Goal: Communication & Community: Answer question/provide support

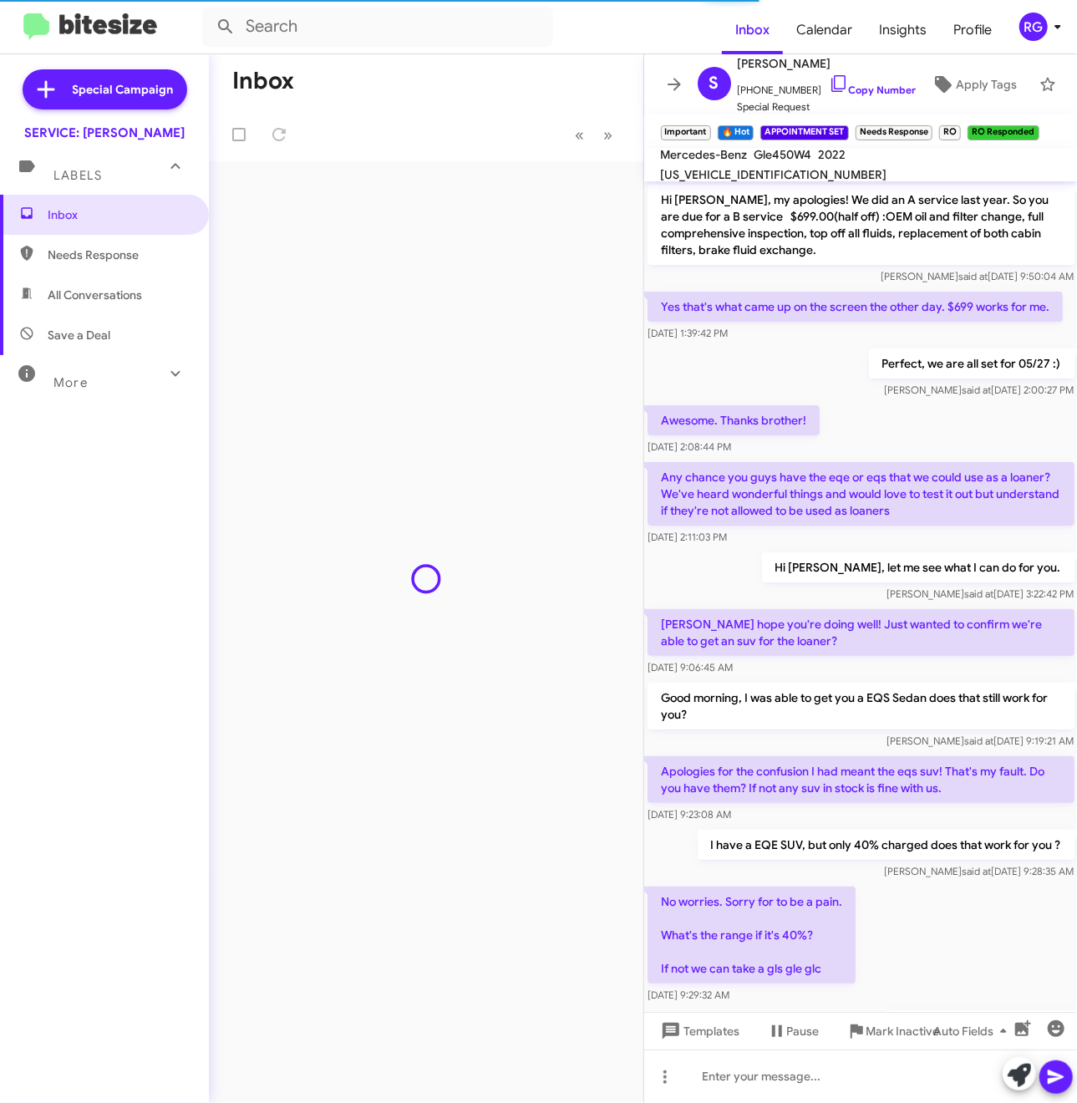
scroll to position [606, 0]
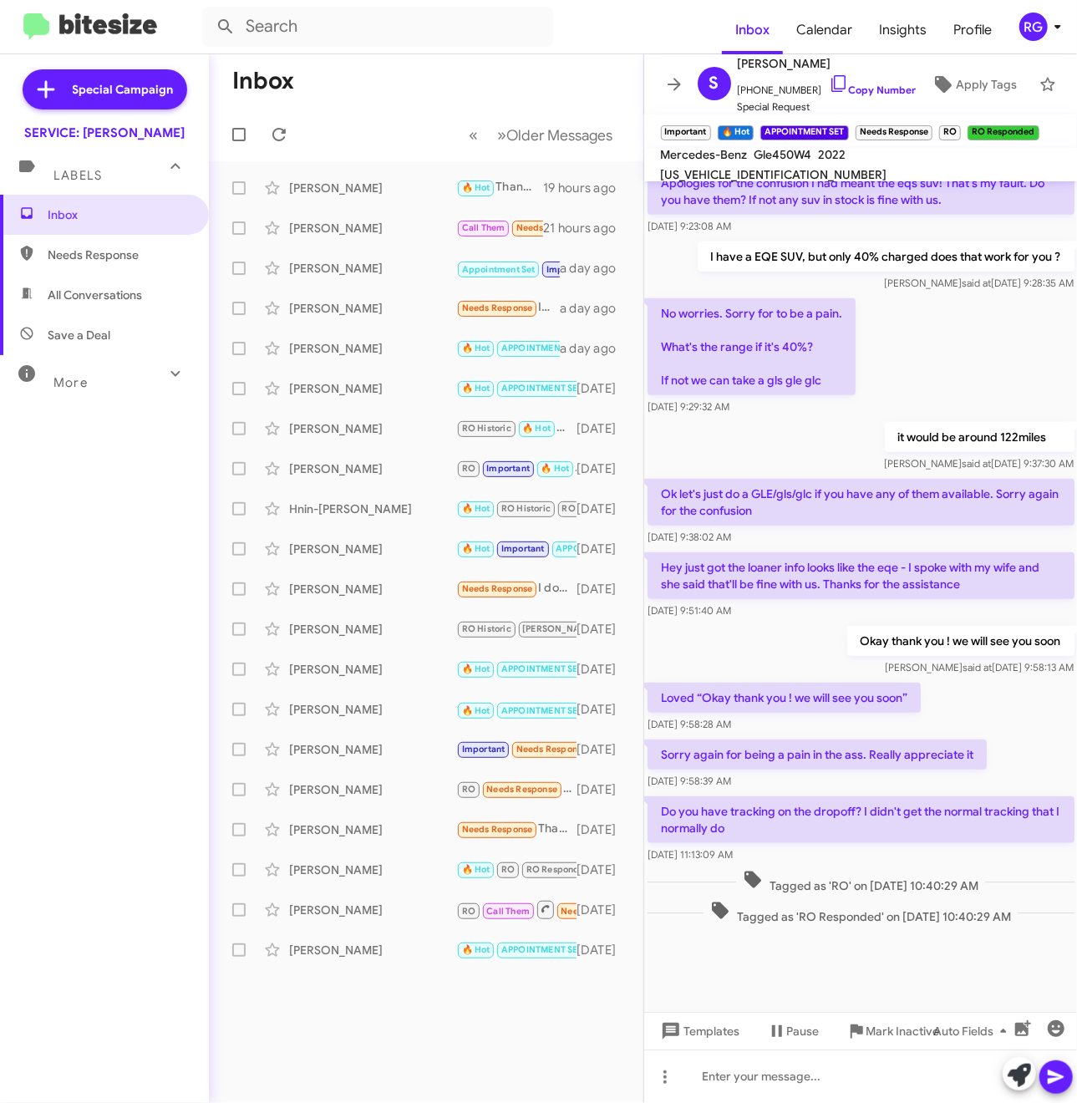
click at [89, 445] on div "Inbox Needs Response All Conversations Save a Deal More Important 🔥 Hot Appoint…" at bounding box center [104, 526] width 209 height 662
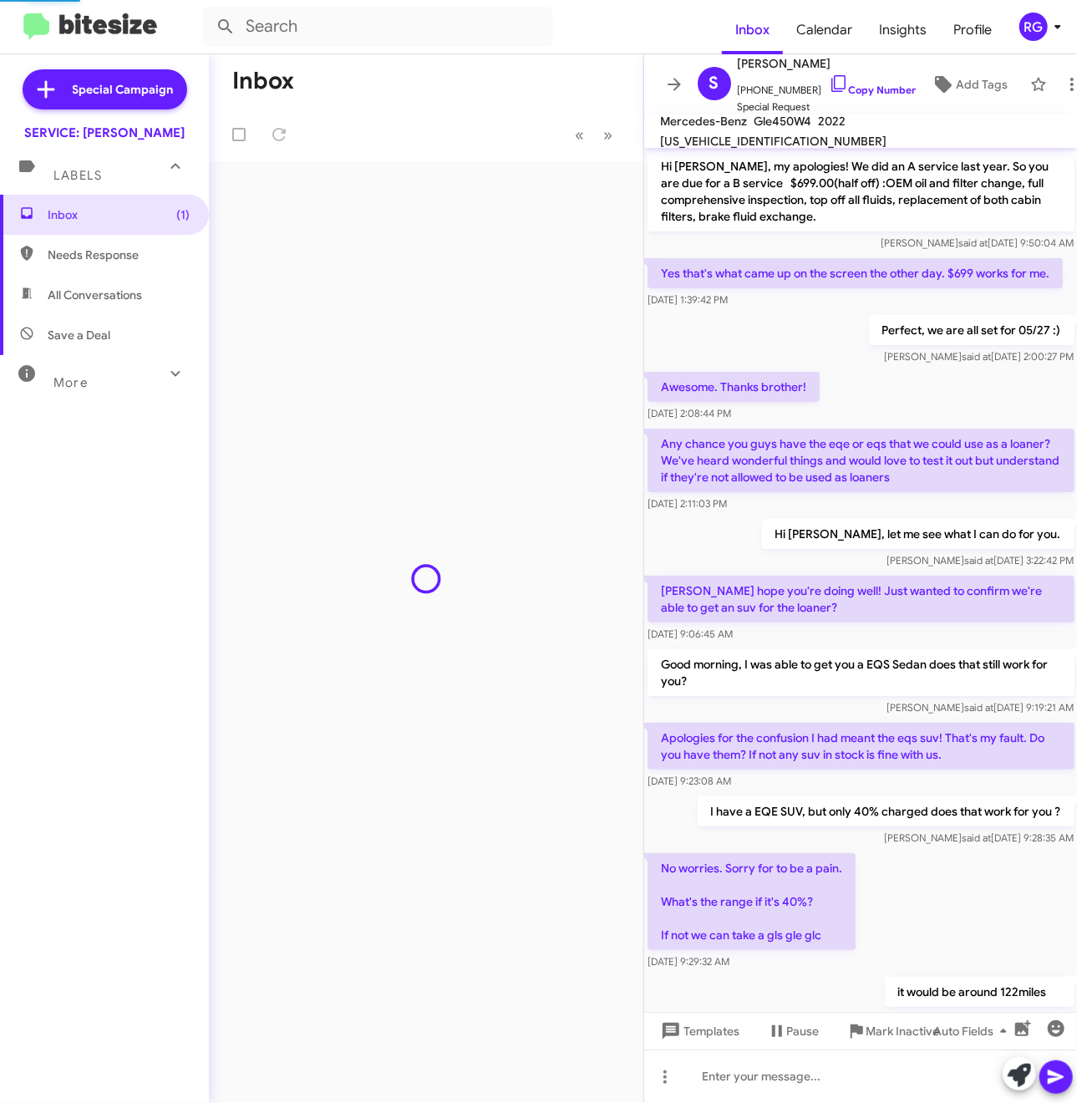
scroll to position [572, 0]
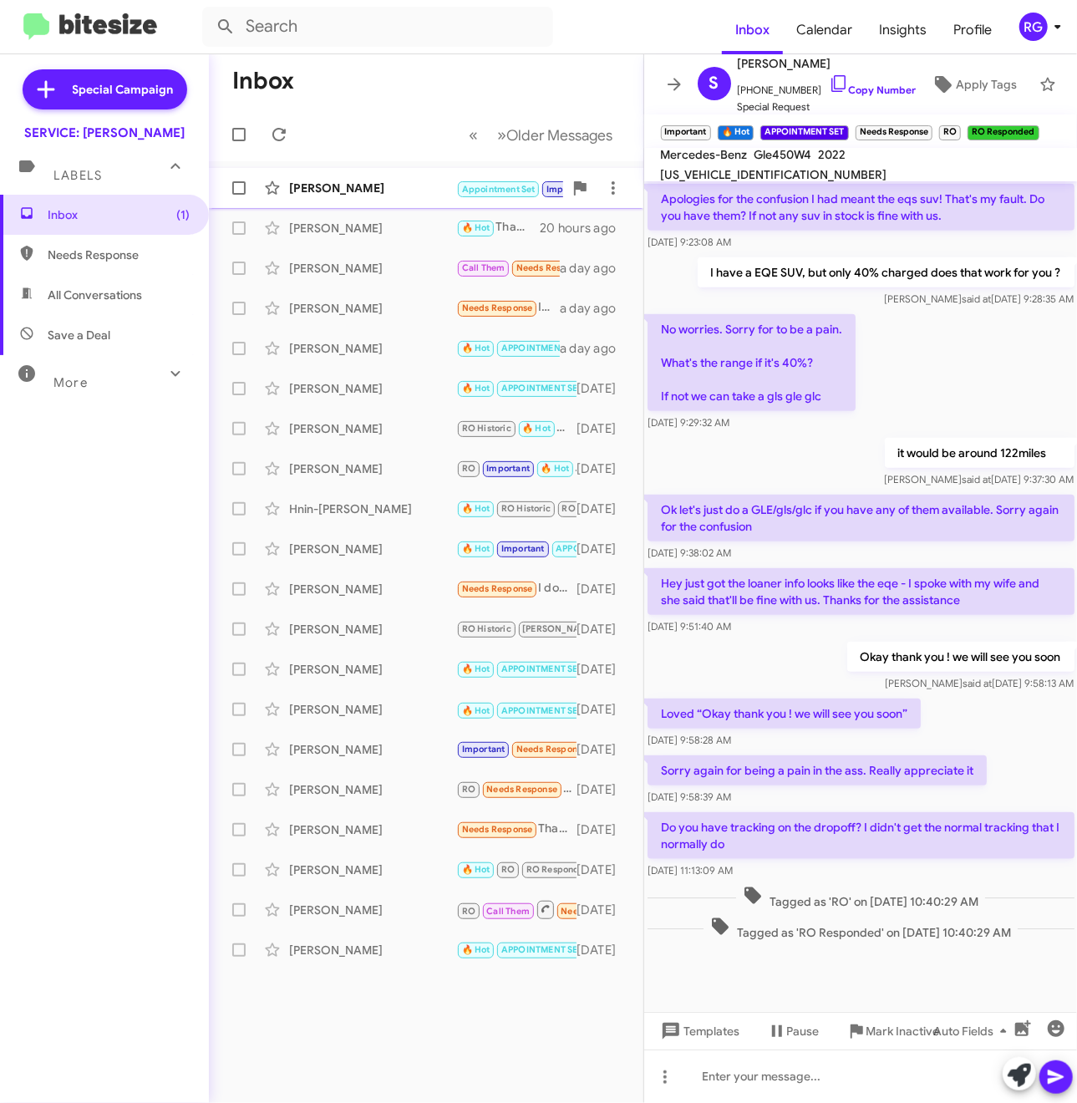
click at [348, 178] on div "Gaye Marks Appointment Set Important Call Them 🔥 Hot RO Historic RO Responded H…" at bounding box center [426, 187] width 408 height 33
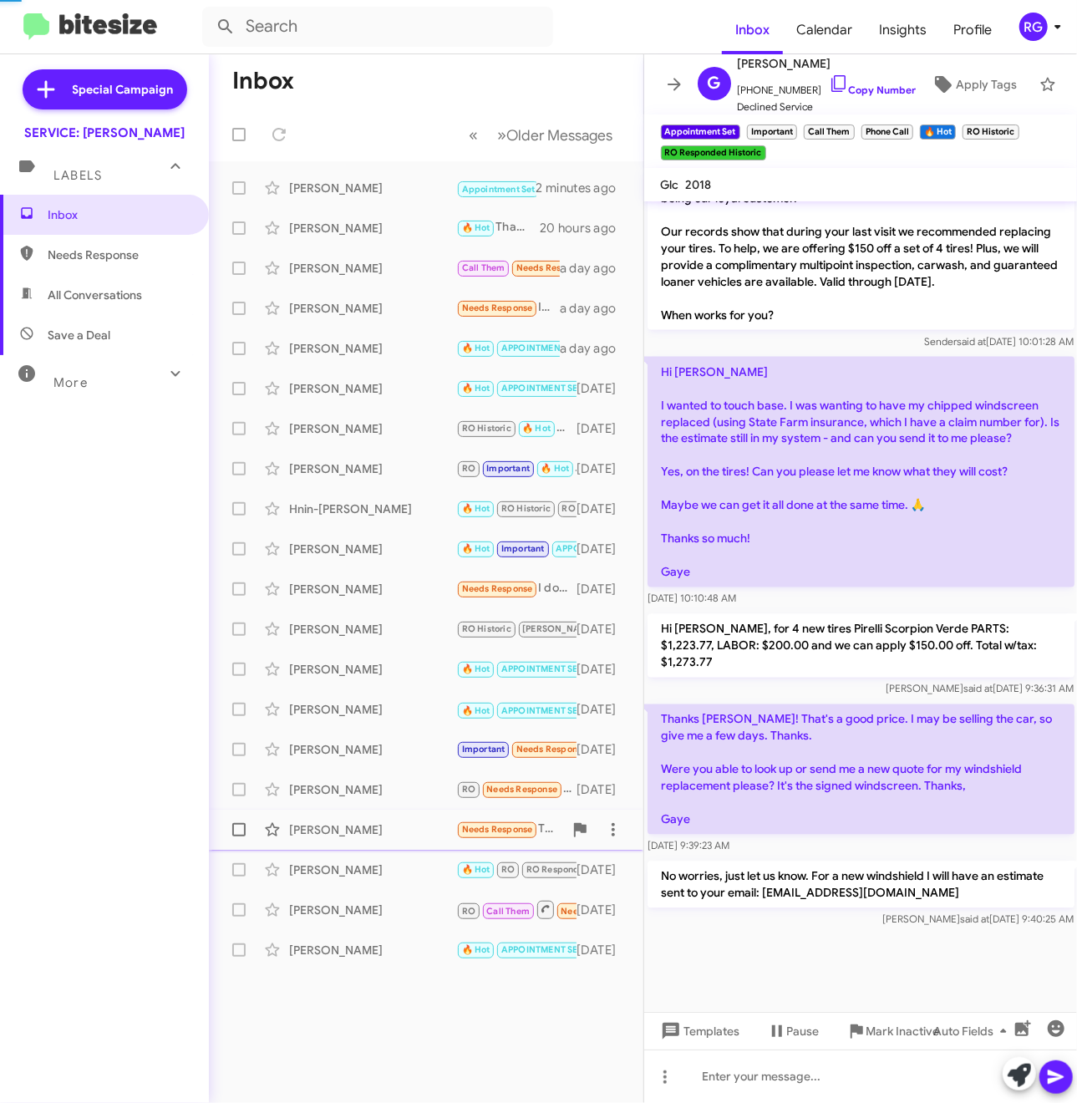
scroll to position [1486, 0]
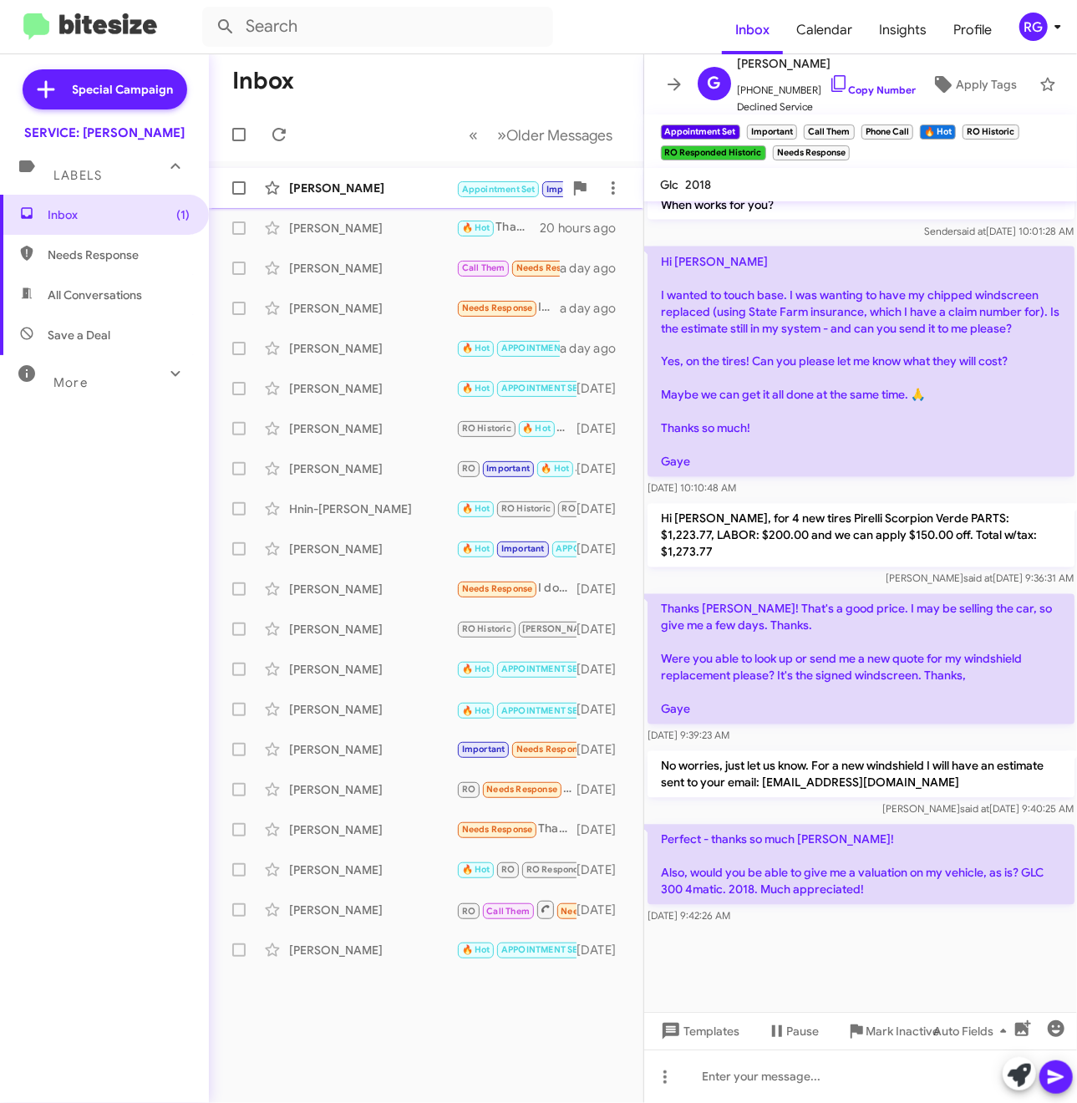
click at [419, 180] on div "[PERSON_NAME]" at bounding box center [372, 188] width 167 height 17
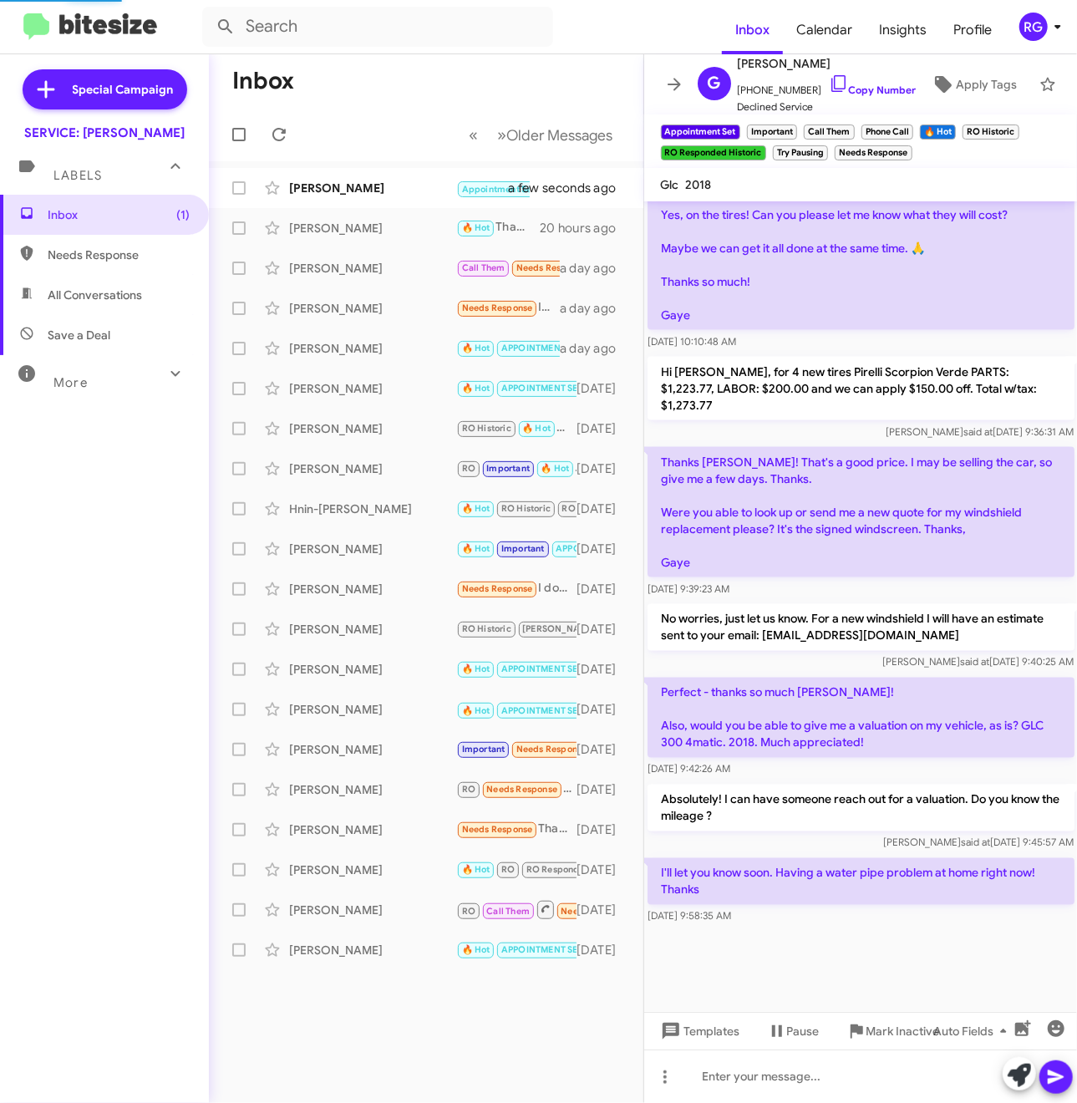
scroll to position [1211, 0]
click at [733, 869] on p "I'll let you know soon. Having a water pipe problem at home right now! Thanks" at bounding box center [861, 881] width 427 height 47
click at [425, 174] on div "Gaye Marks Appointment Set Important Call Them 🔥 Hot RO Historic RO Responded H…" at bounding box center [426, 187] width 408 height 33
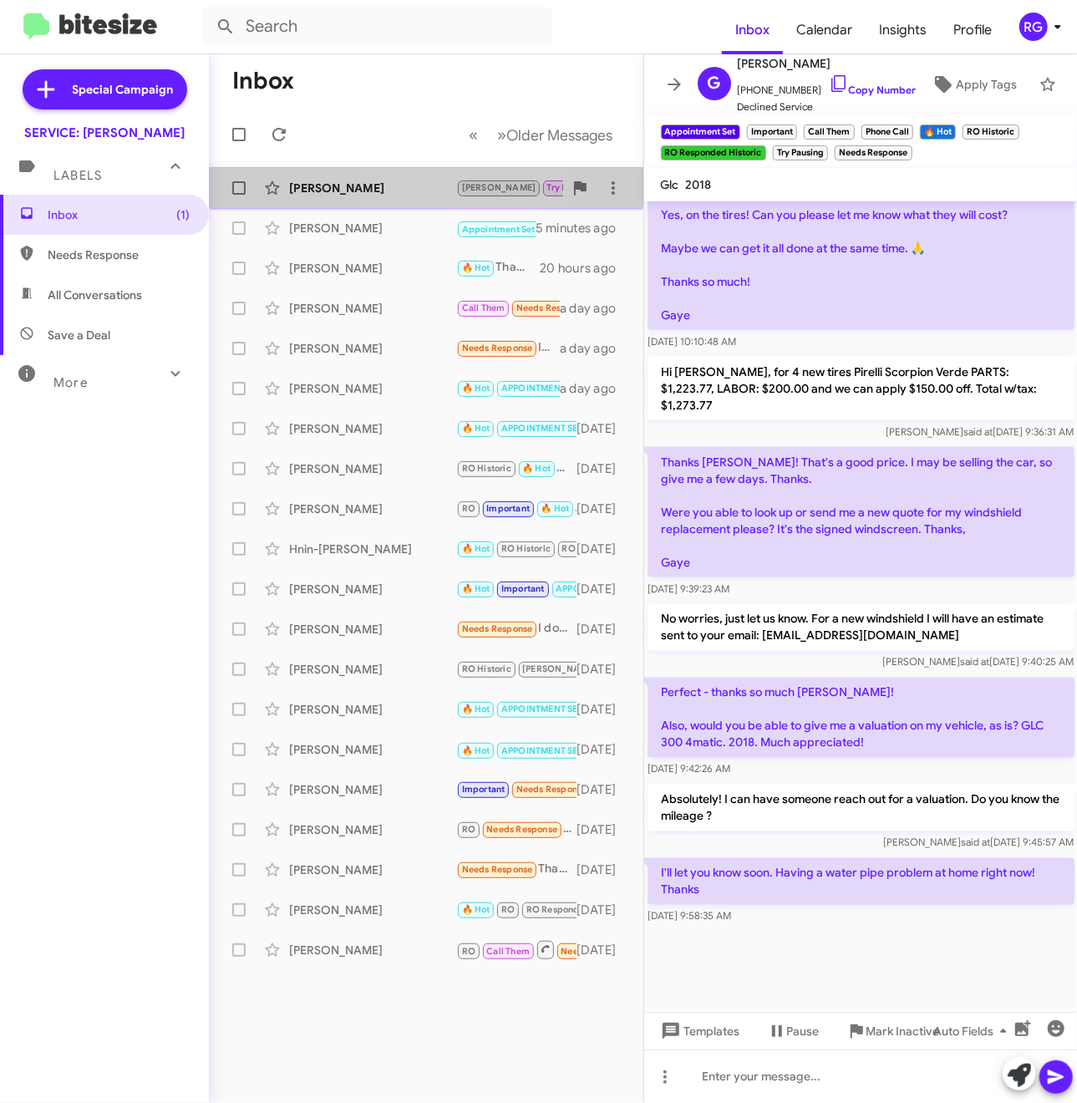
click at [394, 177] on div "Pia Angeliks JUDITH Try Pausing 🔥 Hot APPOINTMENT SET RO RO Responded Needs Res…" at bounding box center [426, 187] width 408 height 33
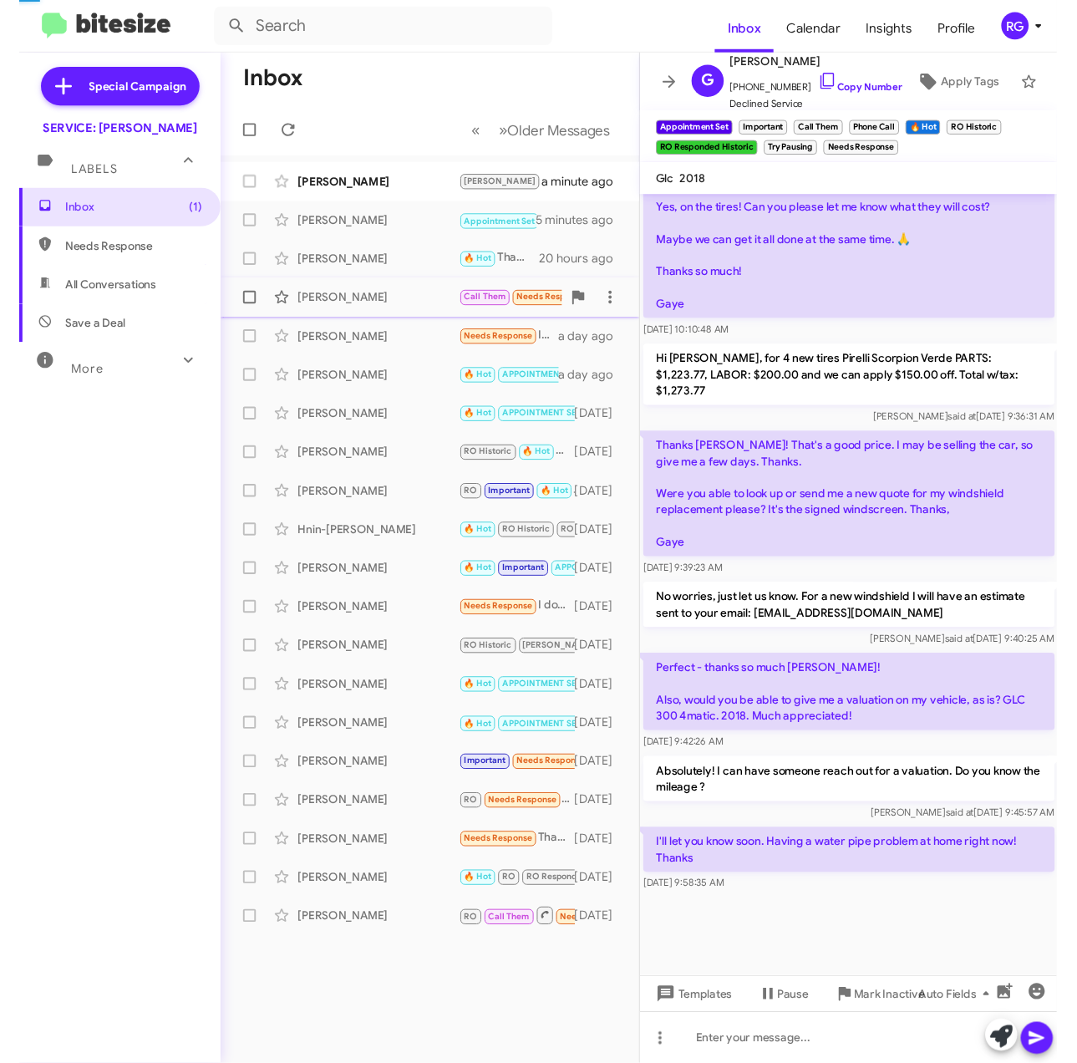
scroll to position [1081, 0]
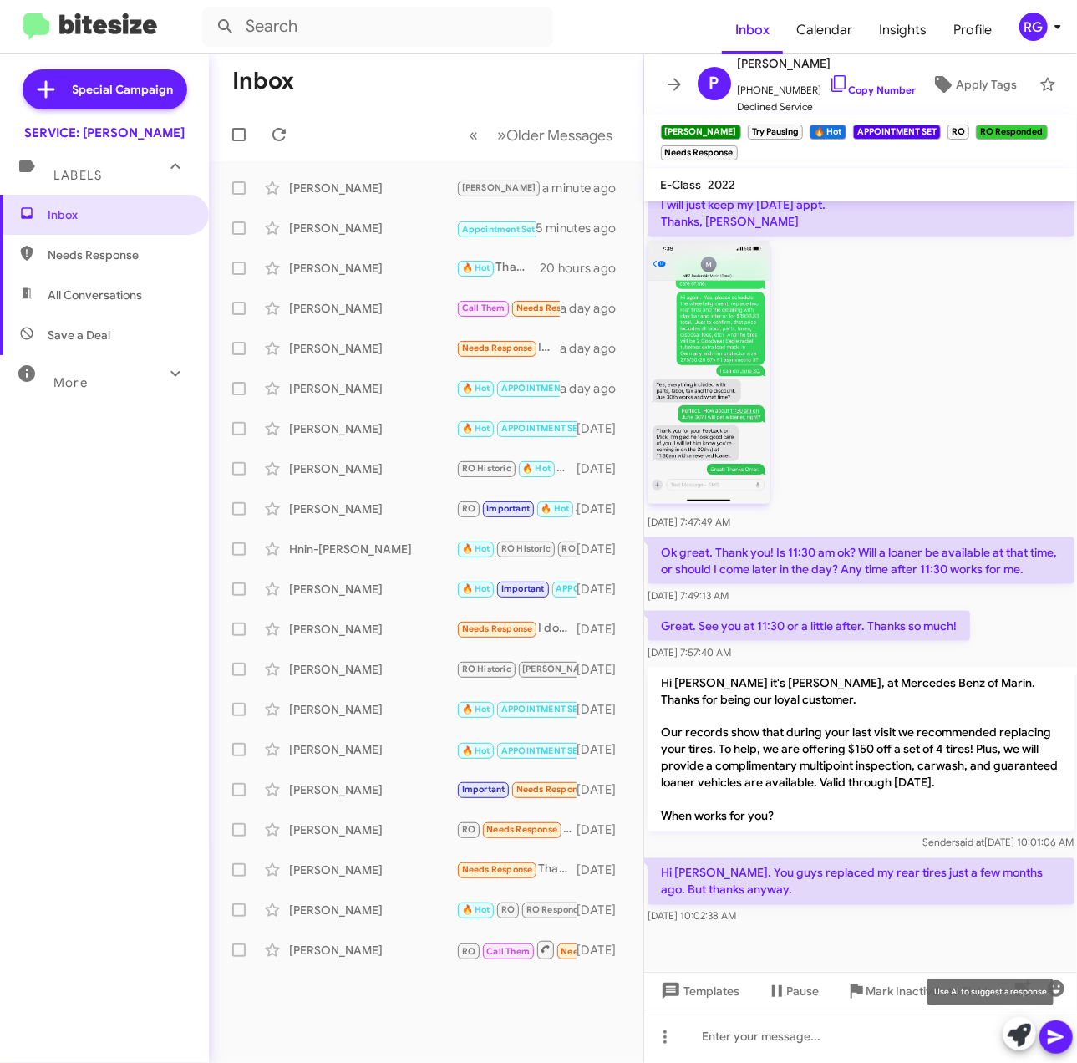
click at [1014, 1034] on icon at bounding box center [1019, 1035] width 23 height 23
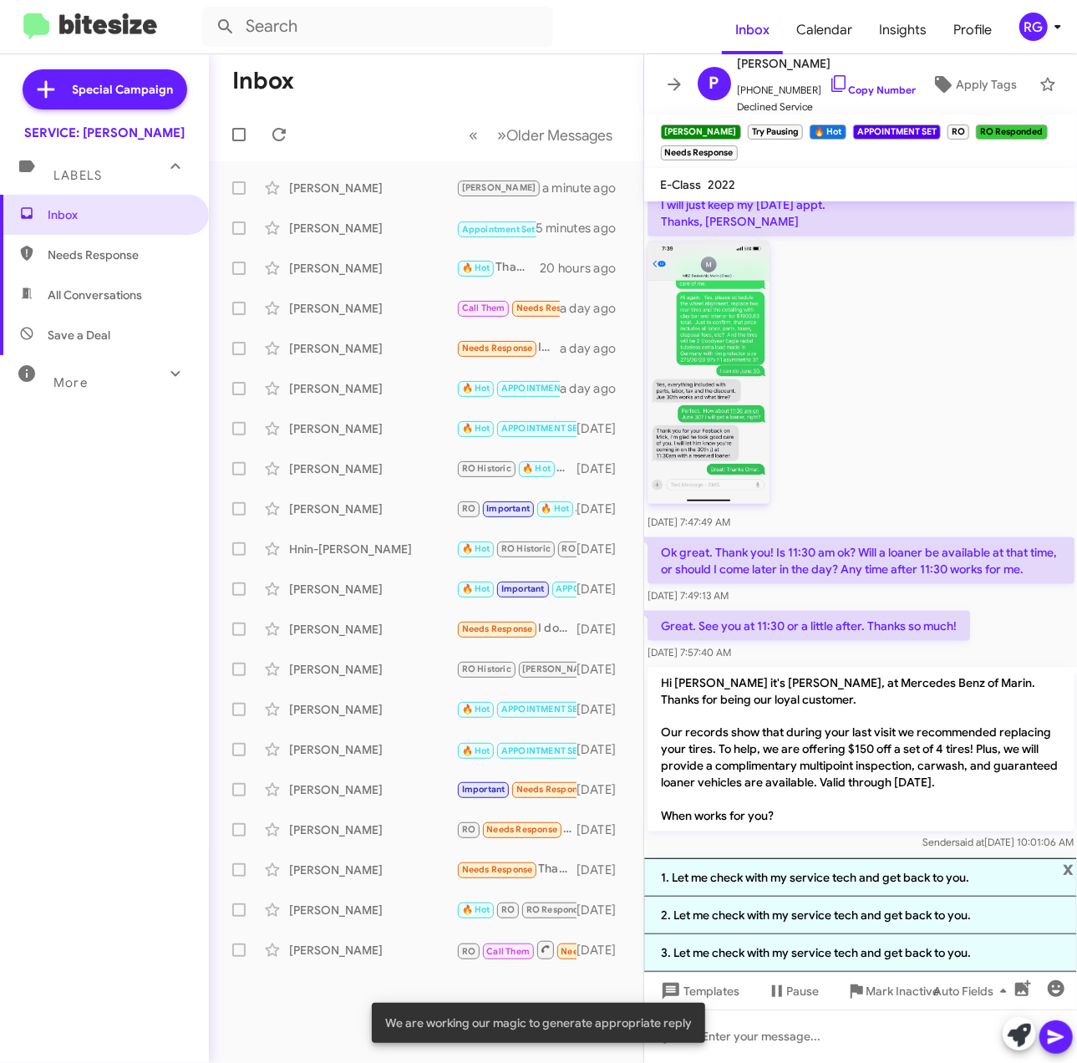
click at [1073, 860] on span "x" at bounding box center [1068, 868] width 11 height 20
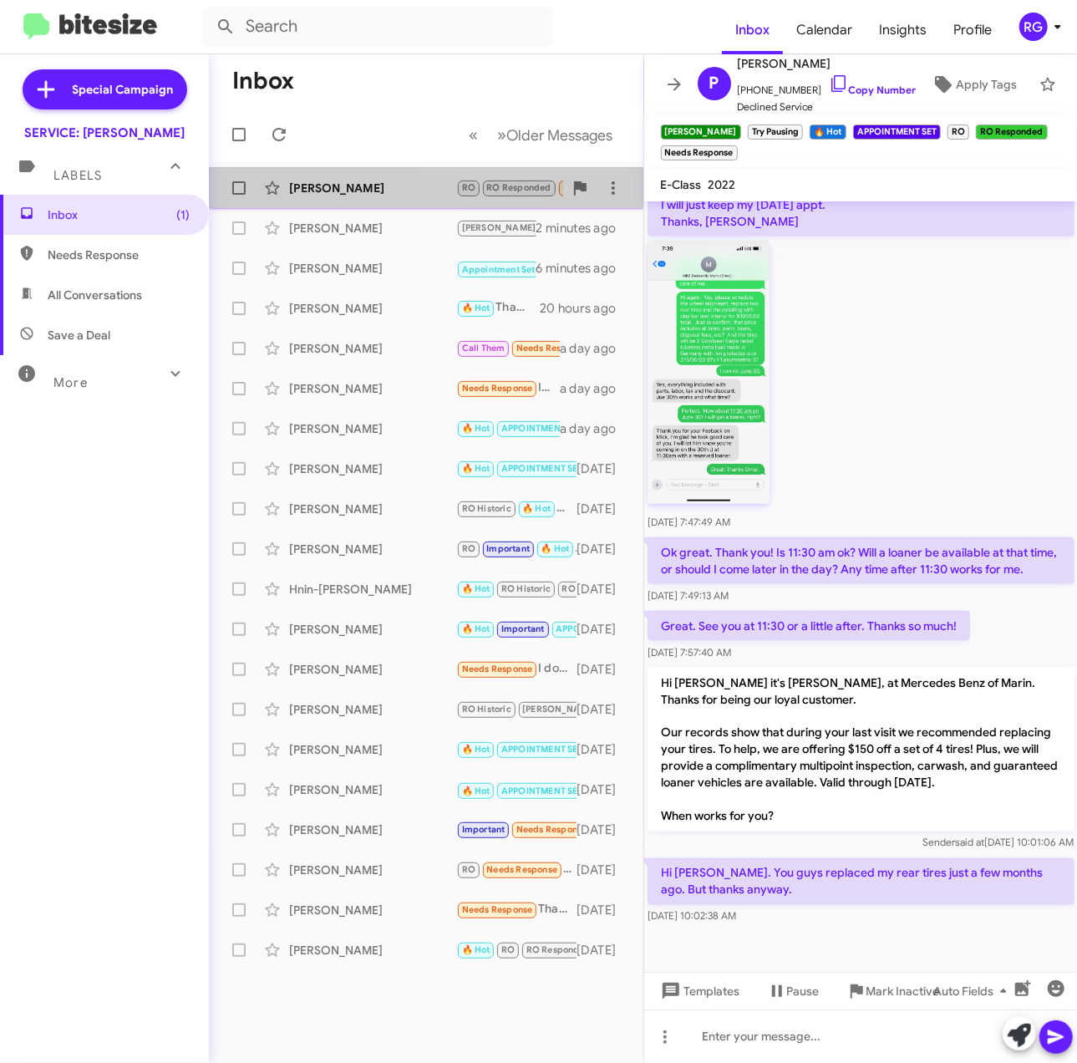
click at [469, 185] on span "RO" at bounding box center [468, 187] width 13 height 11
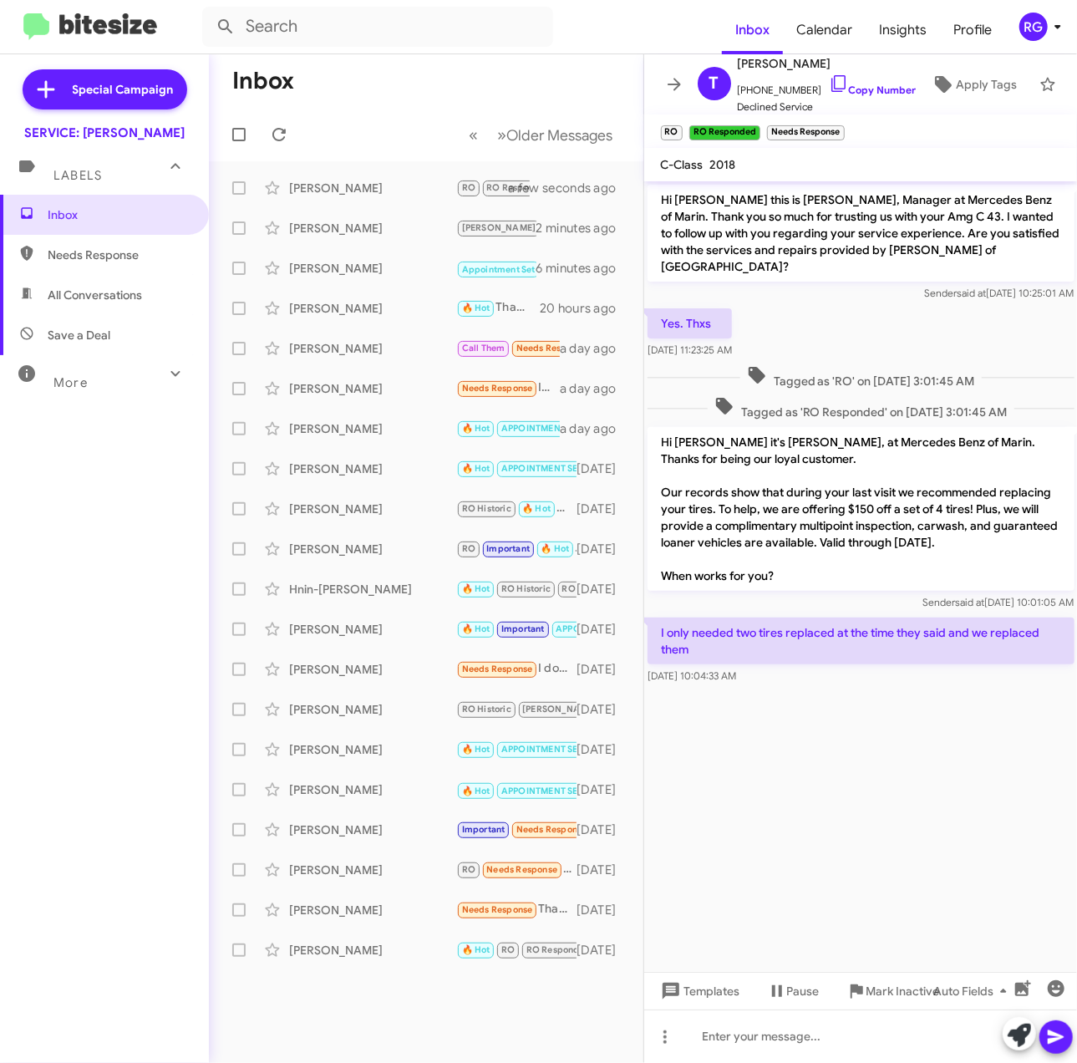
click at [1003, 1043] on div at bounding box center [1038, 1035] width 70 height 37
click at [1013, 1044] on icon at bounding box center [1019, 1035] width 23 height 23
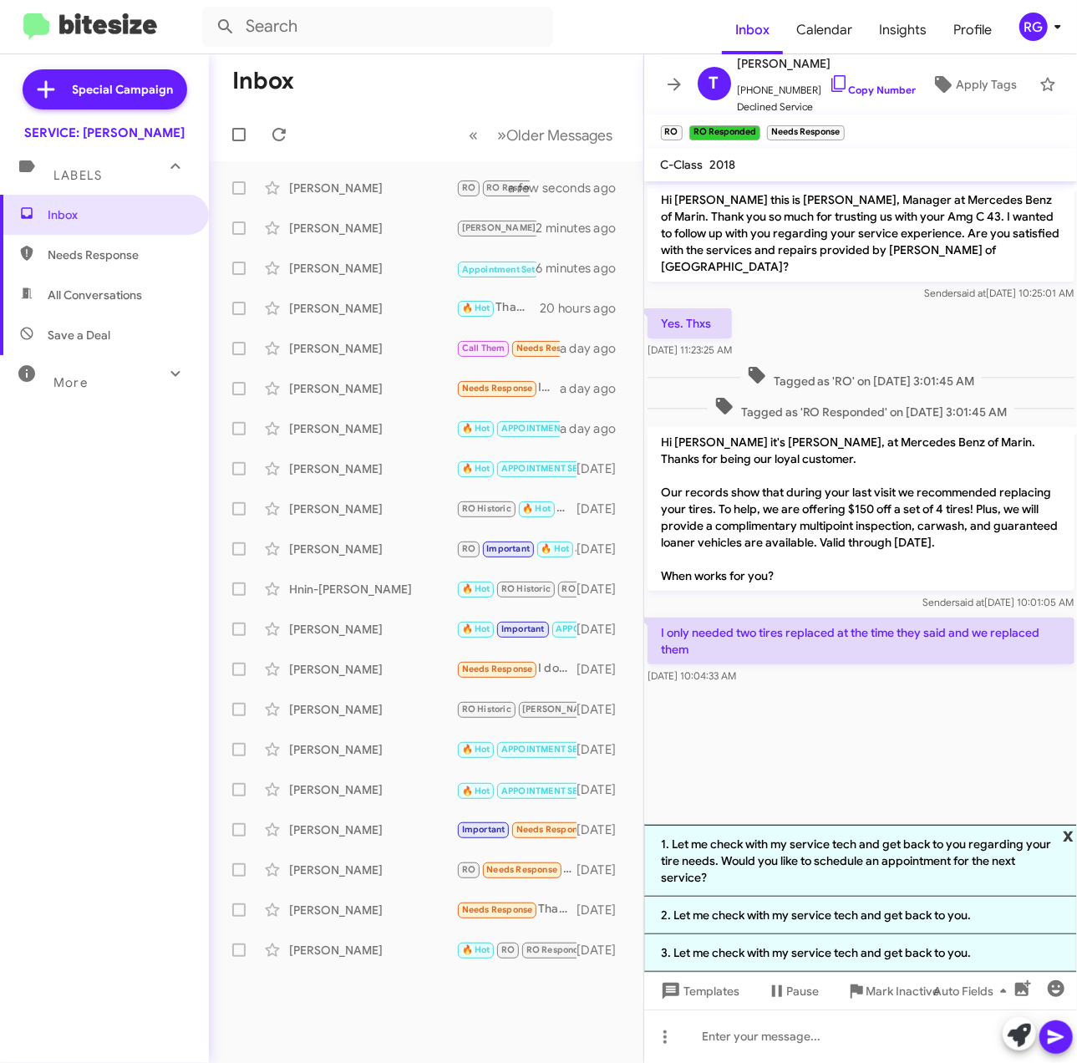
click at [1065, 827] on span "x" at bounding box center [1068, 835] width 11 height 20
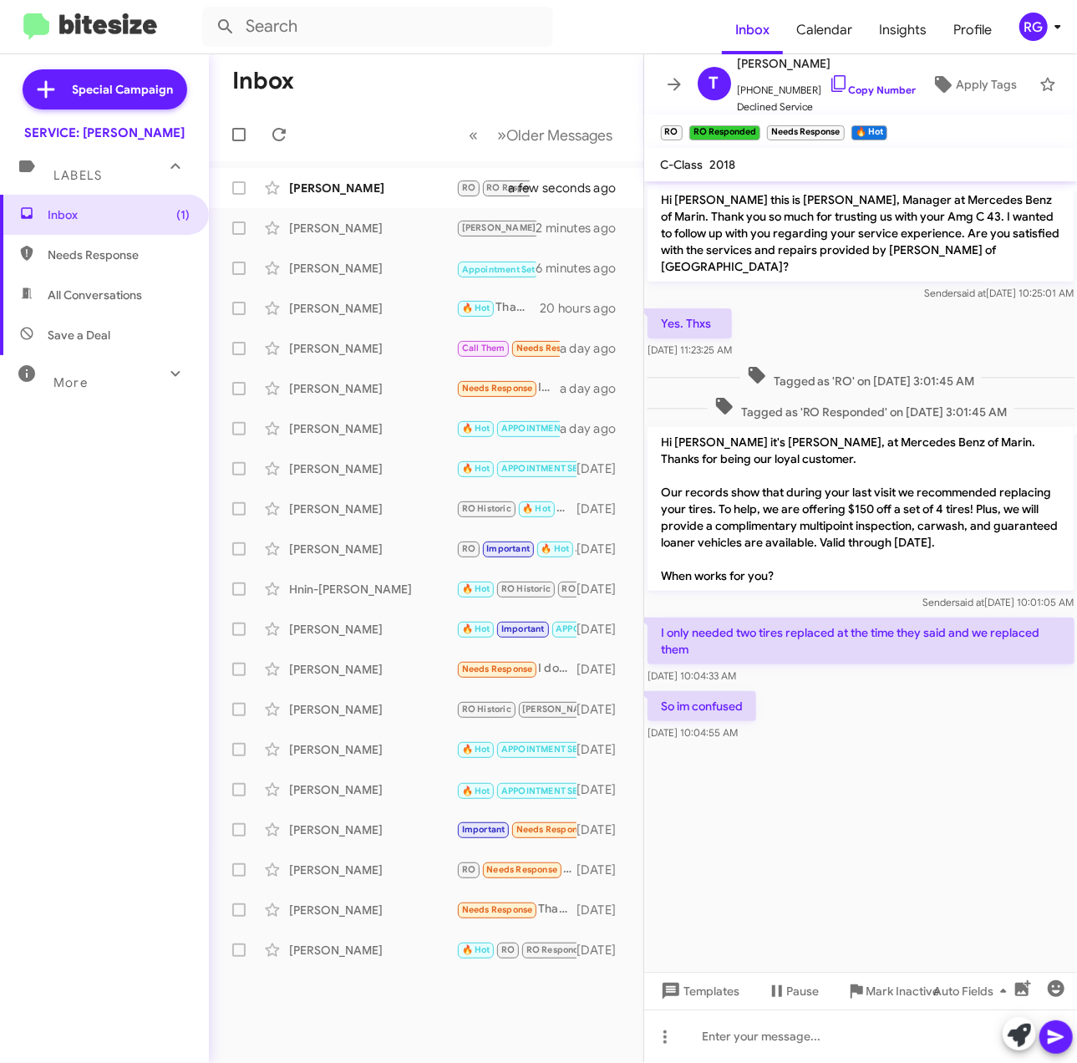
drag, startPoint x: 720, startPoint y: 609, endPoint x: 658, endPoint y: 415, distance: 203.5
click at [658, 415] on div "Hi Tiffany this is Omar Ibrahimi, Manager at Mercedes Benz of Marin. Thank you …" at bounding box center [861, 462] width 434 height 563
copy div "Hi Tiffany it's Omar Ibrahimi, at Mercedes Benz of Marin. Thanks for being our …"
click at [703, 649] on div "I only needed two tires replaced at the time they said and we replaced them Sep…" at bounding box center [861, 651] width 427 height 67
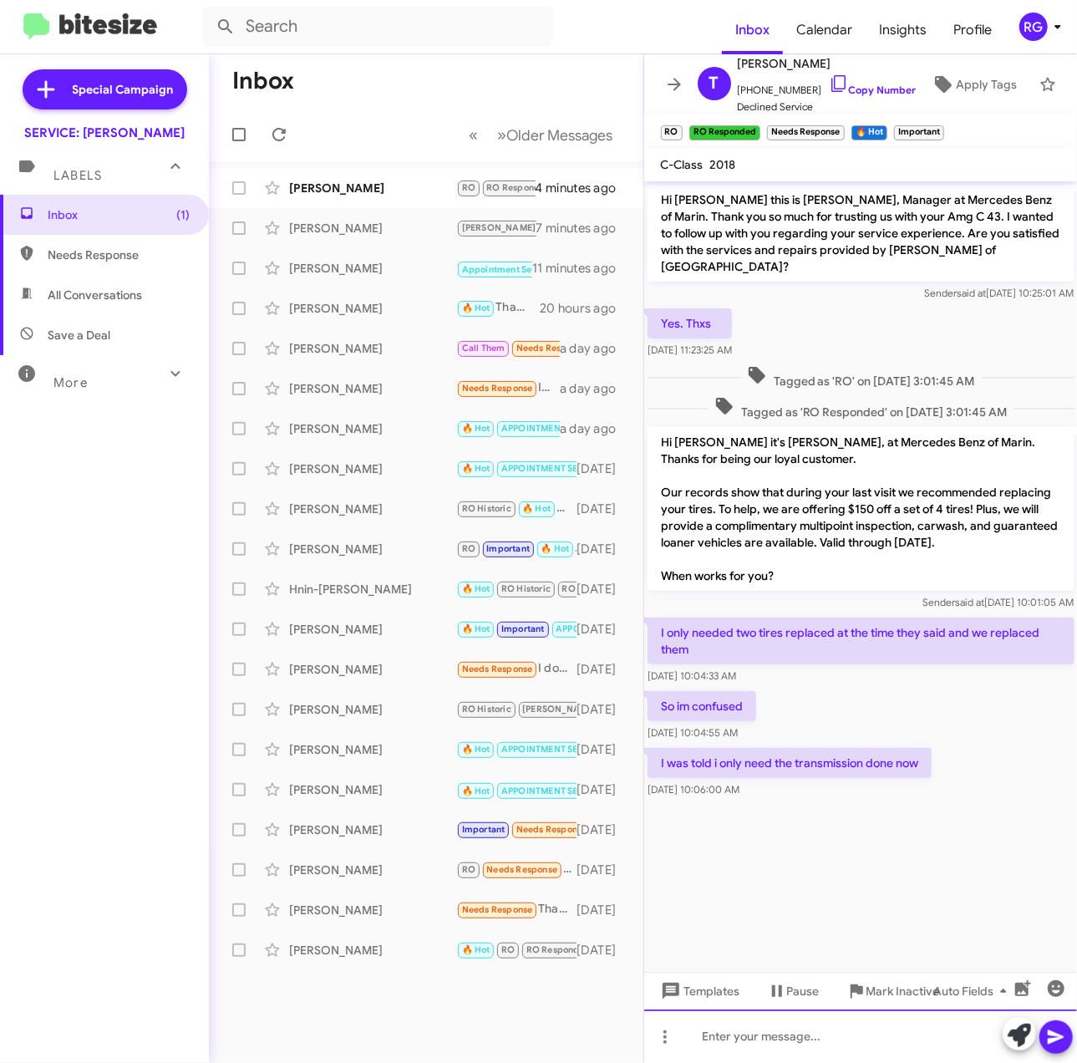
click at [730, 1045] on div at bounding box center [861, 1035] width 434 height 53
paste div
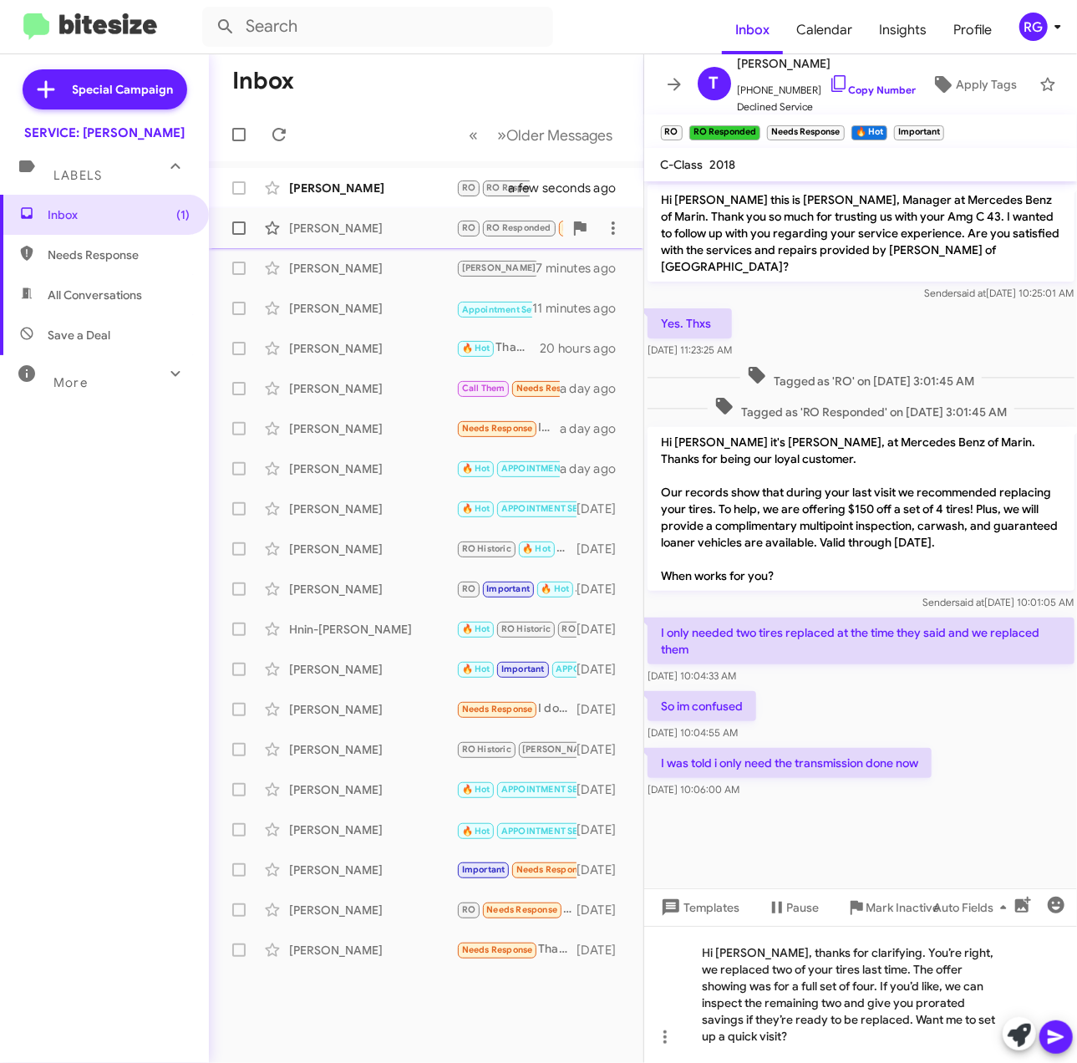
click at [391, 195] on div "[PERSON_NAME]" at bounding box center [372, 188] width 167 height 17
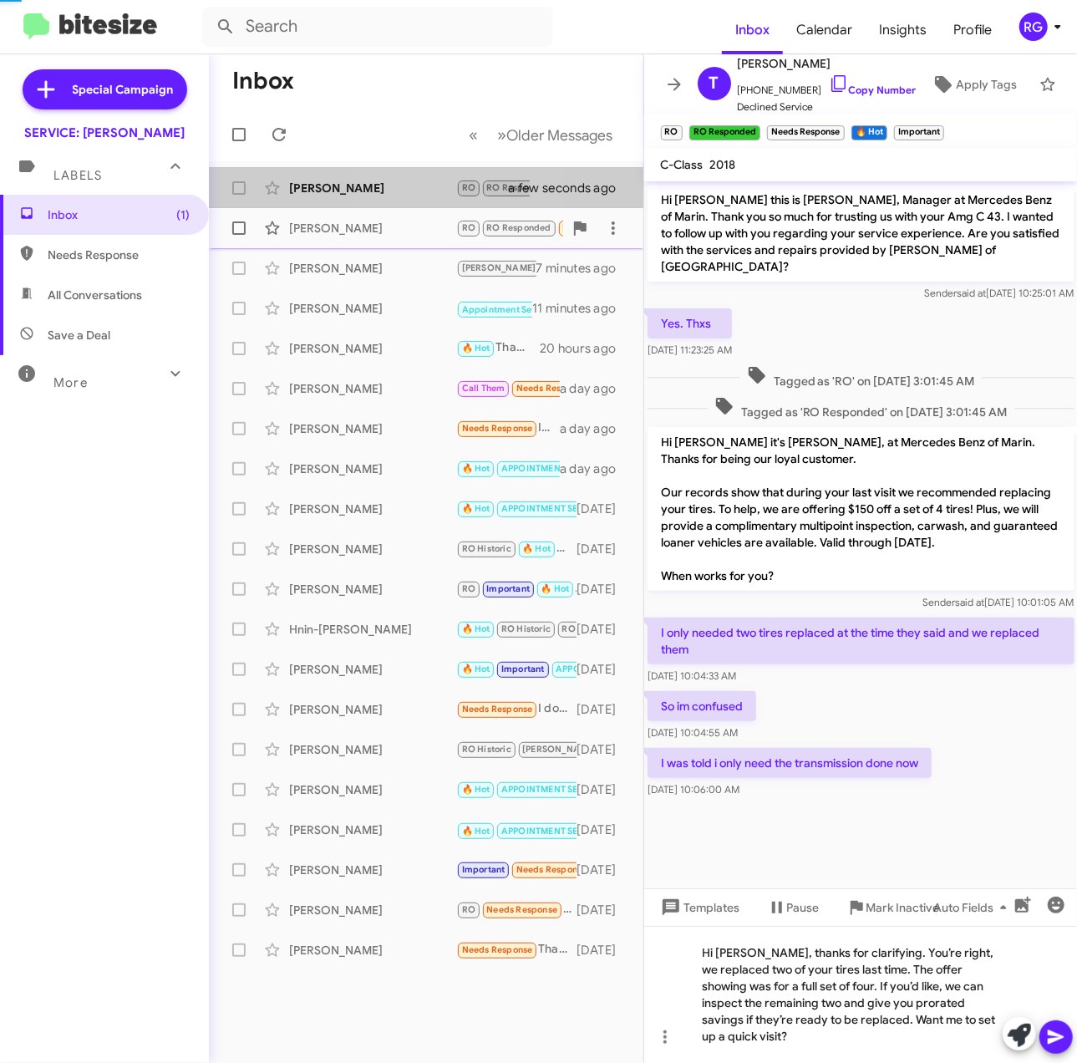
scroll to position [643, 0]
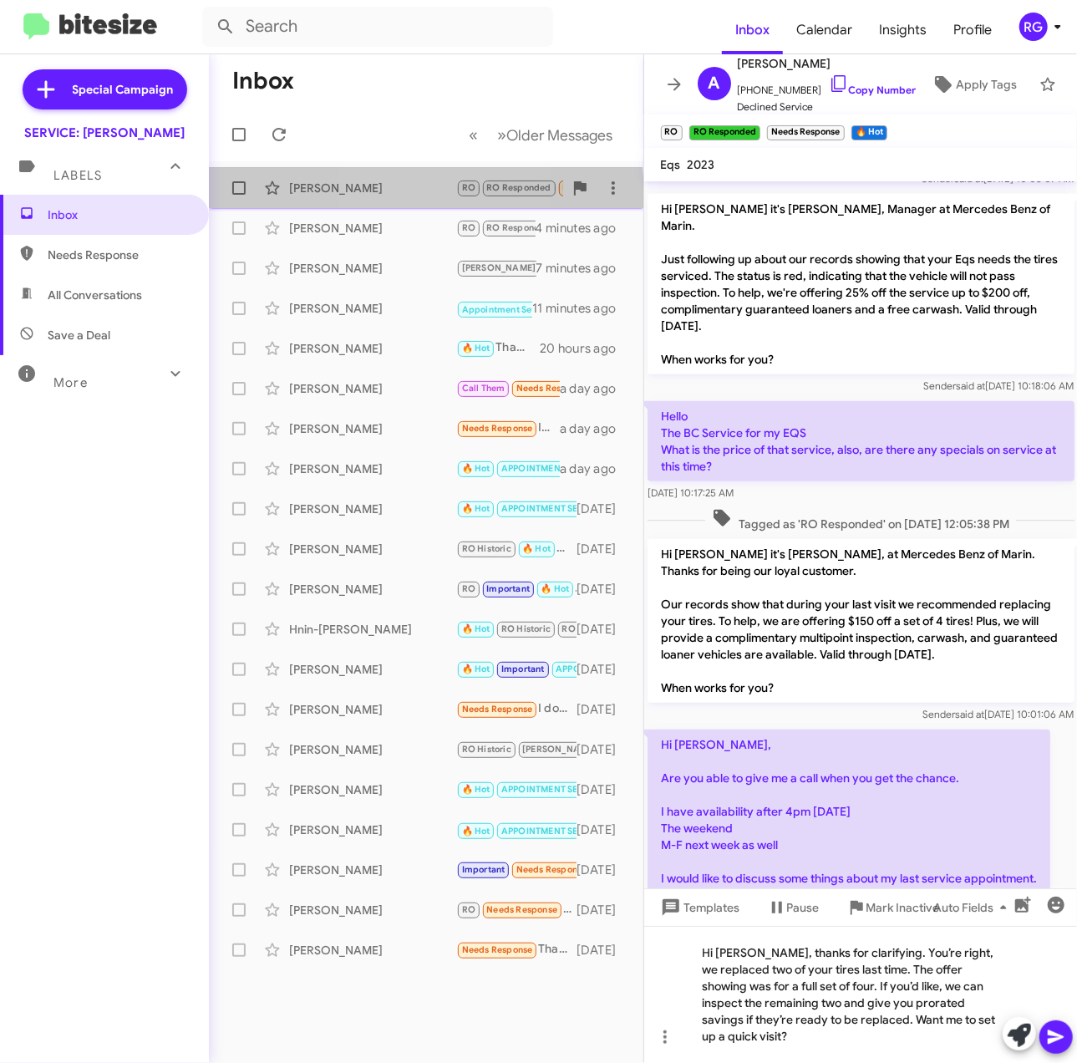
click at [385, 196] on div "[PERSON_NAME]" at bounding box center [372, 188] width 167 height 17
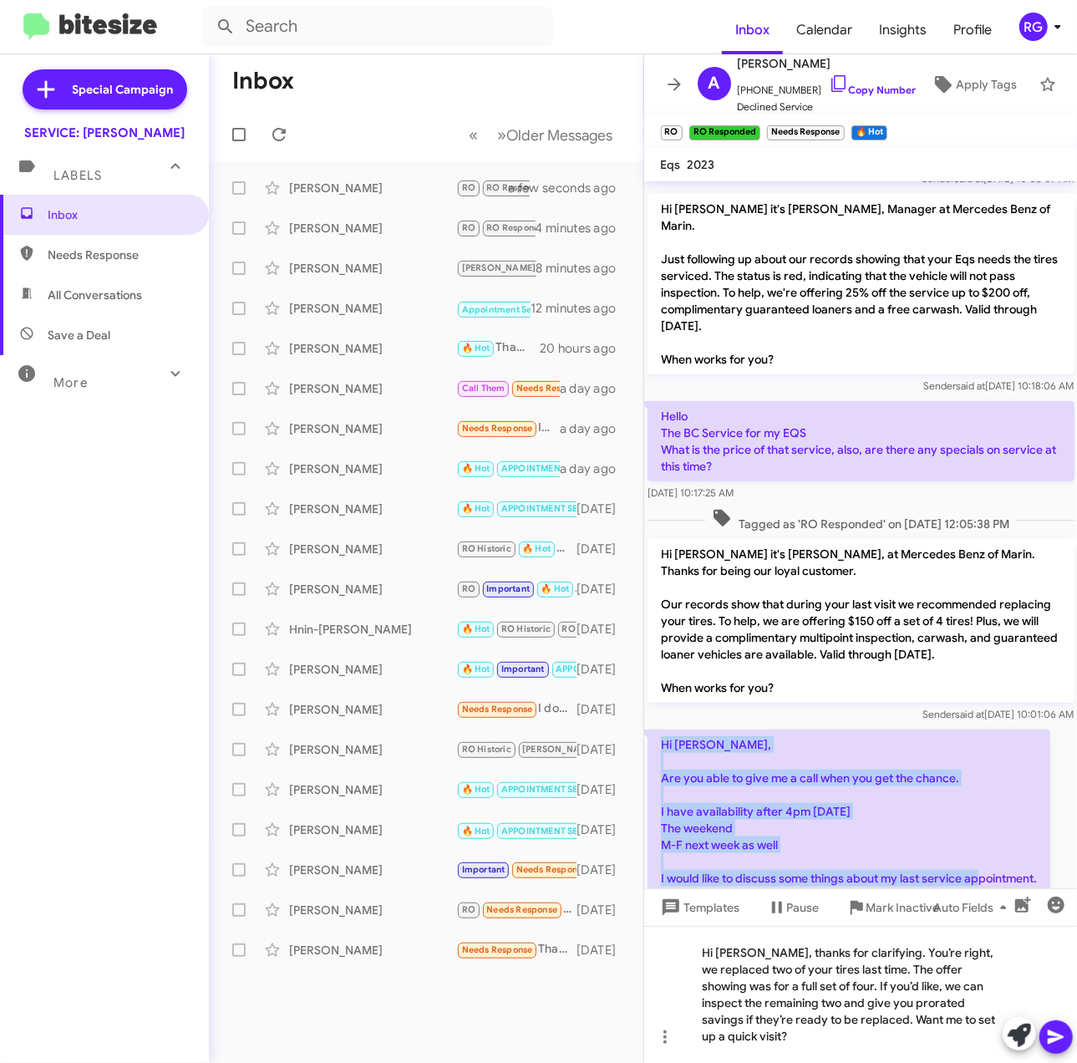
drag, startPoint x: 1047, startPoint y: 816, endPoint x: 662, endPoint y: 674, distance: 410.6
click at [662, 729] on p "Hi [PERSON_NAME], Are you able to give me a call when you get the chance. I hav…" at bounding box center [849, 811] width 403 height 164
copy p "Hi Omar, Are you able to give me a call when you get the chance. I have availab…"
click at [857, 84] on link "Copy Number" at bounding box center [873, 90] width 88 height 13
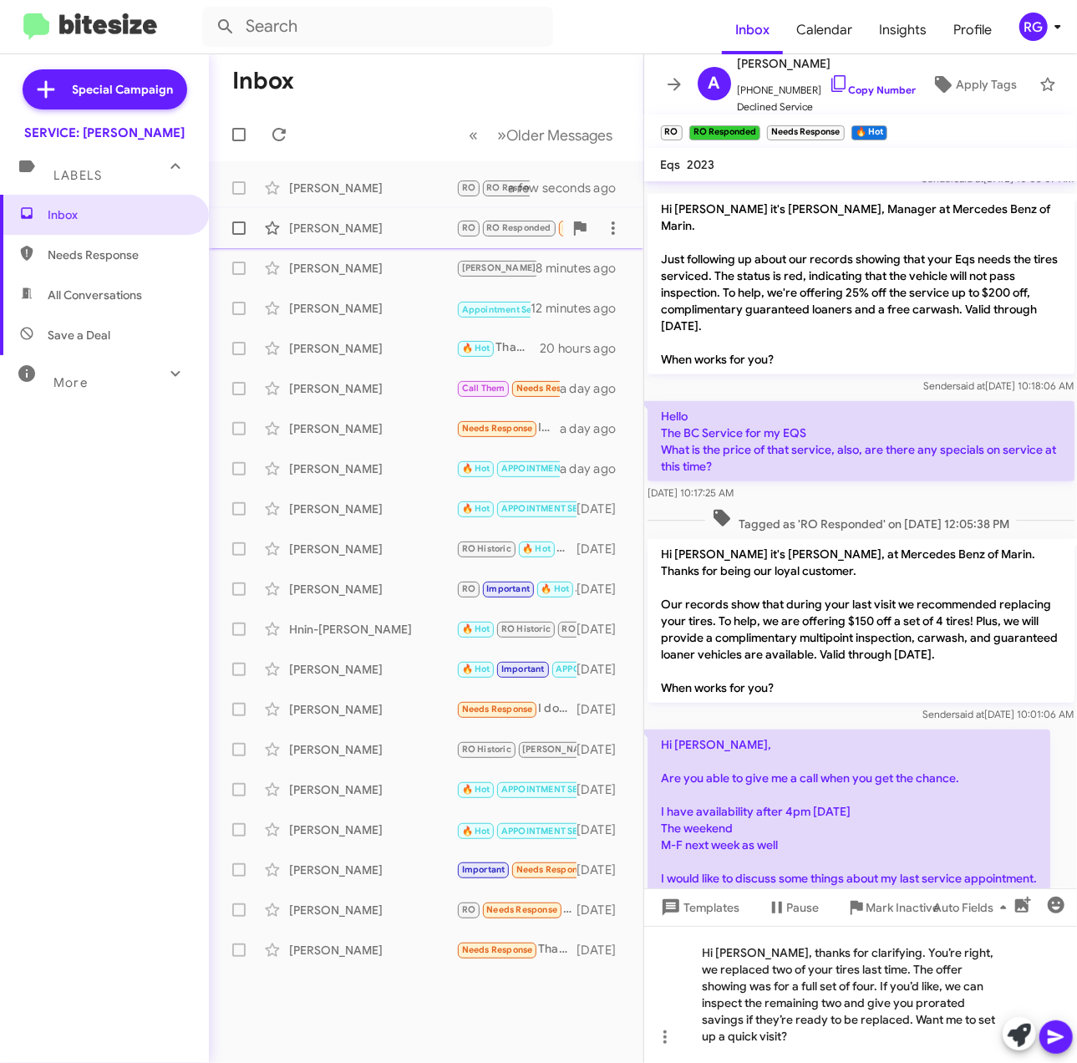
click at [411, 232] on div "[PERSON_NAME]" at bounding box center [372, 228] width 167 height 17
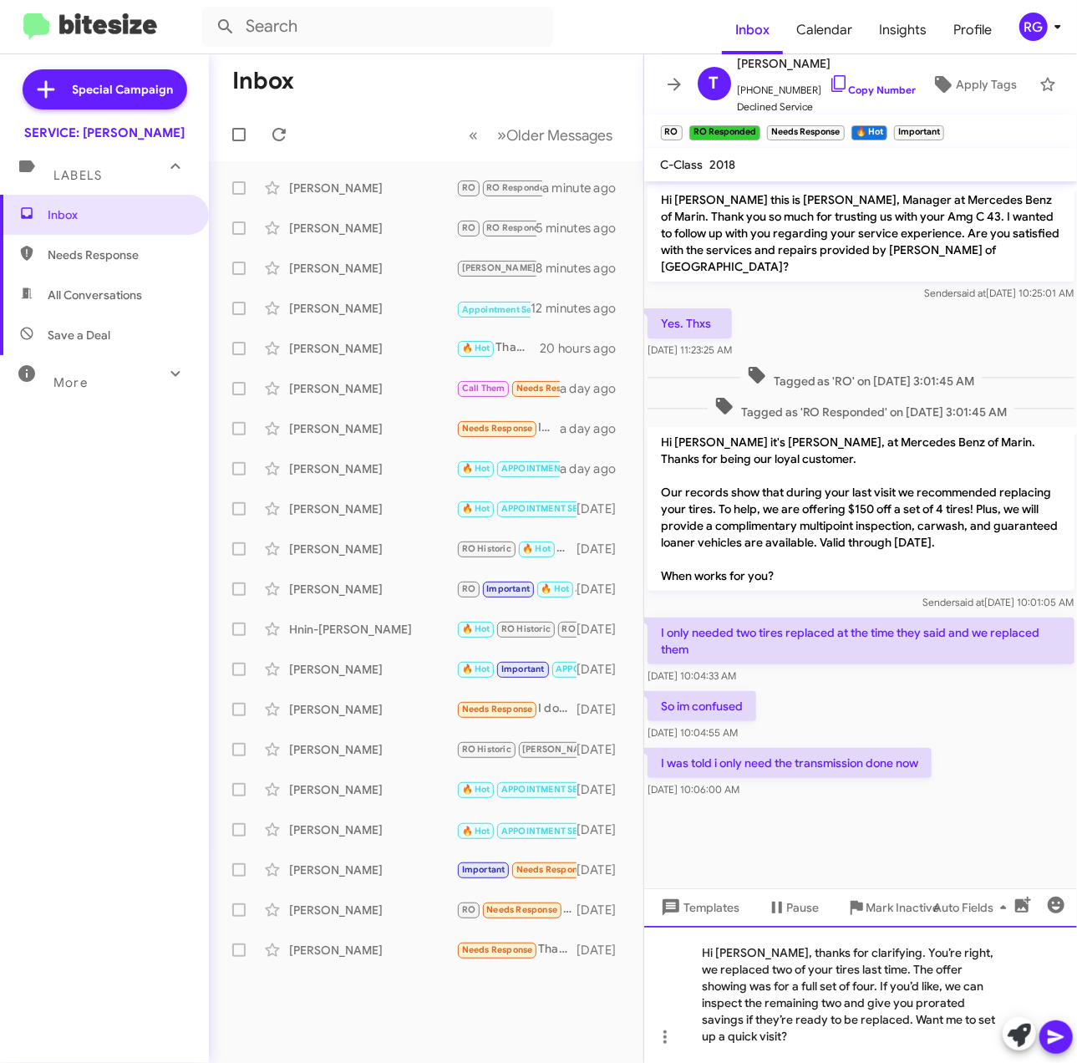
click at [897, 971] on div "Hi Tiffany, thanks for clarifying. You’re right, we replaced two of your tires …" at bounding box center [861, 994] width 434 height 137
click at [1055, 1030] on icon at bounding box center [1056, 1037] width 20 height 20
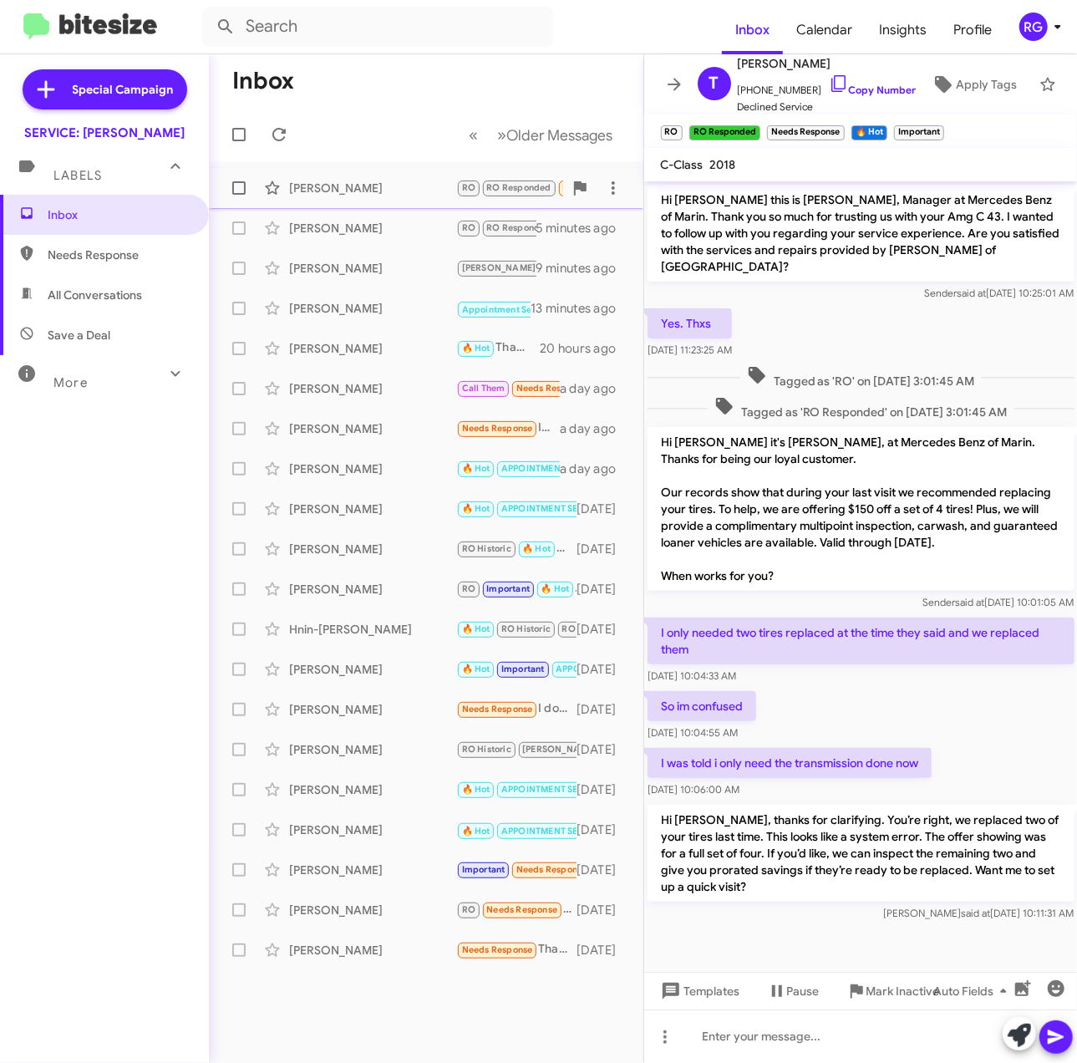
click at [383, 186] on div "[PERSON_NAME]" at bounding box center [372, 188] width 167 height 17
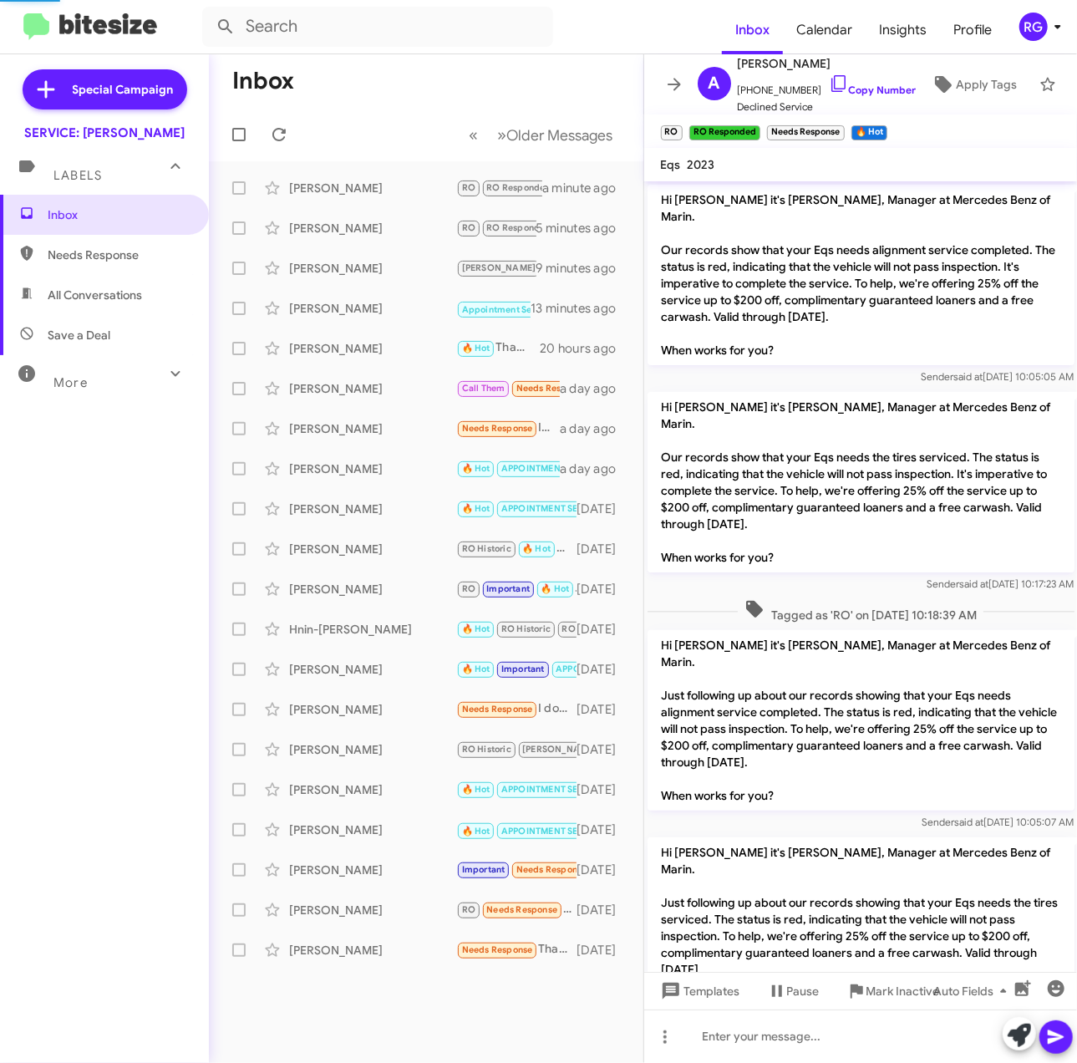
scroll to position [560, 0]
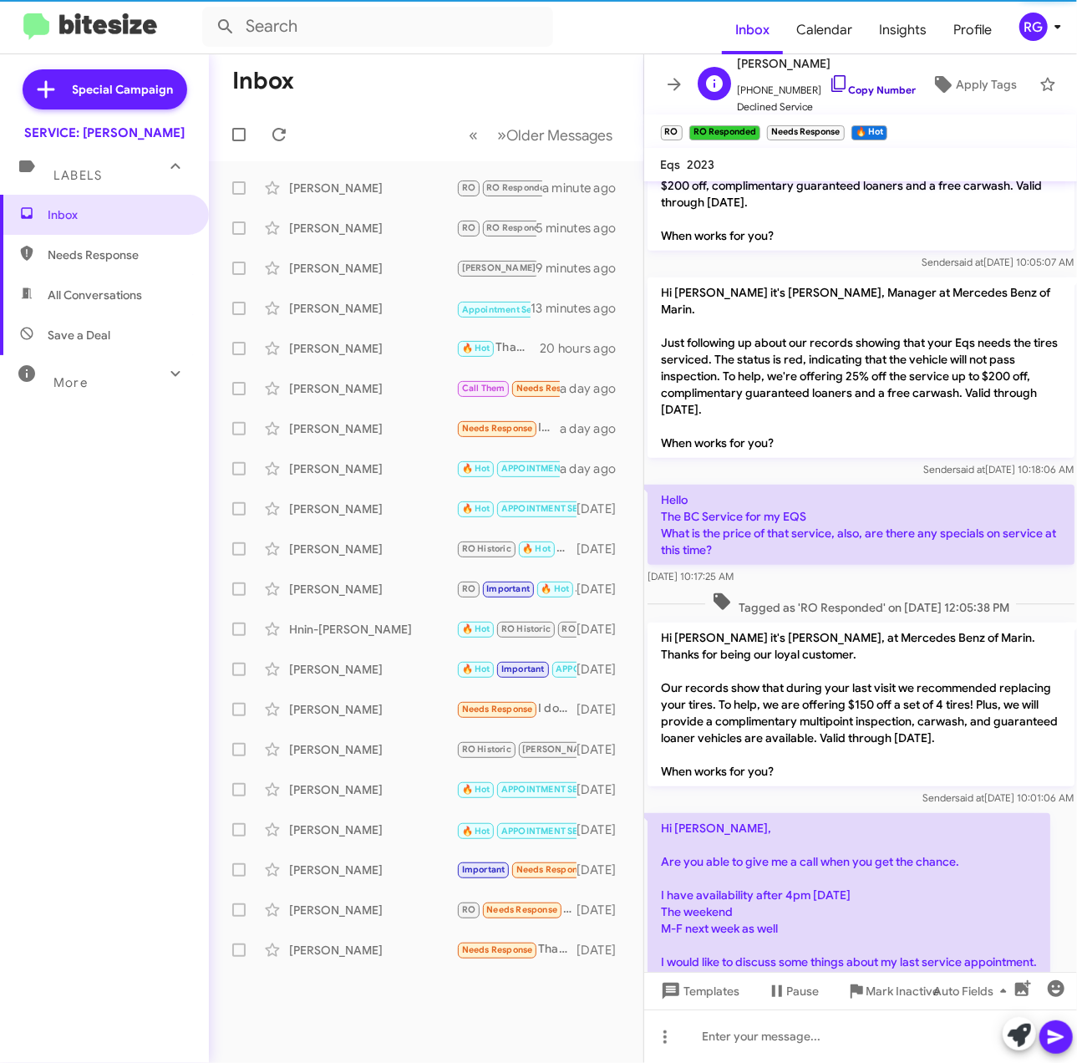
click at [883, 84] on link "Copy Number" at bounding box center [873, 90] width 88 height 13
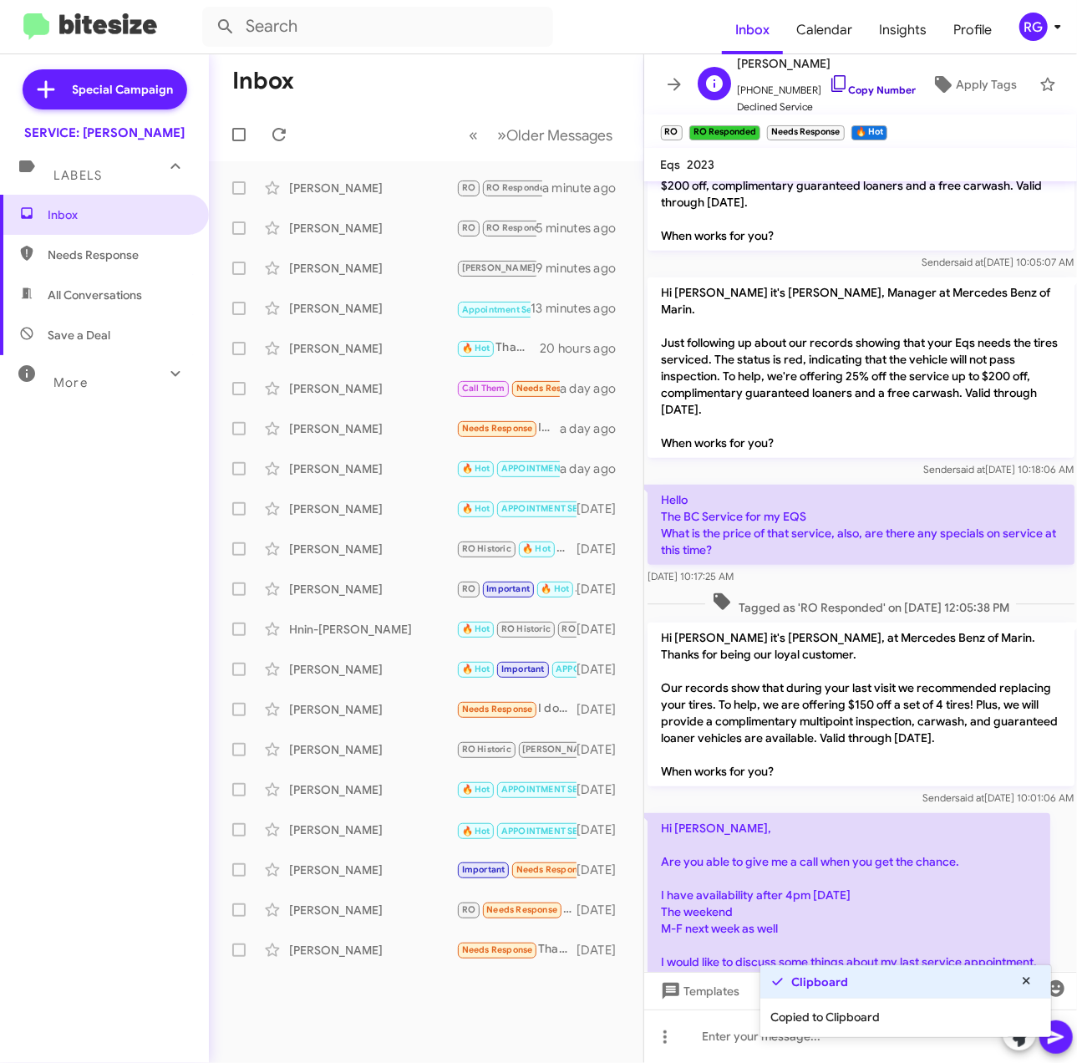
click at [882, 84] on link "Copy Number" at bounding box center [873, 90] width 88 height 13
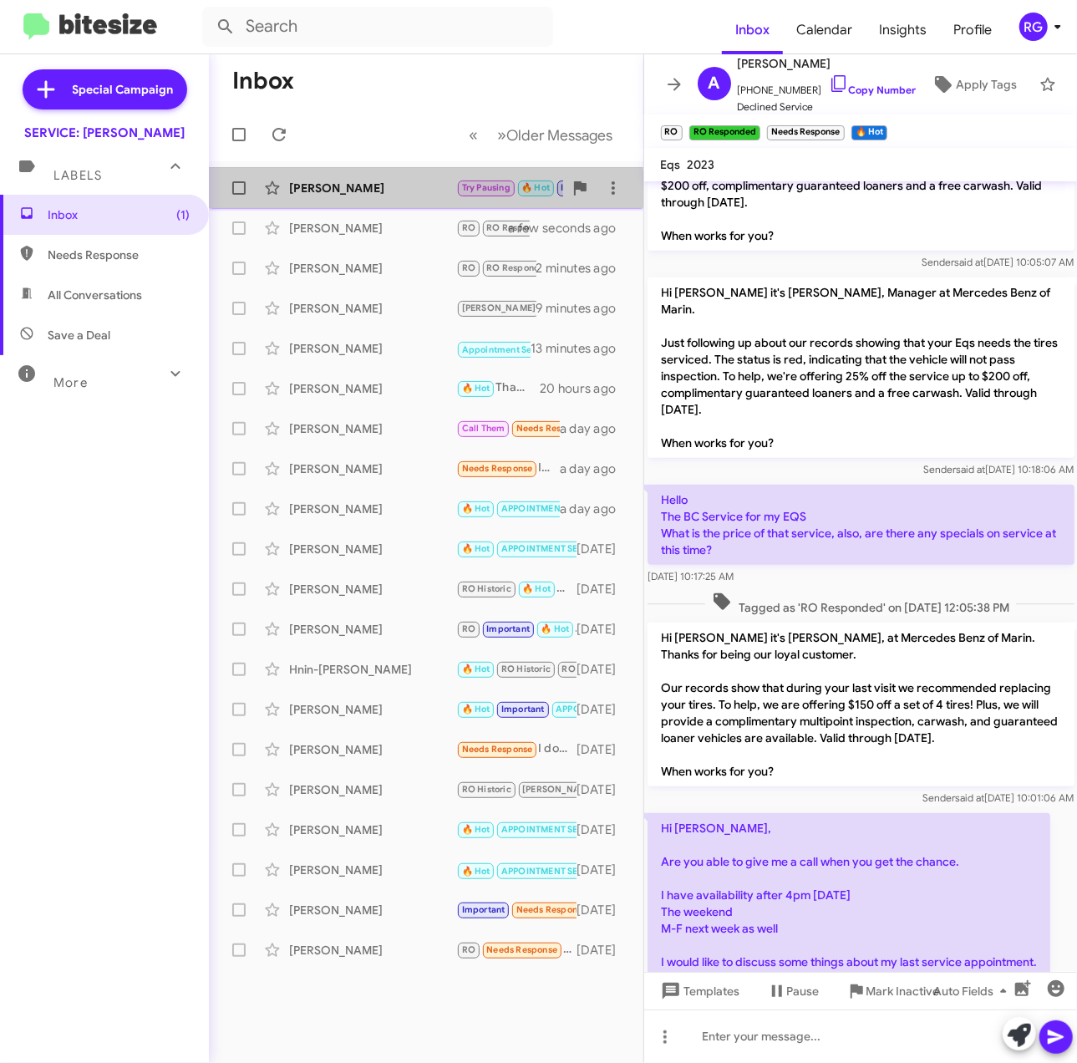
click at [405, 189] on div "[PERSON_NAME]" at bounding box center [372, 188] width 167 height 17
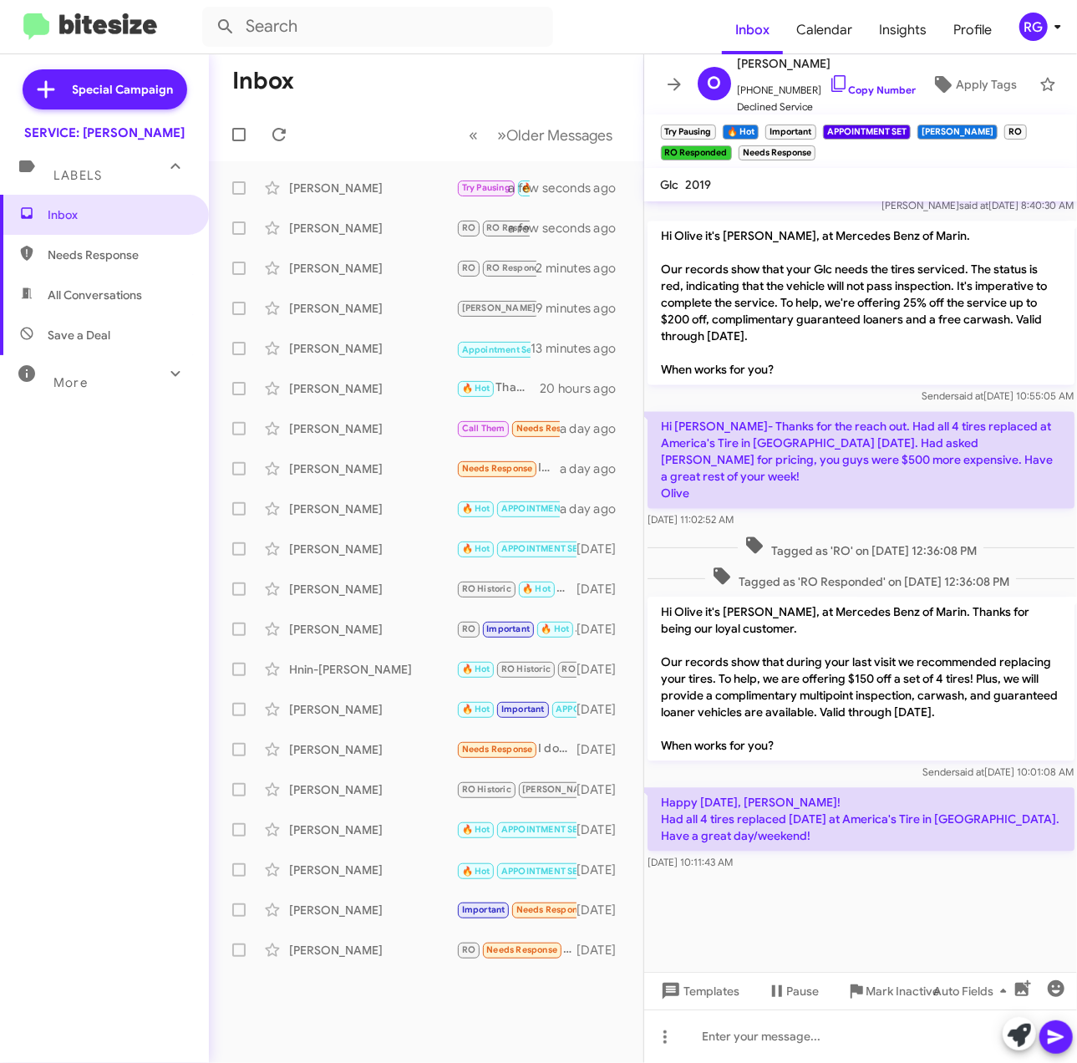
scroll to position [1698, 0]
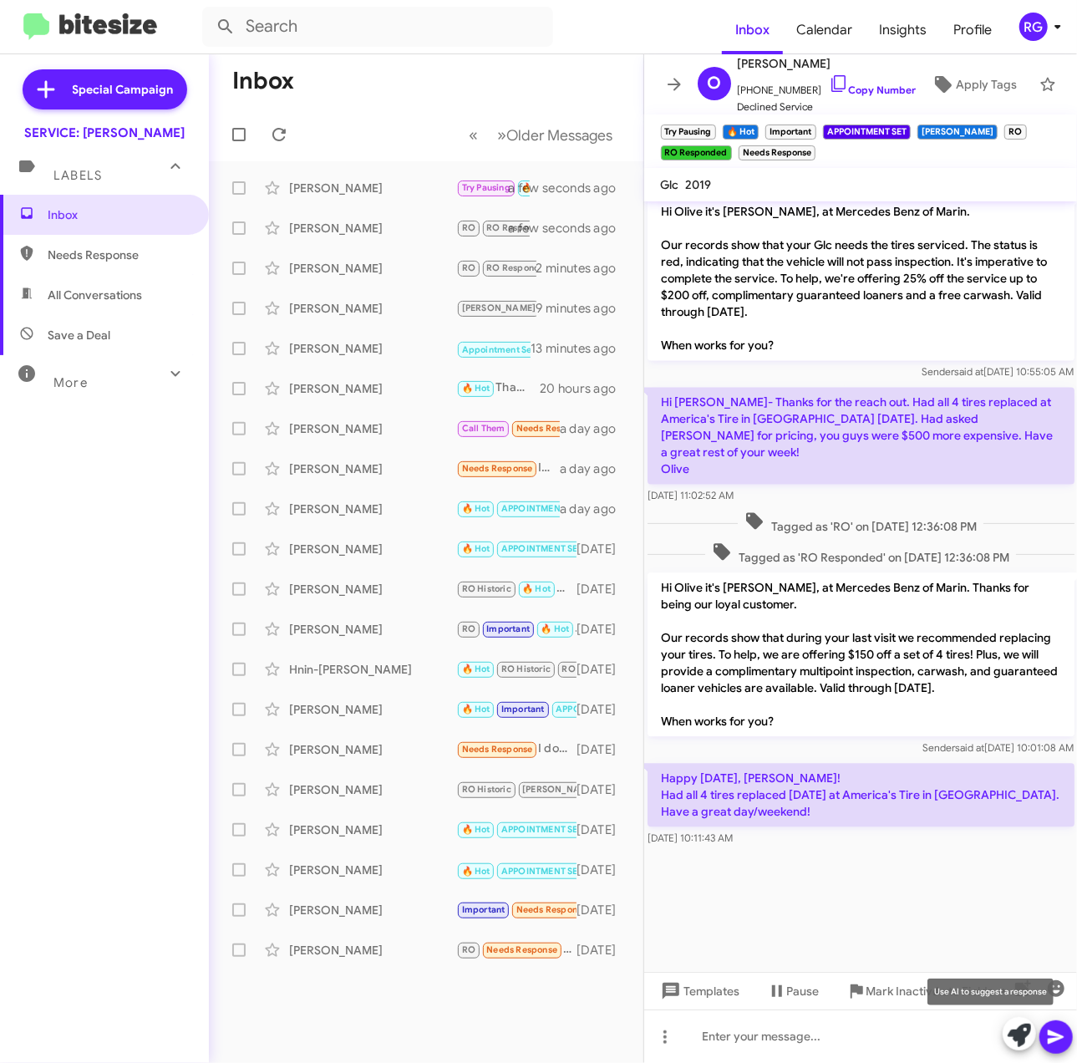
click at [1024, 1034] on icon at bounding box center [1019, 1035] width 23 height 23
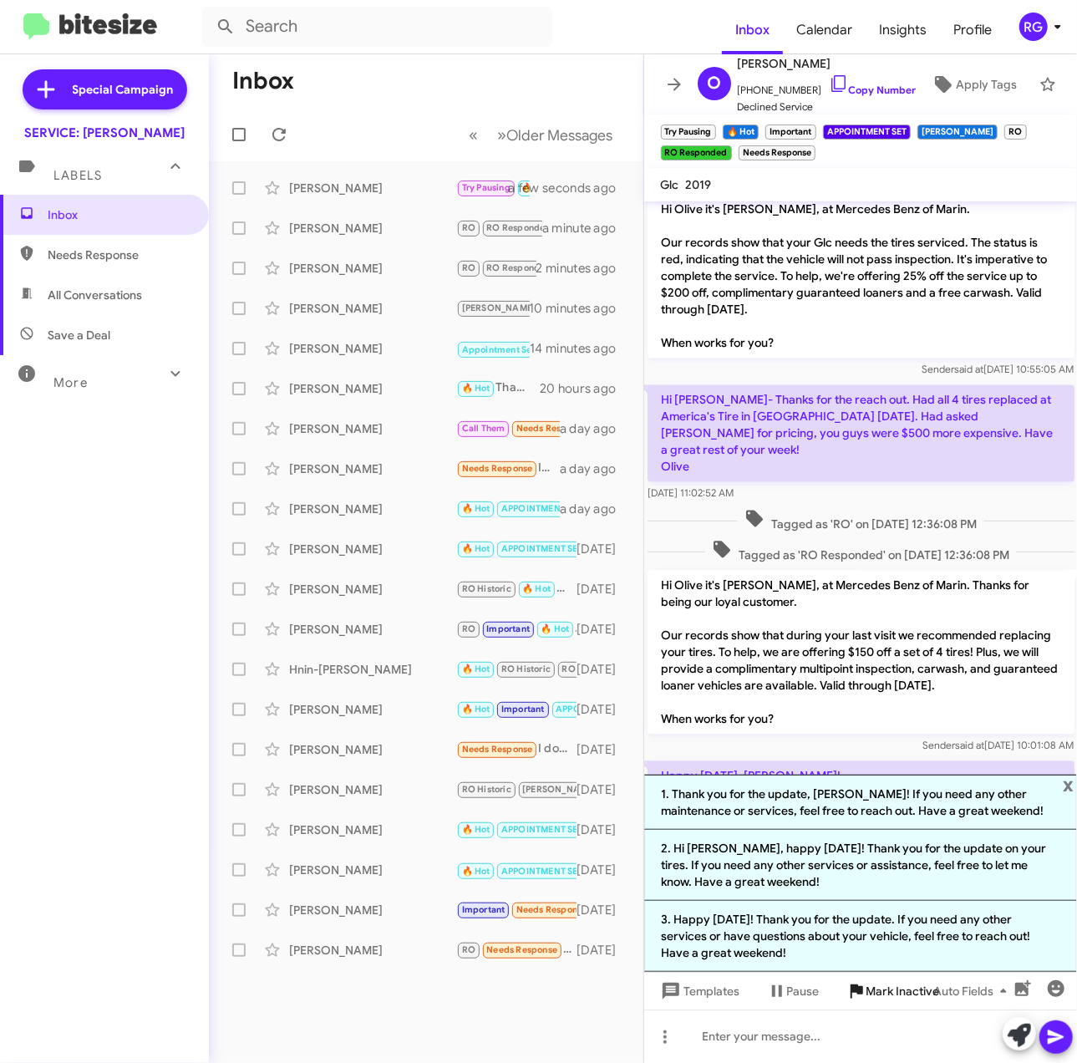
click at [867, 946] on li "3. Happy Friday! Thank you for the update. If you need any other services or ha…" at bounding box center [861, 936] width 434 height 71
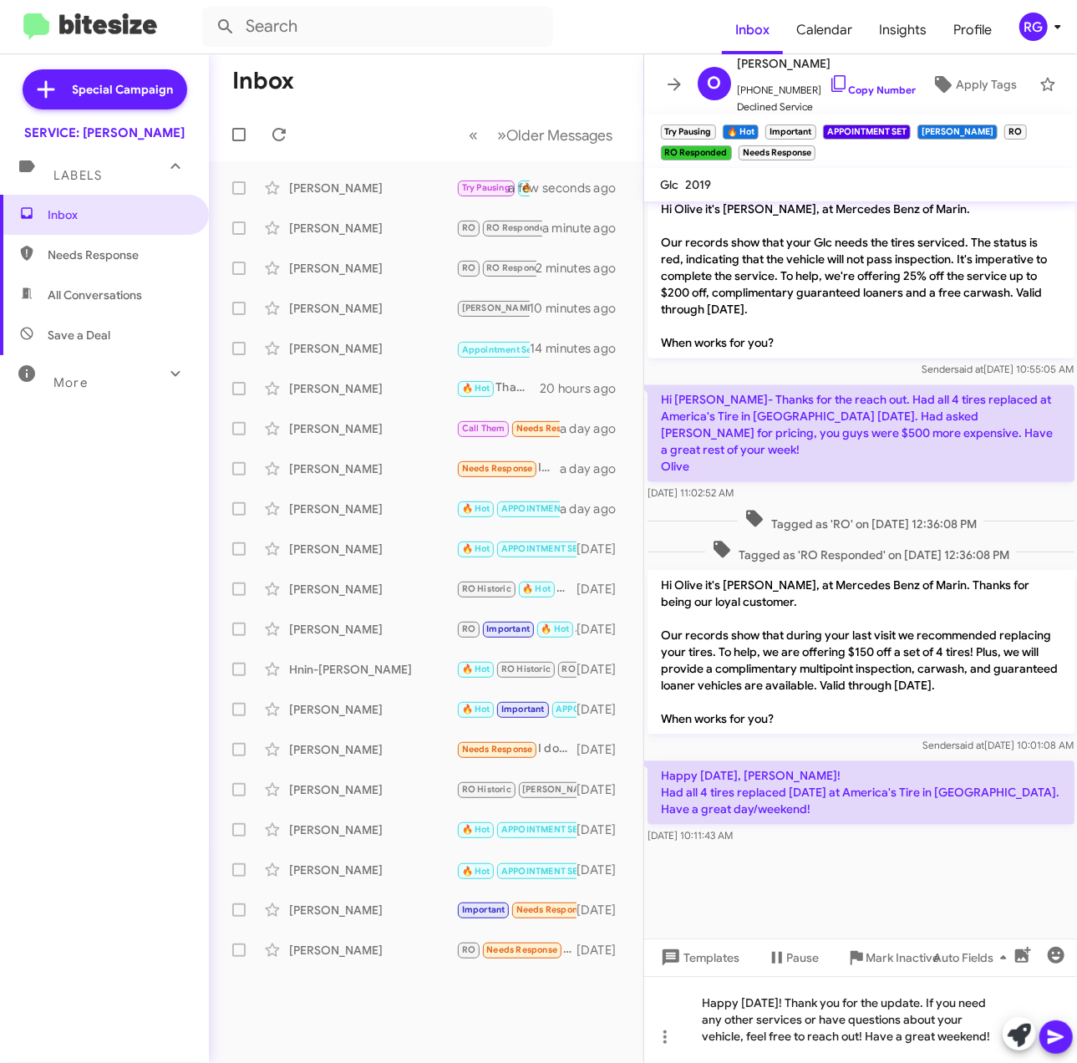
click at [1050, 1033] on icon at bounding box center [1056, 1037] width 16 height 14
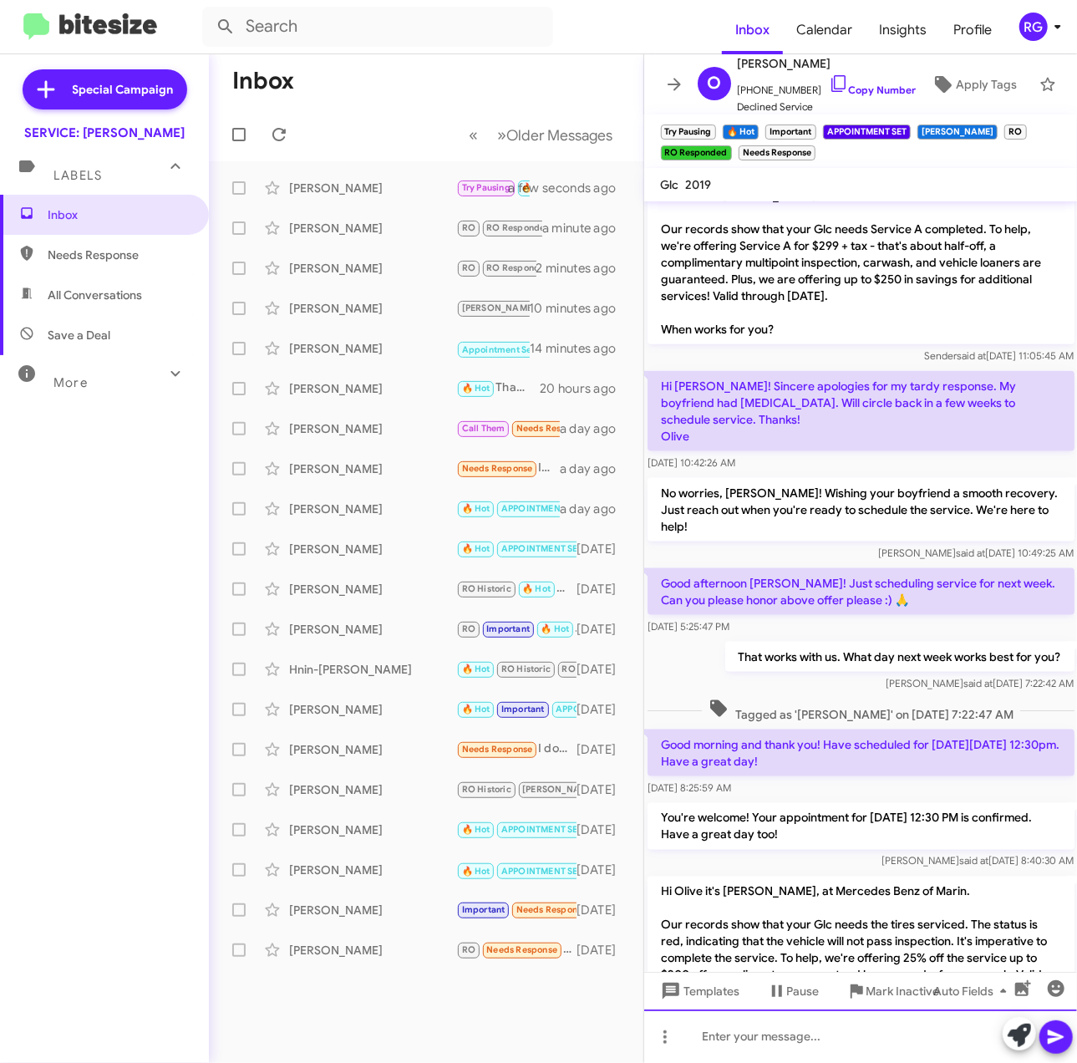
scroll to position [1011, 0]
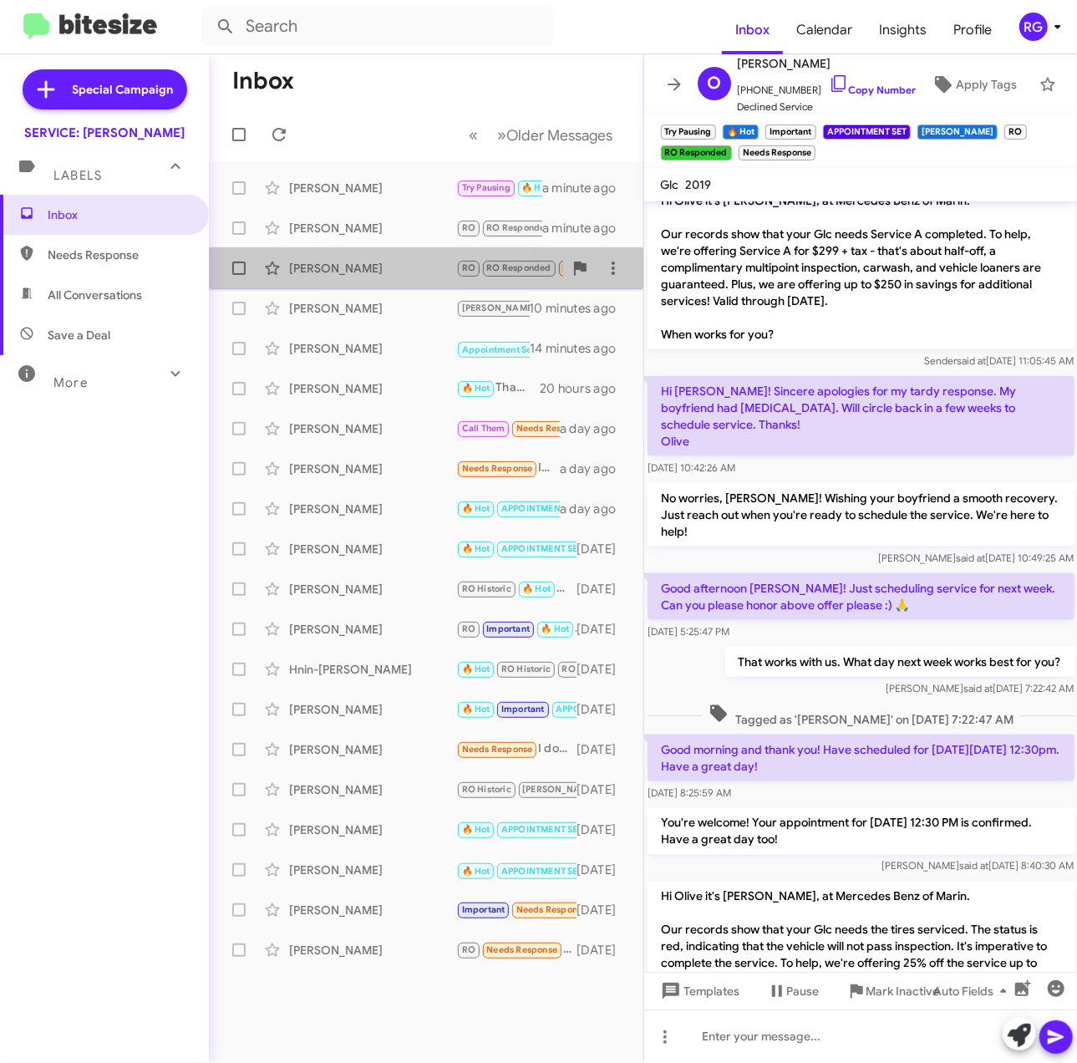
click at [369, 274] on div "Ashton Evans RO RO Responded Needs Response 🔥 Hot Hi Omar, Are you able to give…" at bounding box center [426, 268] width 408 height 33
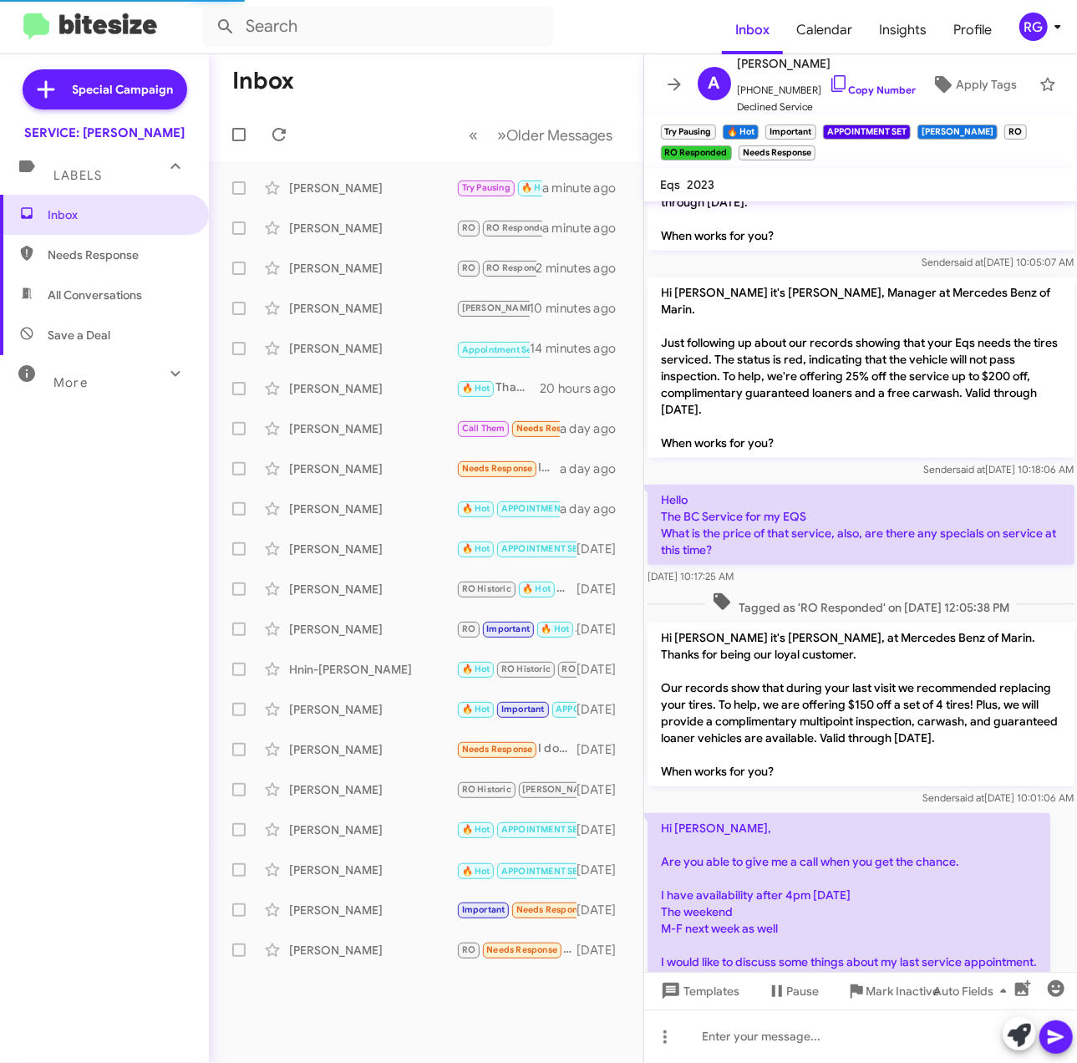
scroll to position [560, 0]
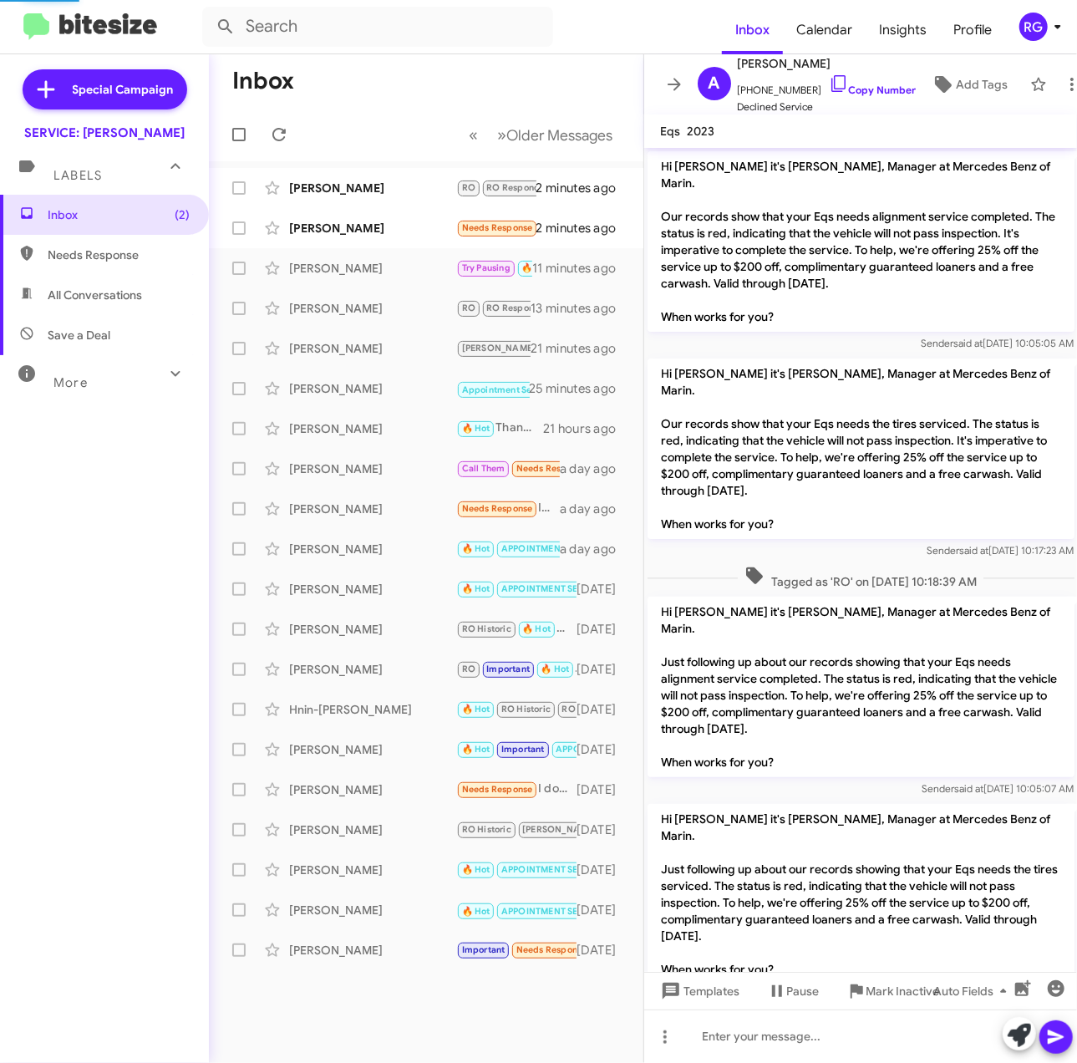
scroll to position [526, 0]
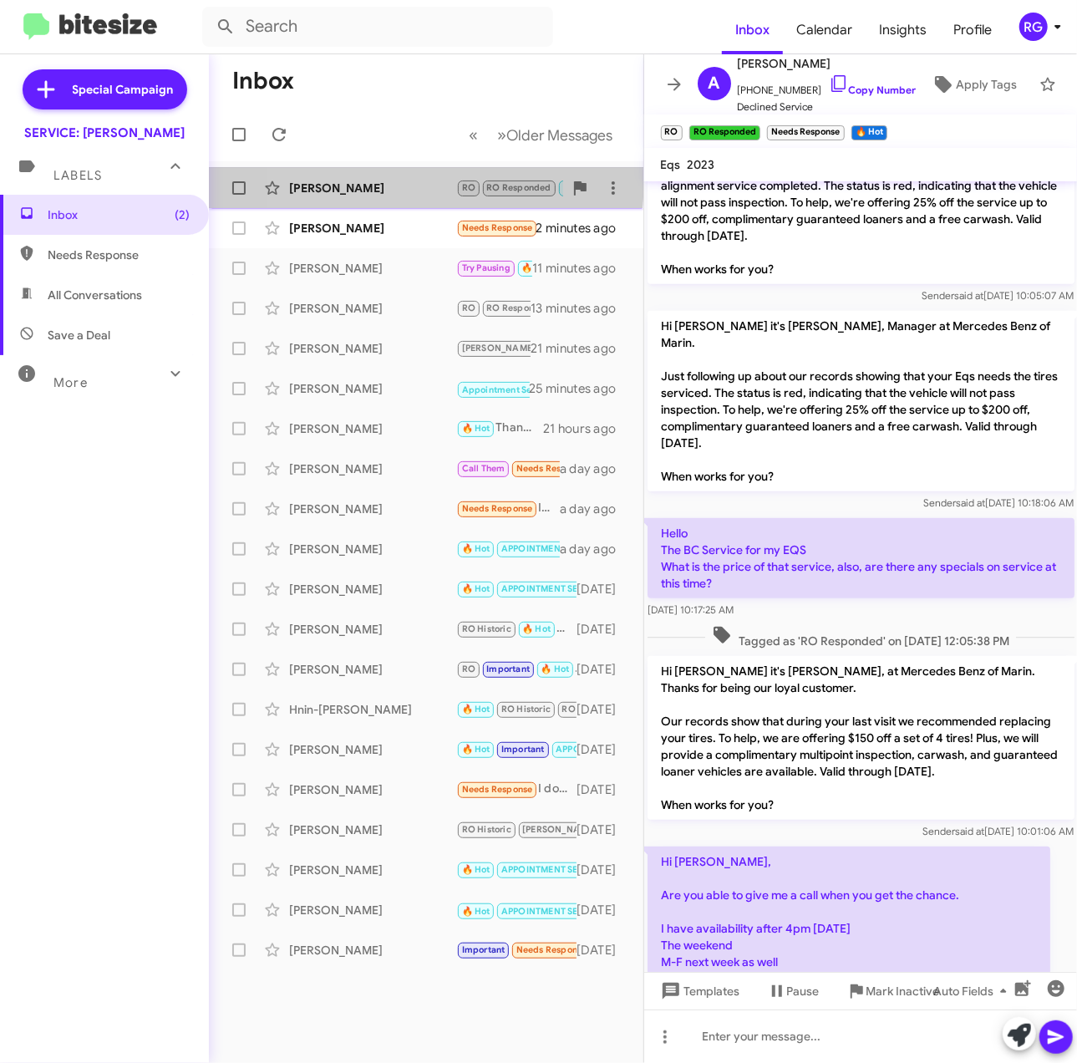
click at [349, 180] on div "[PERSON_NAME]" at bounding box center [372, 188] width 167 height 17
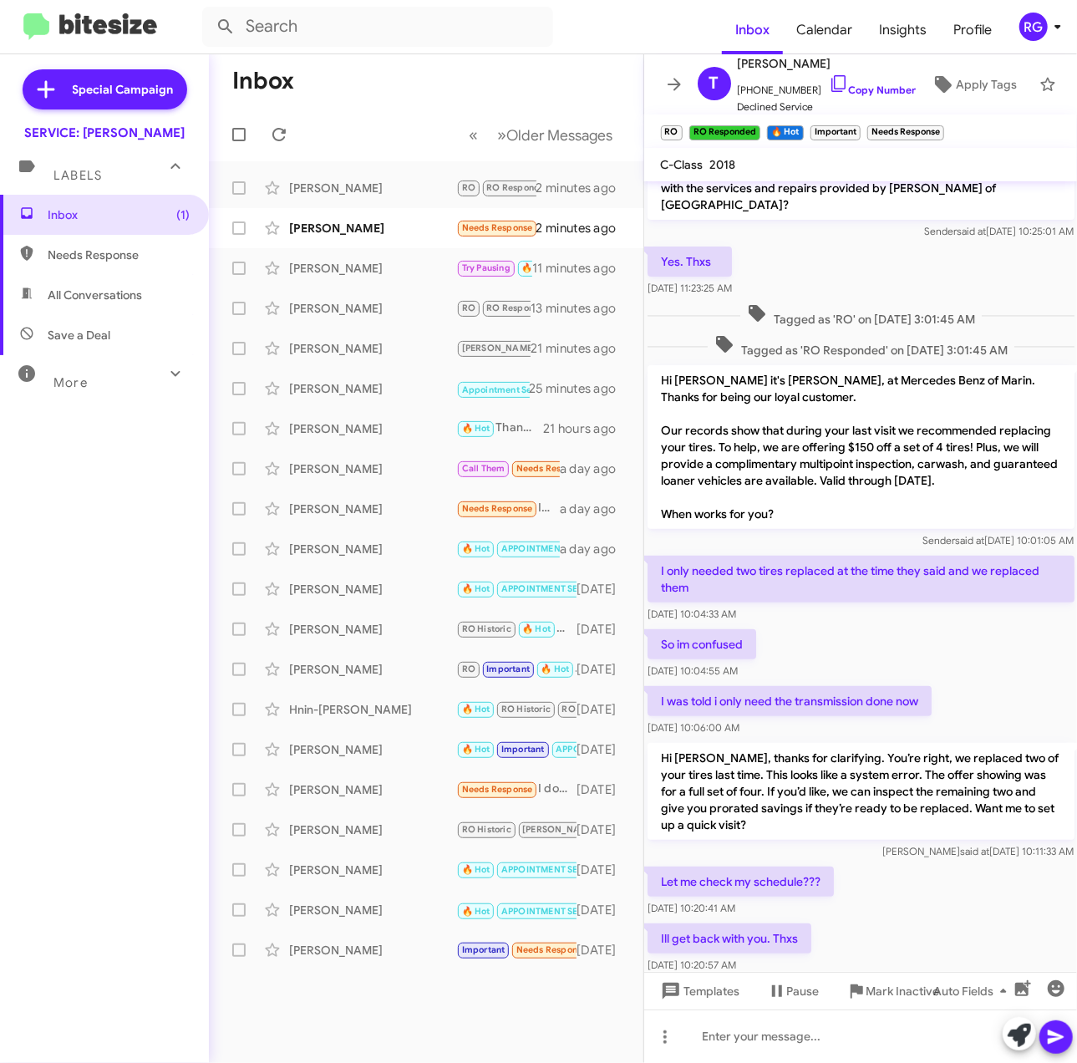
scroll to position [97, 0]
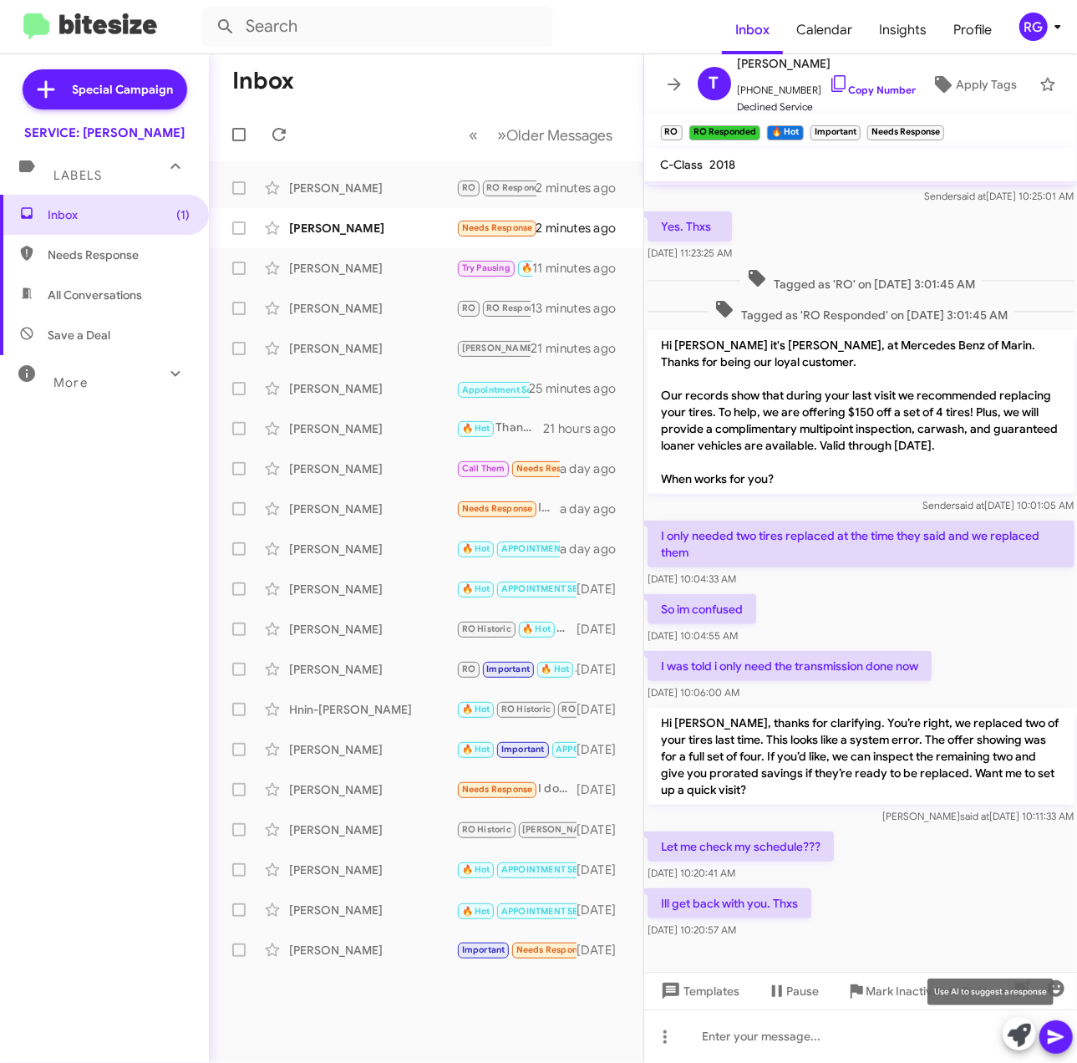
click at [1020, 1048] on span at bounding box center [1019, 1035] width 23 height 37
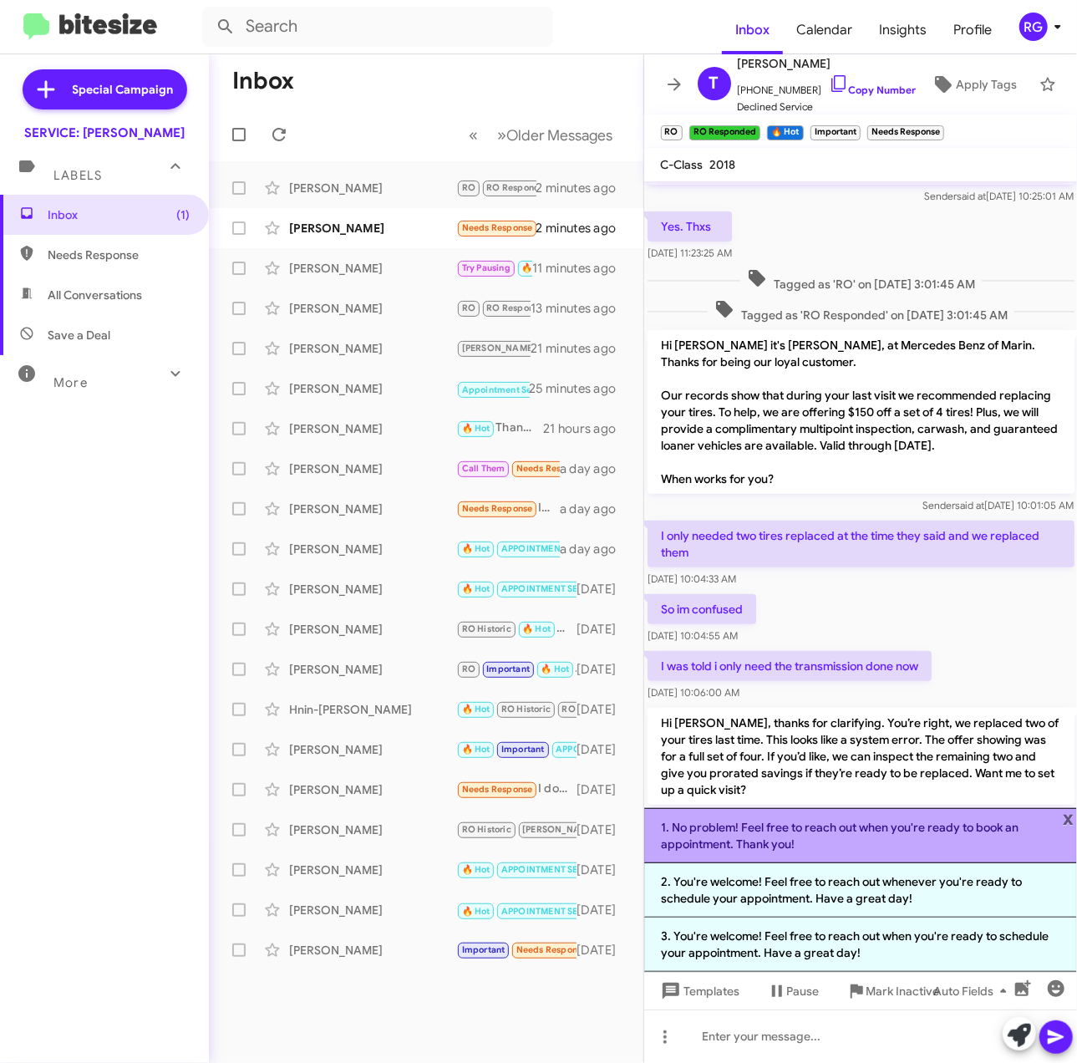
click at [1024, 853] on li "1. No problem! Feel free to reach out when you're ready to book an appointment.…" at bounding box center [861, 835] width 434 height 55
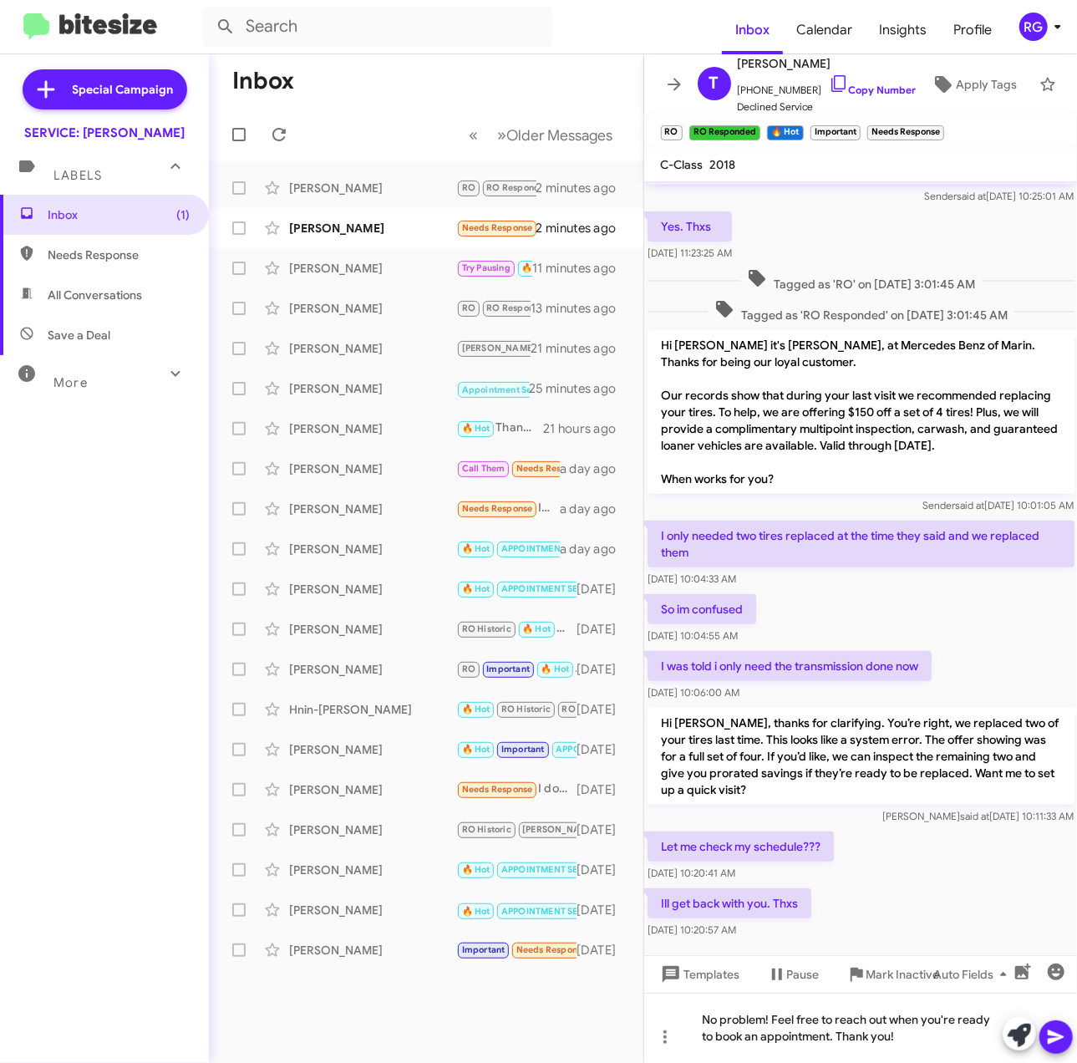
click at [1055, 1048] on span at bounding box center [1056, 1036] width 20 height 33
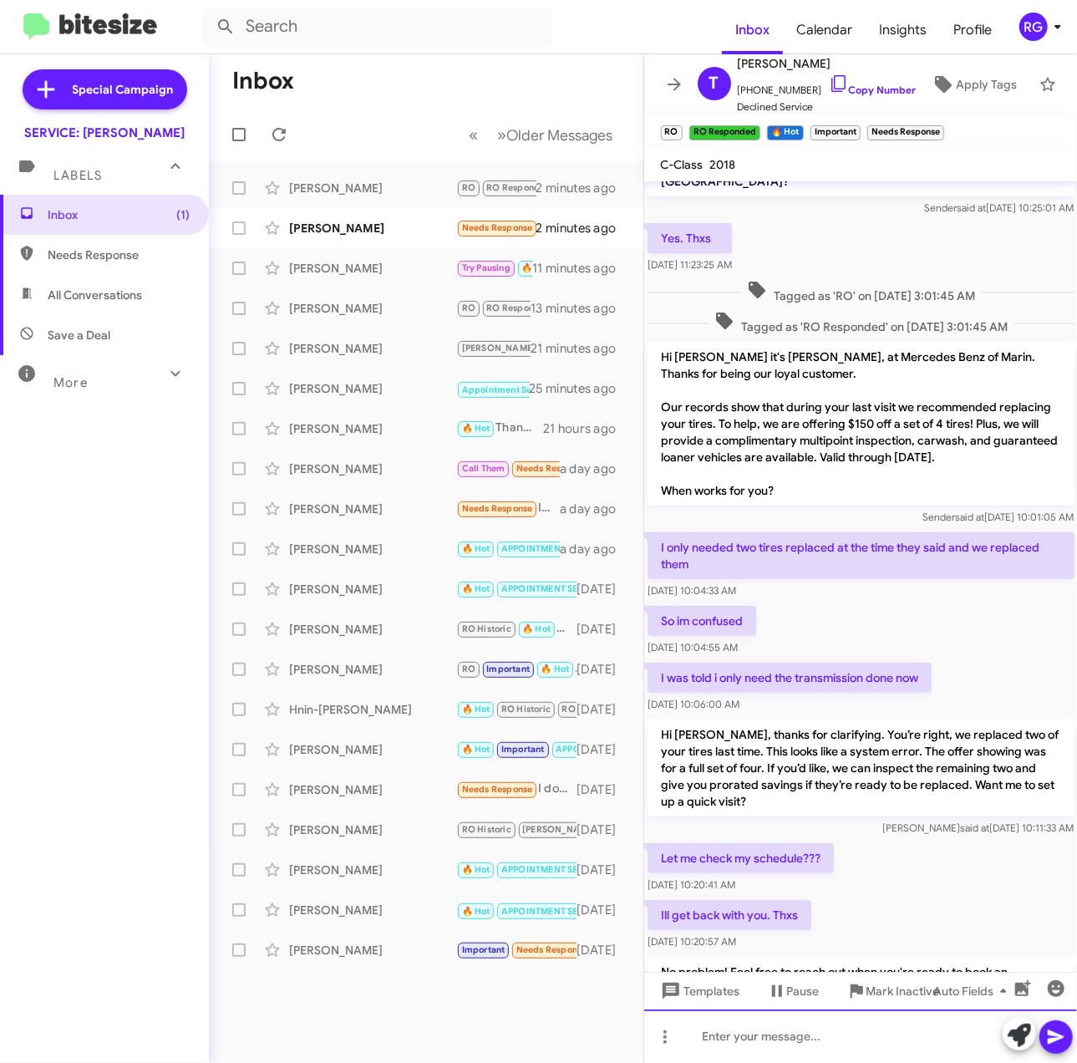
scroll to position [175, 0]
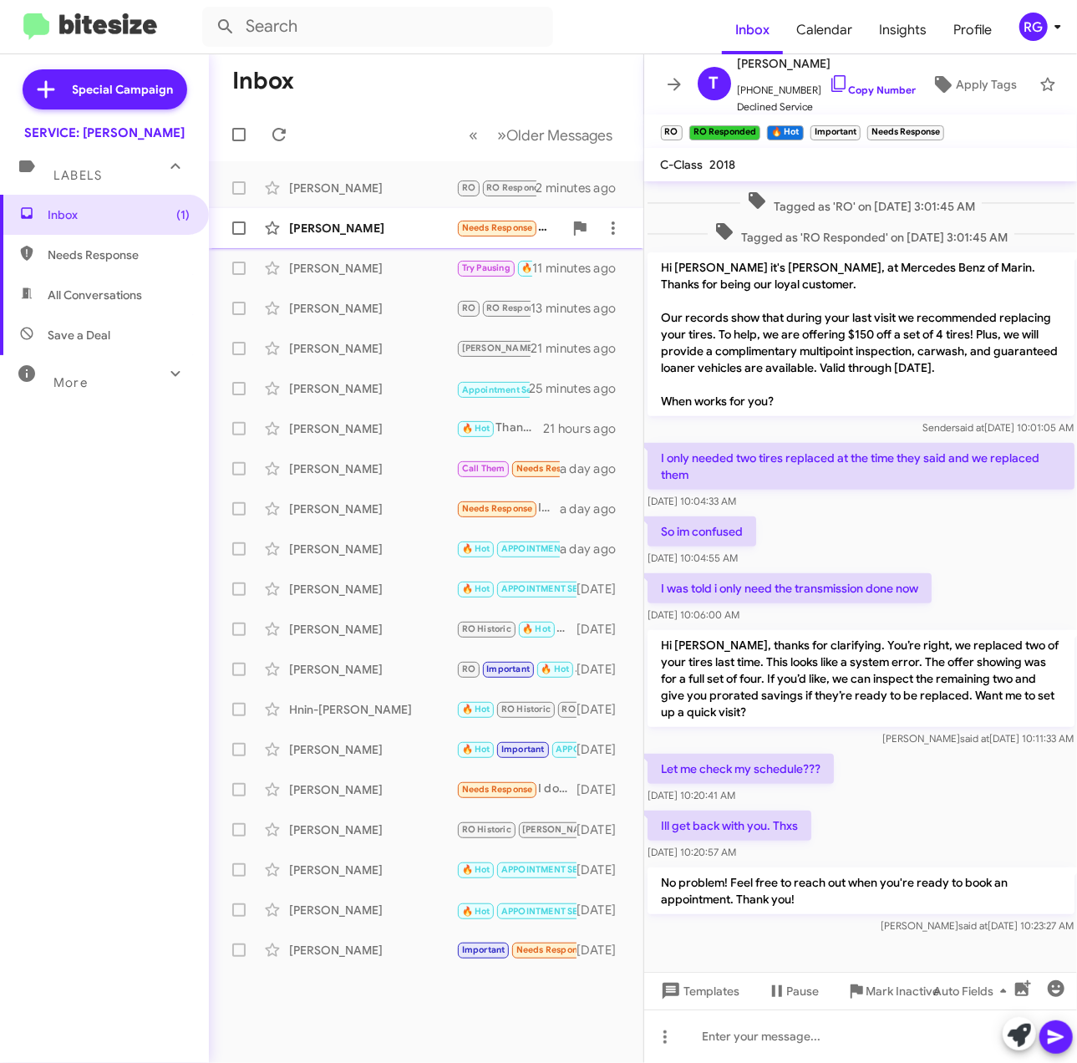
click at [354, 236] on div "[PERSON_NAME]" at bounding box center [372, 228] width 167 height 17
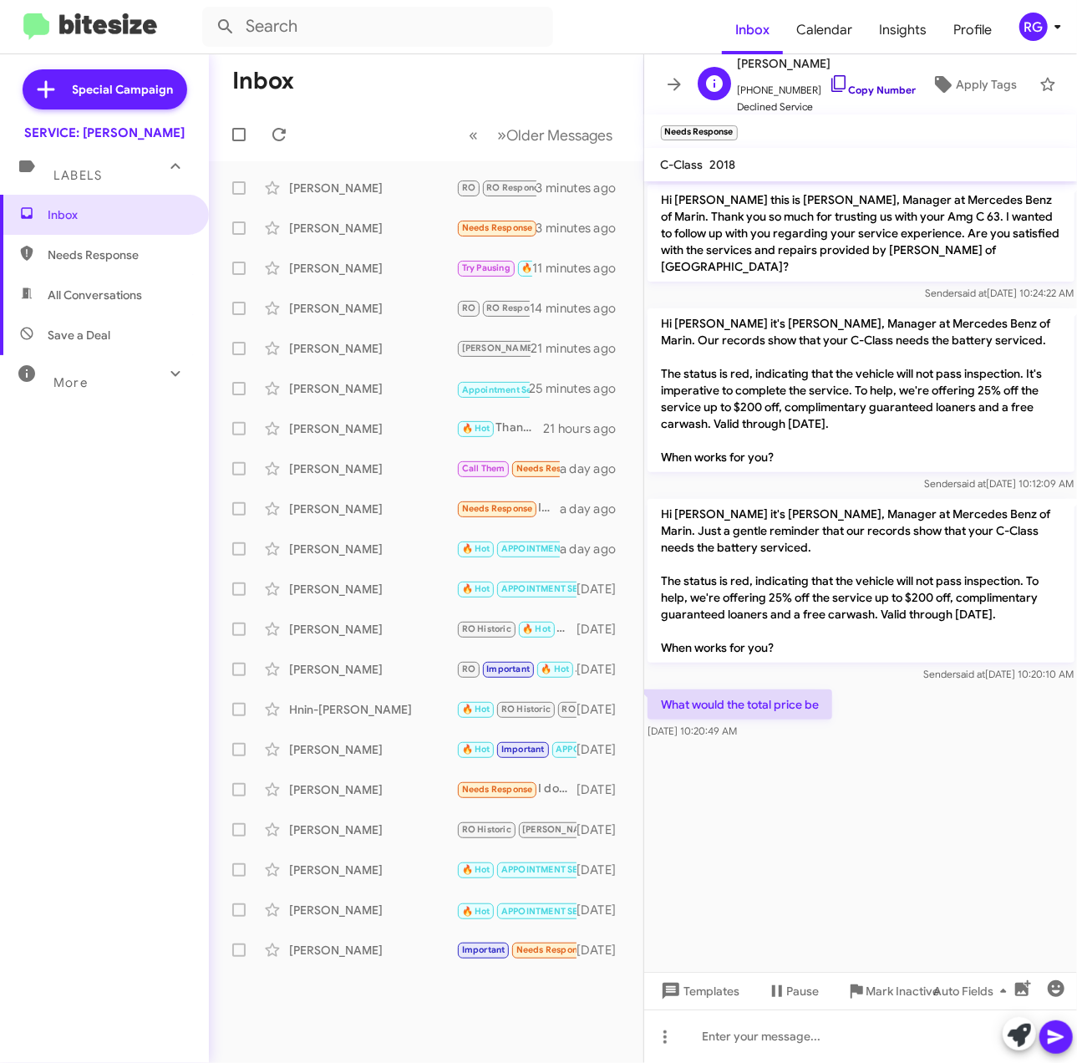
click at [877, 84] on link "Copy Number" at bounding box center [873, 90] width 88 height 13
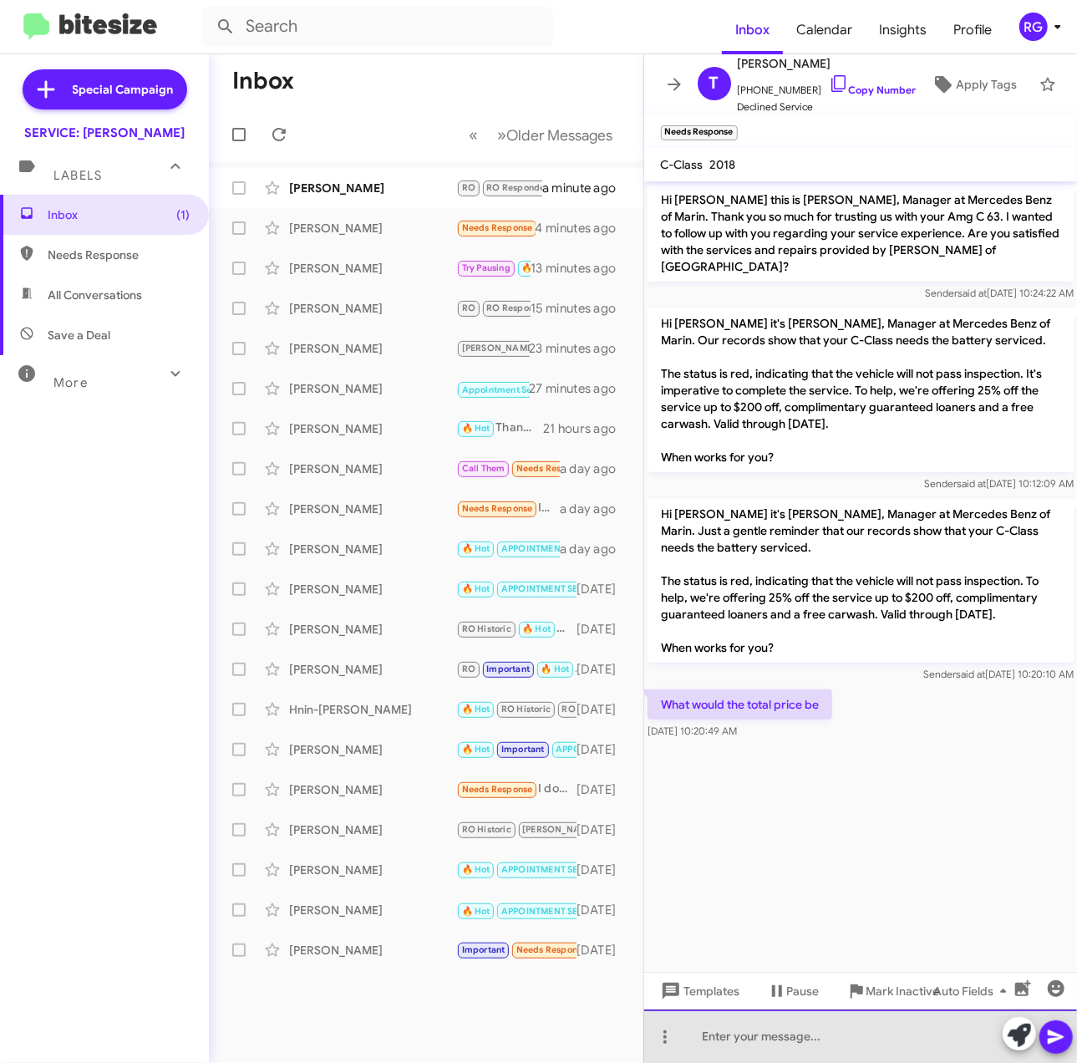
click at [755, 1023] on div at bounding box center [861, 1035] width 434 height 53
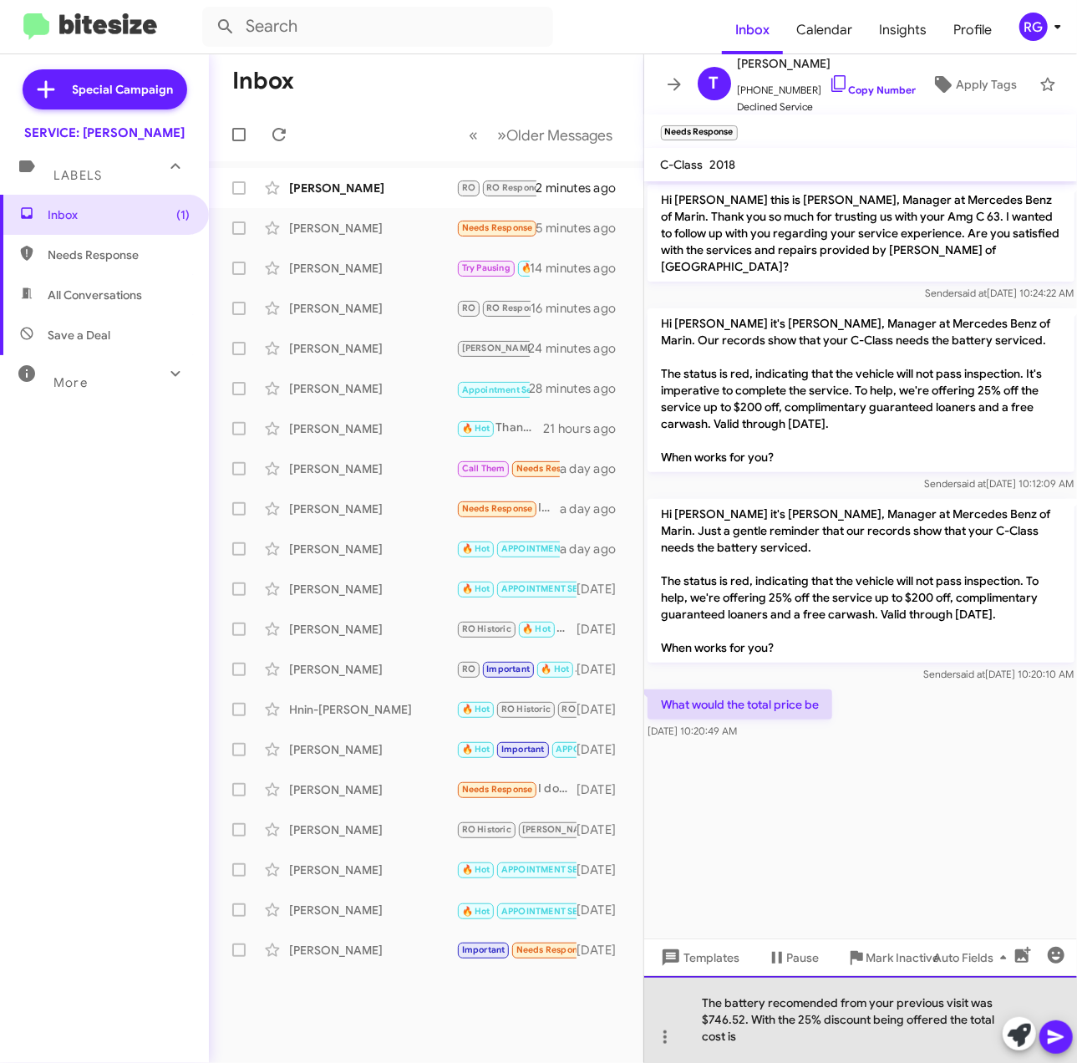
click at [743, 1051] on div "The battery recomended from your previous visit was $746.52. With the 25% disco…" at bounding box center [861, 1019] width 434 height 87
drag, startPoint x: 756, startPoint y: 1040, endPoint x: 700, endPoint y: 1006, distance: 65.6
click at [700, 1006] on div "The battery recomended from your previous visit was $746.52. With the 25% disco…" at bounding box center [861, 1019] width 434 height 87
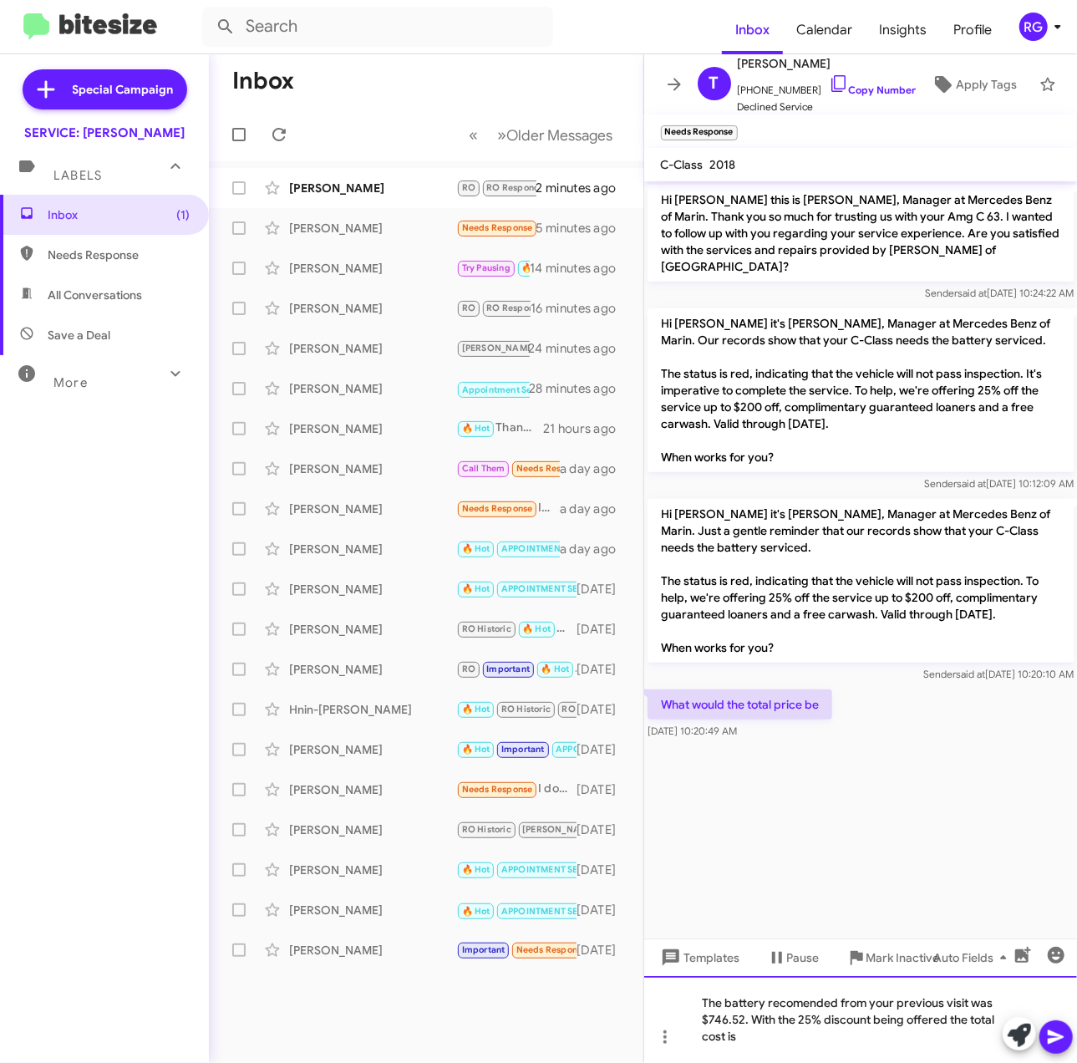
copy div "The battery recomended from your previous visit was $746.52. With the 25% disco…"
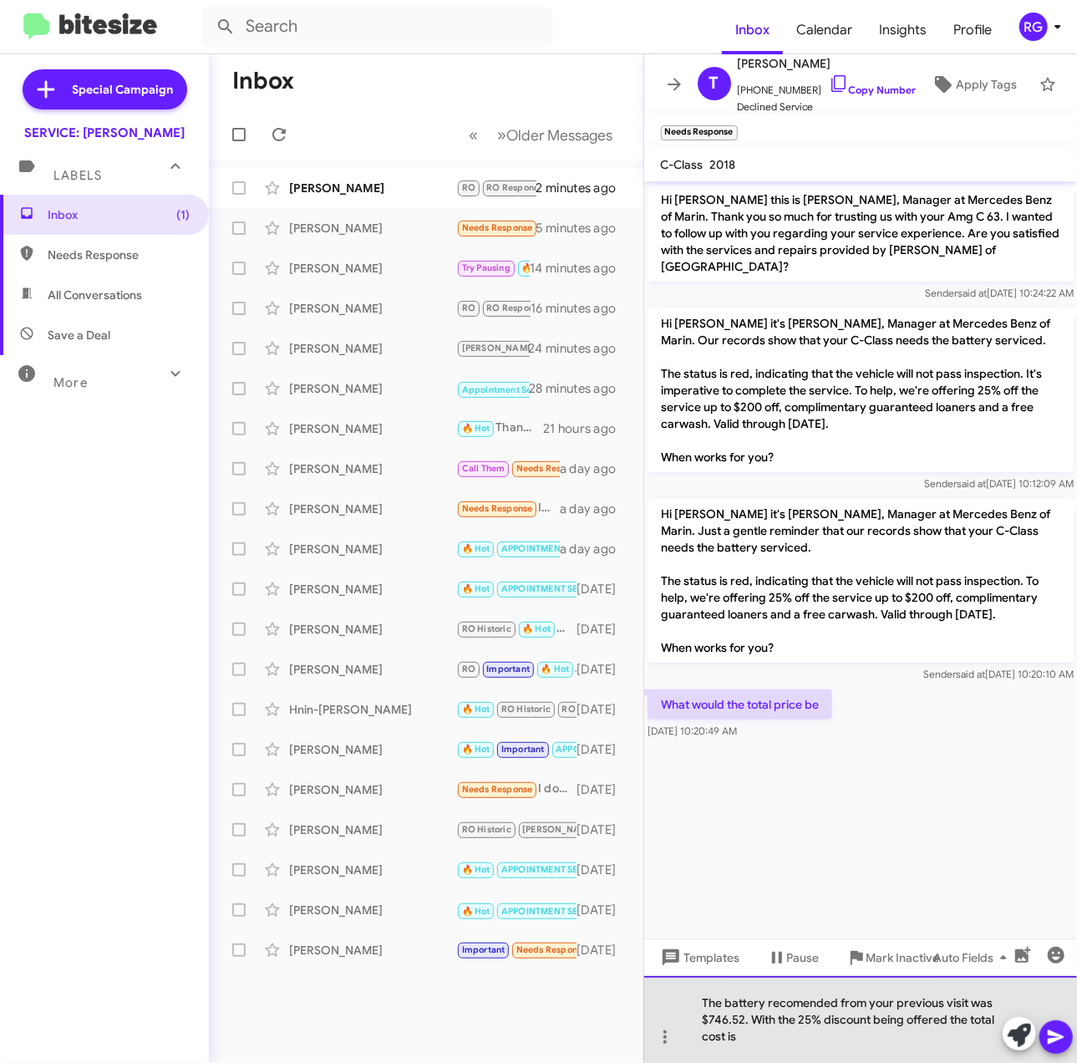
click at [799, 1034] on div "The battery recomended from your previous visit was $746.52. With the 25% disco…" at bounding box center [861, 1019] width 434 height 87
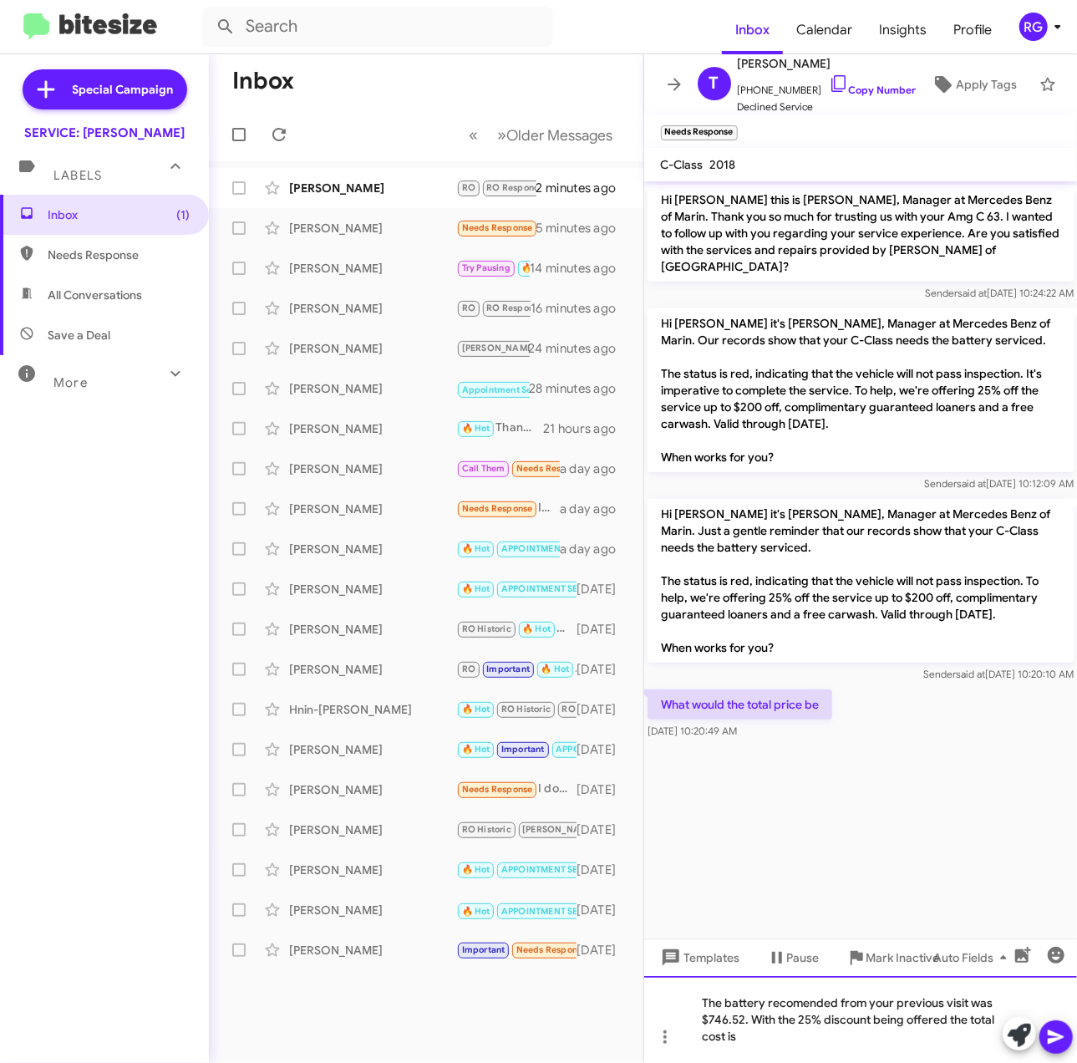
click at [800, 1033] on div "The battery recomended from your previous visit was $746.52. With the 25% disco…" at bounding box center [861, 1019] width 434 height 87
click at [800, 1034] on div "The battery recomended from your previous visit was $746.52. With the 25% disco…" at bounding box center [861, 1019] width 434 height 87
click at [779, 1043] on div "The battery recomended from your previous visit was $746.52. With the 25% disco…" at bounding box center [861, 1019] width 434 height 87
drag, startPoint x: 779, startPoint y: 1043, endPoint x: 630, endPoint y: 983, distance: 160.4
click at [630, 983] on div "Inbox « Previous » Next Older Messages Tiffany Hendrix RO RO Responded 🔥 Hot Im…" at bounding box center [643, 558] width 868 height 1009
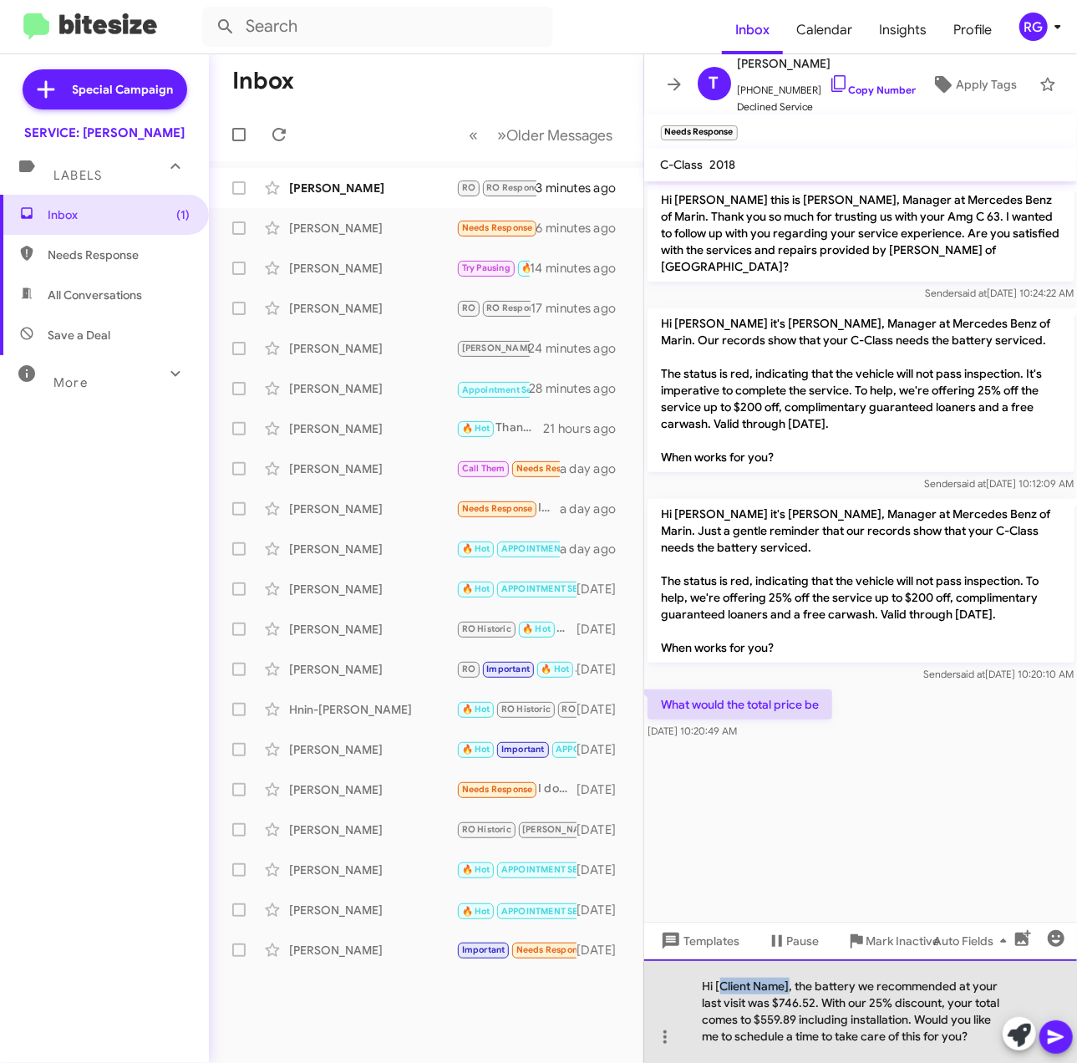
drag, startPoint x: 790, startPoint y: 990, endPoint x: 720, endPoint y: 990, distance: 69.4
click at [720, 990] on div "Hi [Client Name], the battery we recommended at your last visit was $746.52. Wi…" at bounding box center [861, 1011] width 434 height 104
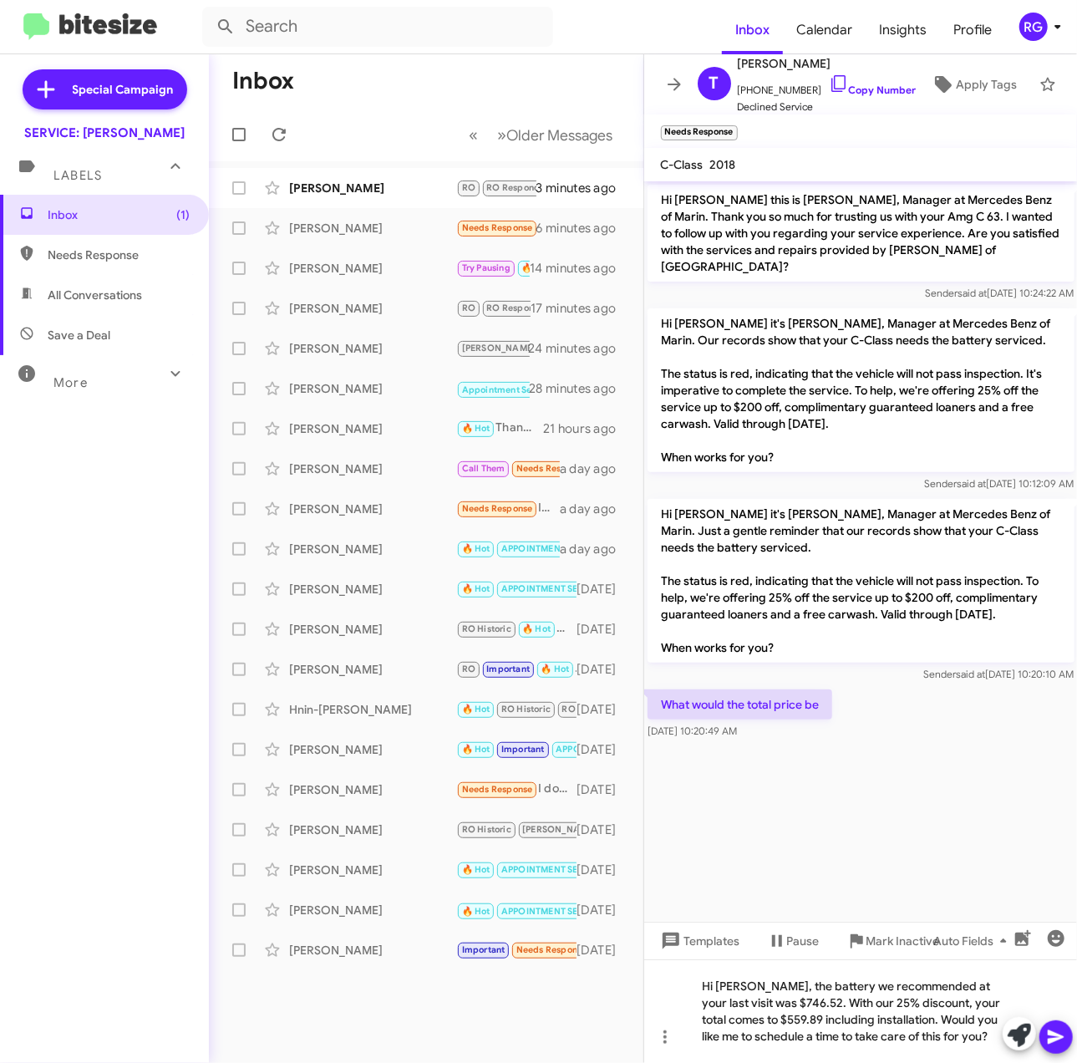
click at [1047, 1034] on icon at bounding box center [1056, 1037] width 20 height 20
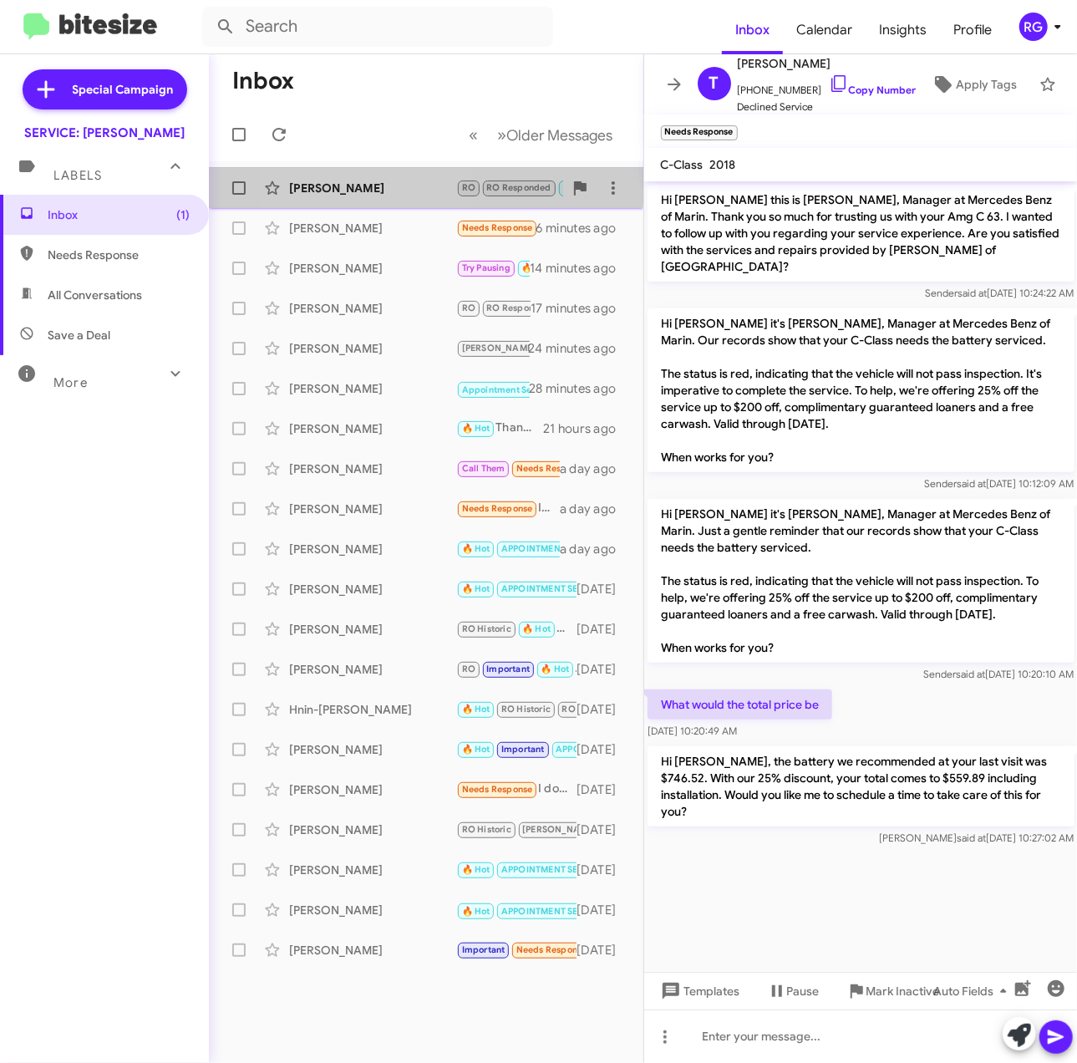
click at [346, 185] on div "[PERSON_NAME]" at bounding box center [372, 188] width 167 height 17
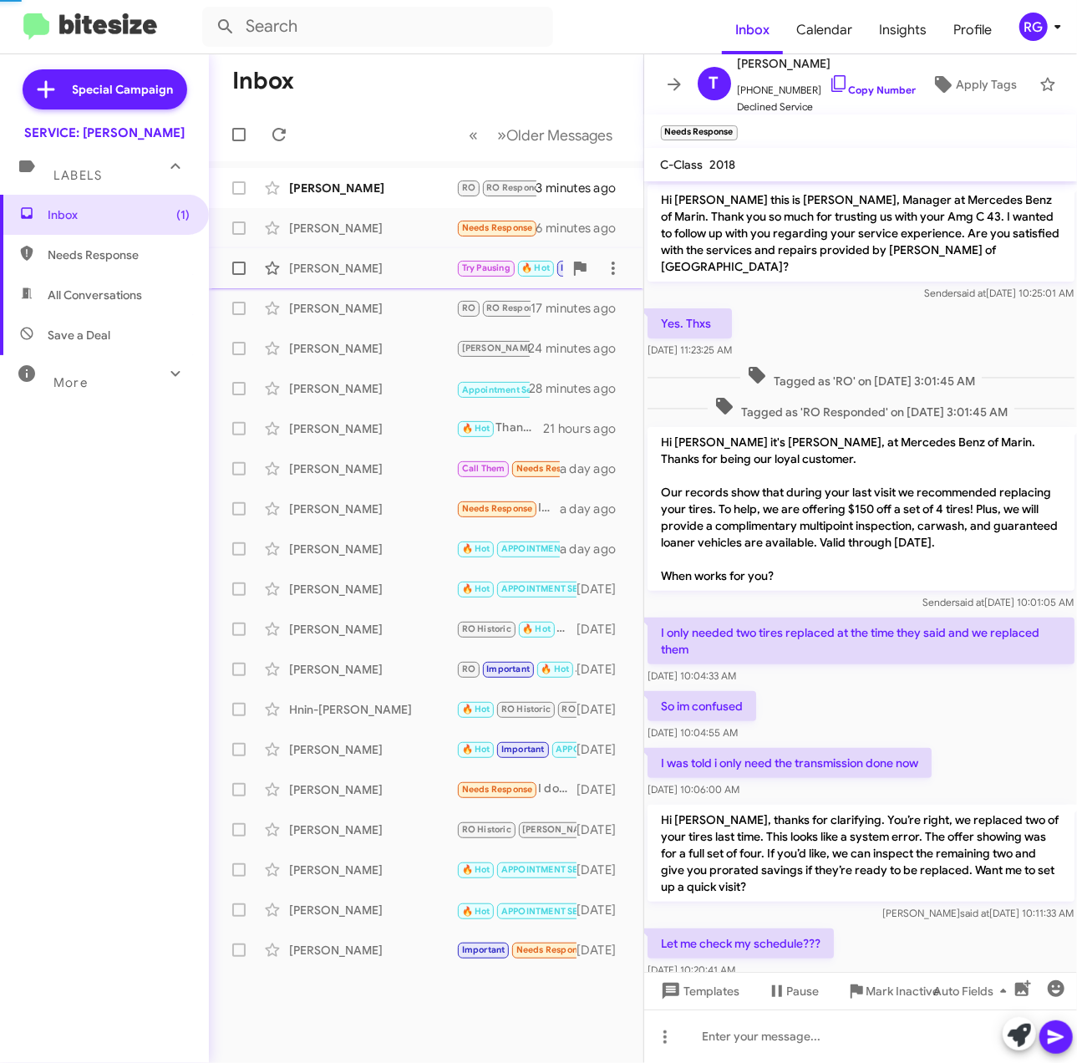
scroll to position [236, 0]
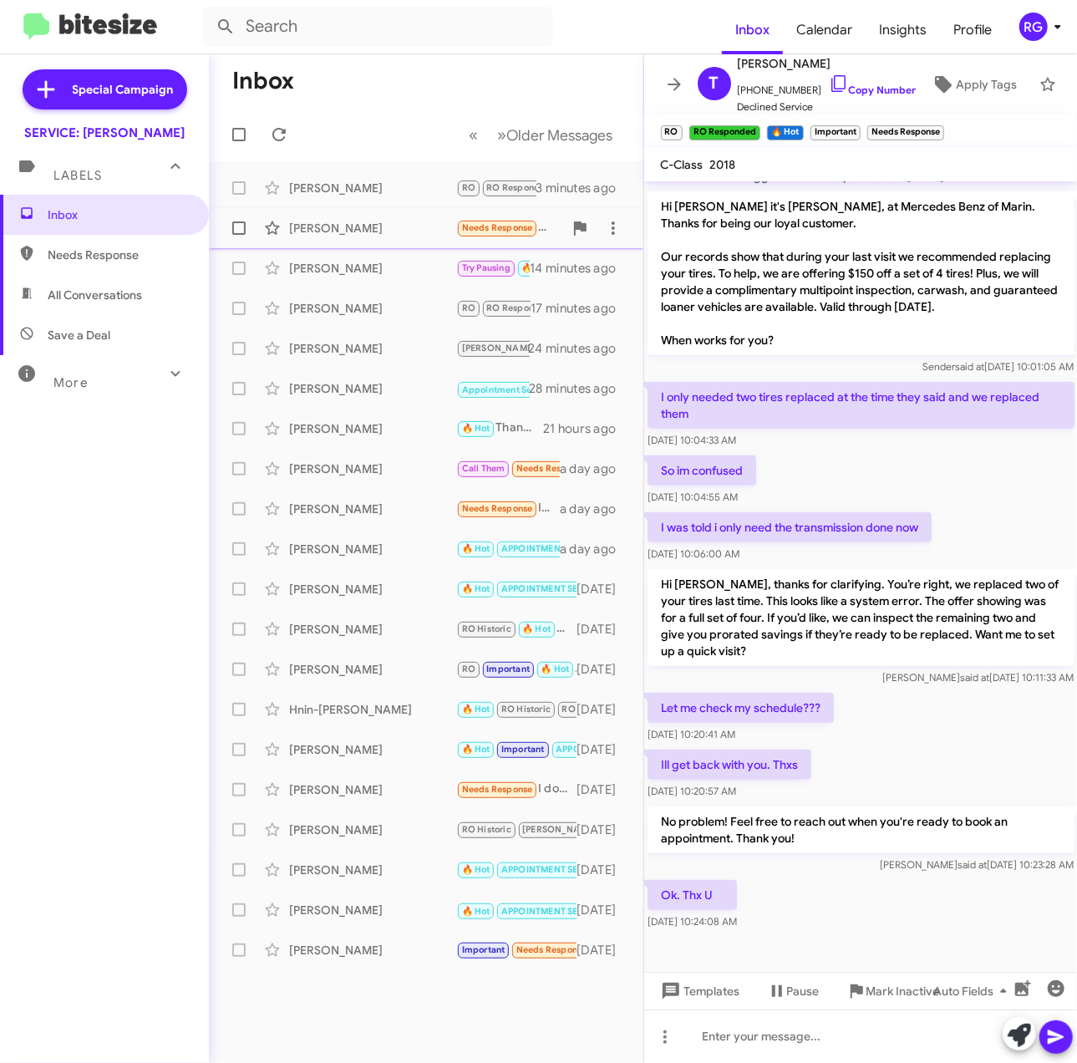
click at [436, 225] on div "[PERSON_NAME]" at bounding box center [372, 228] width 167 height 17
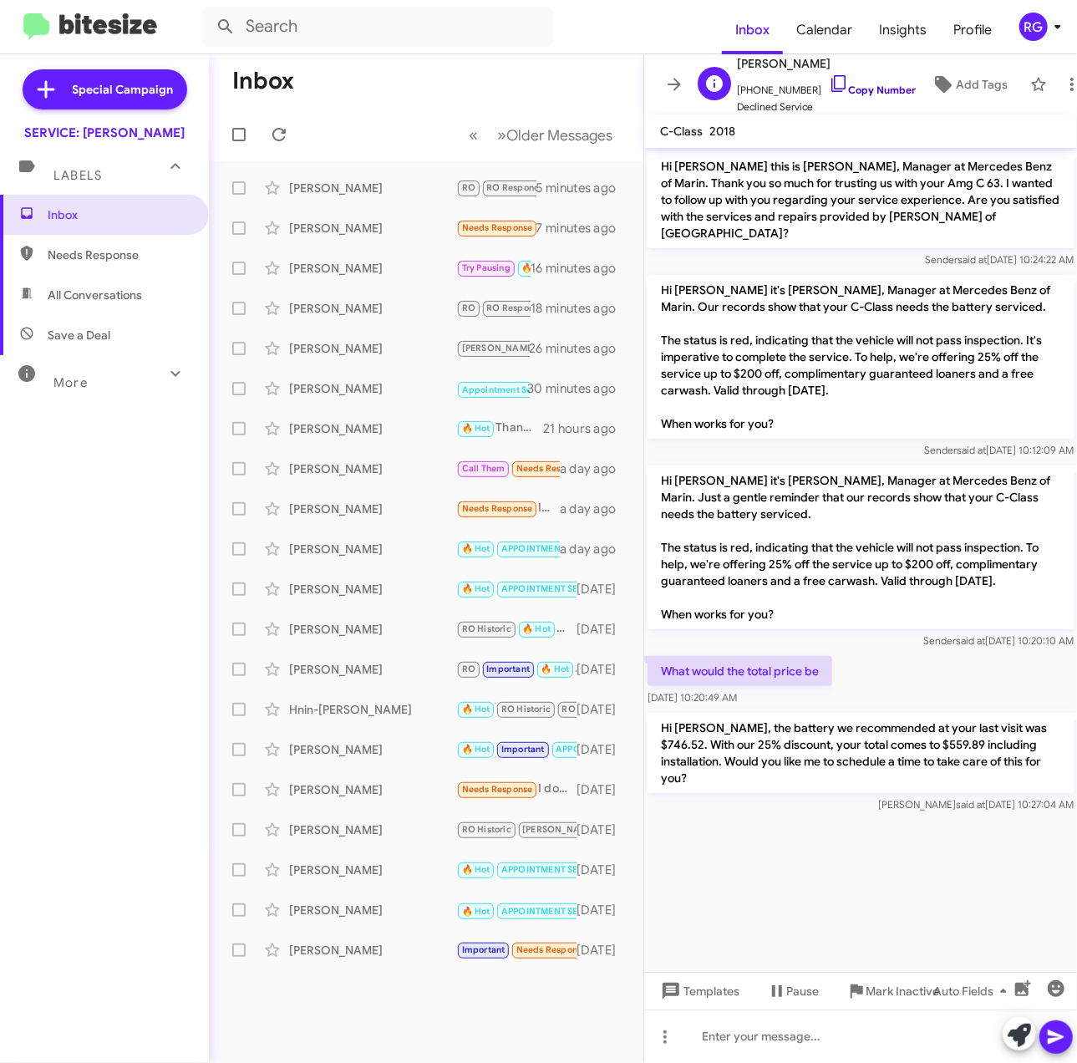
click at [867, 78] on span "+14046666644 Copy Number" at bounding box center [827, 86] width 179 height 25
click at [870, 84] on link "Copy Number" at bounding box center [873, 90] width 88 height 13
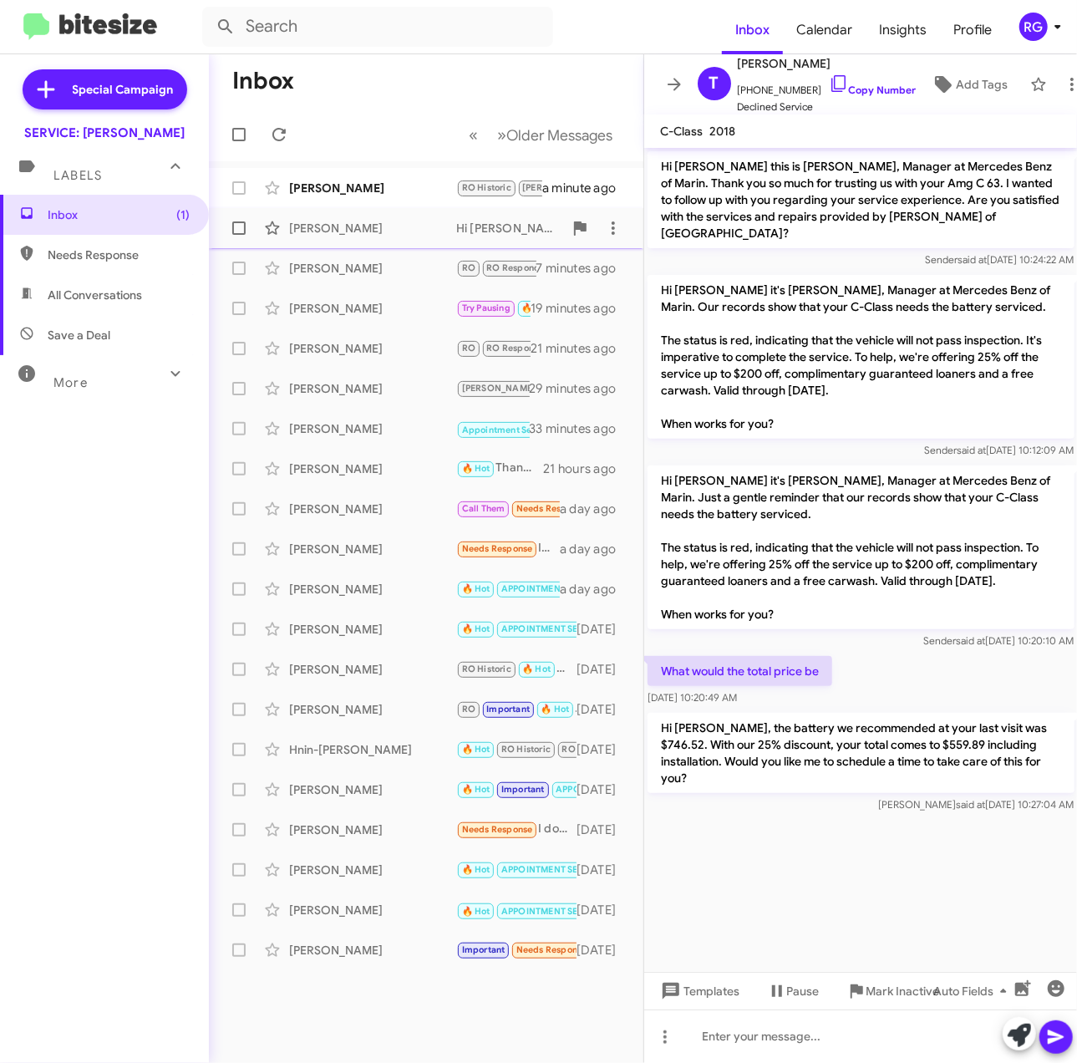
drag, startPoint x: 365, startPoint y: 172, endPoint x: 384, endPoint y: 209, distance: 41.5
click at [369, 178] on div "Charles Robinson RO Historic RAUL Needs Response 🔥 Hot Monday would be better a…" at bounding box center [426, 187] width 408 height 33
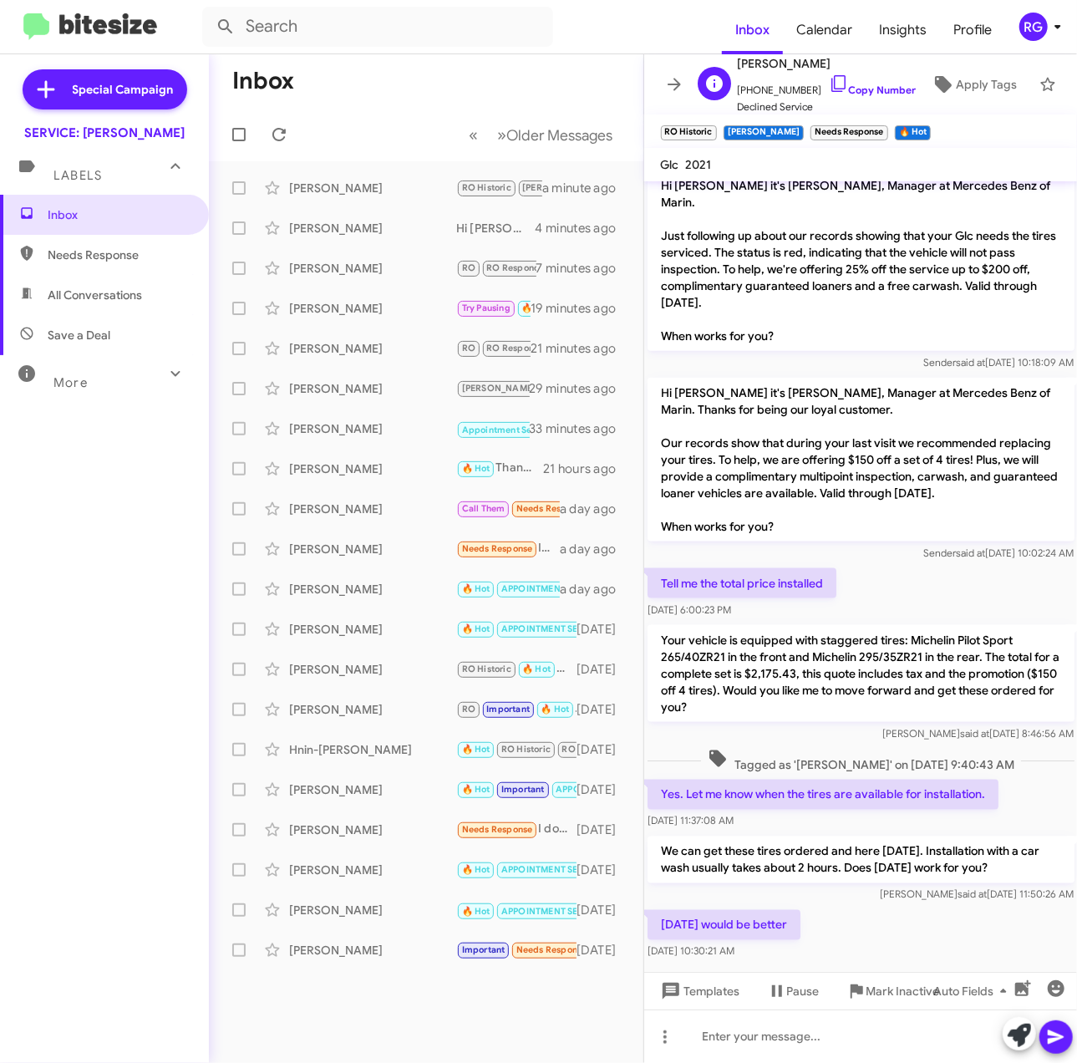
click at [857, 74] on span "+14159025826 Copy Number" at bounding box center [827, 86] width 179 height 25
click at [857, 84] on link "Copy Number" at bounding box center [873, 90] width 88 height 13
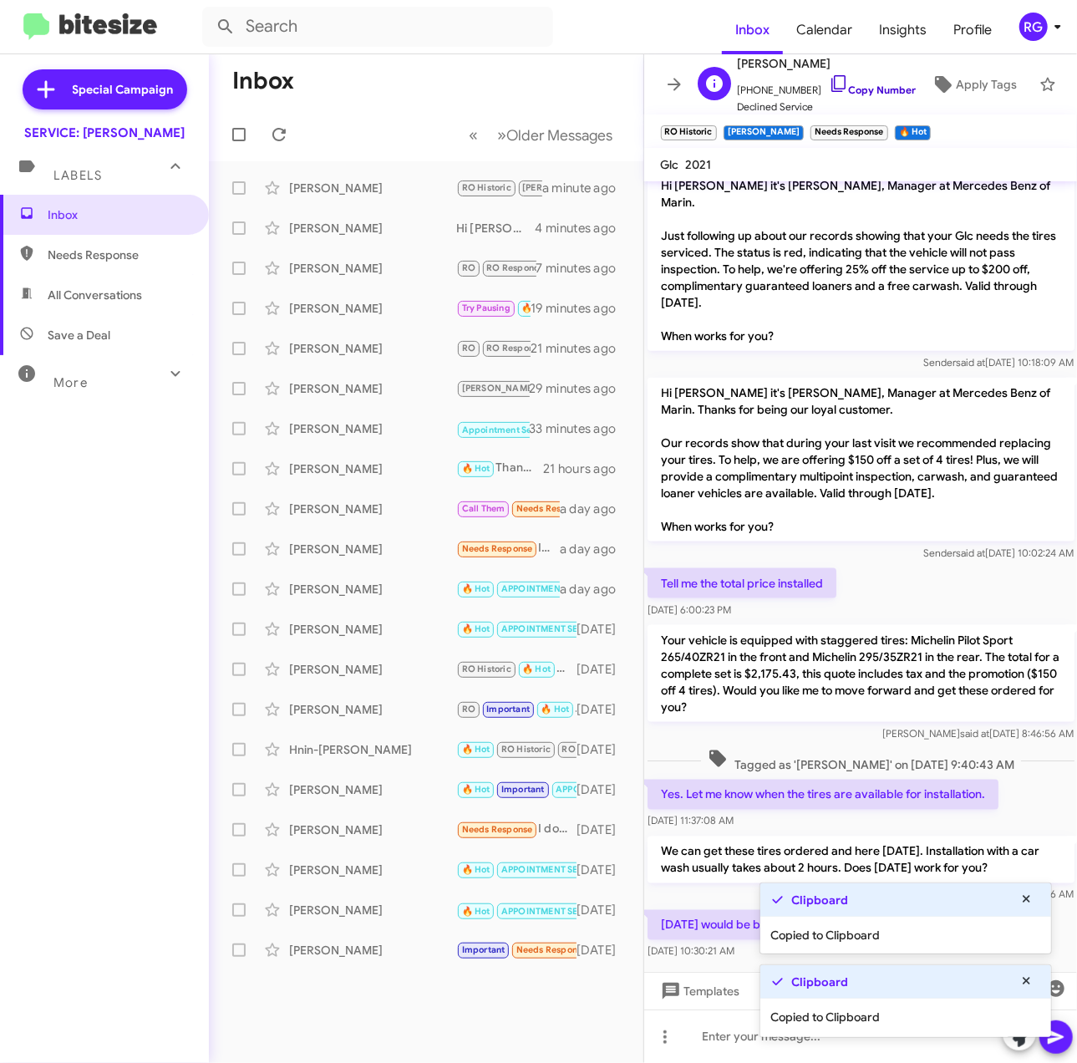
click at [857, 84] on link "Copy Number" at bounding box center [873, 90] width 88 height 13
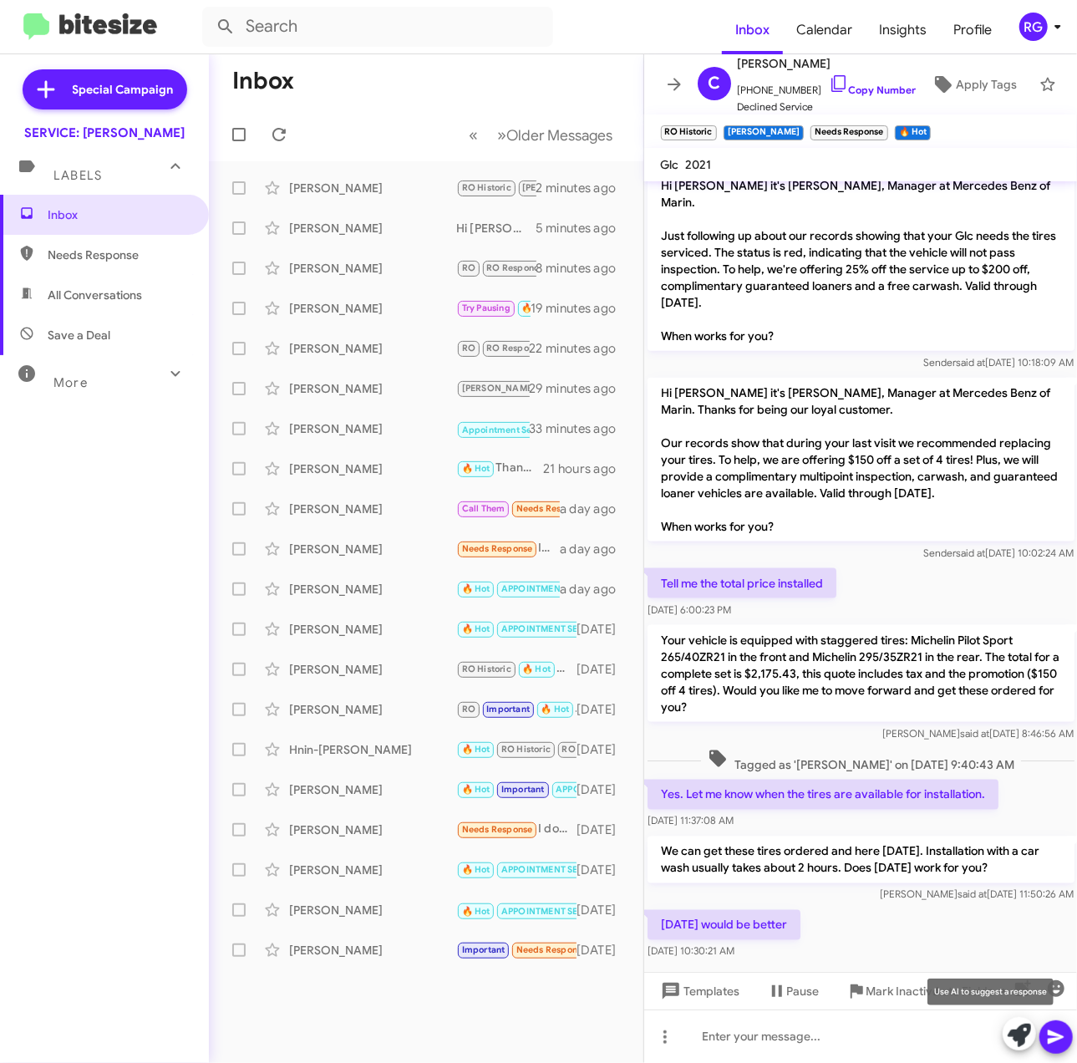
click at [1019, 1043] on icon at bounding box center [1019, 1035] width 23 height 23
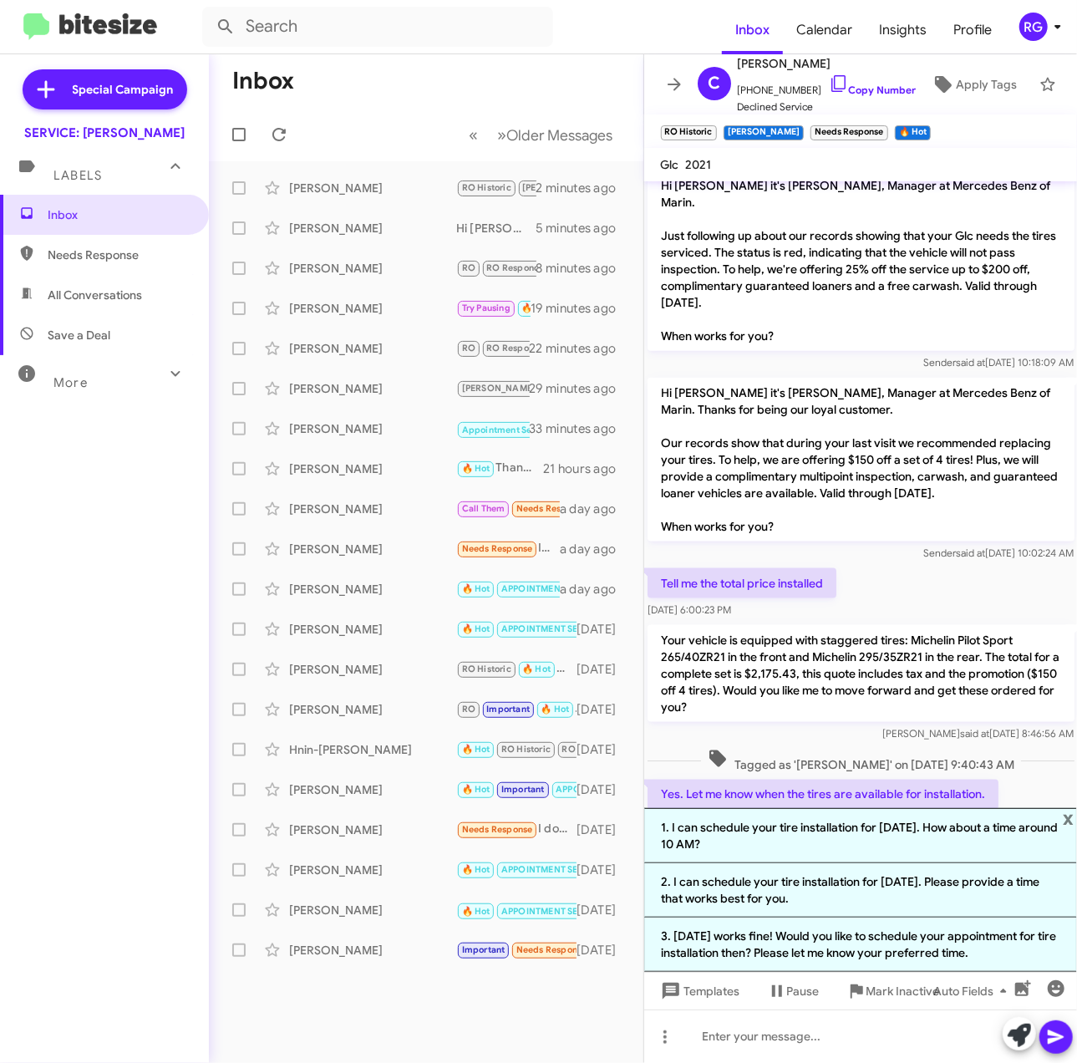
click at [931, 896] on li "2. I can schedule your tire installation for Monday. Please provide a time that…" at bounding box center [861, 890] width 434 height 54
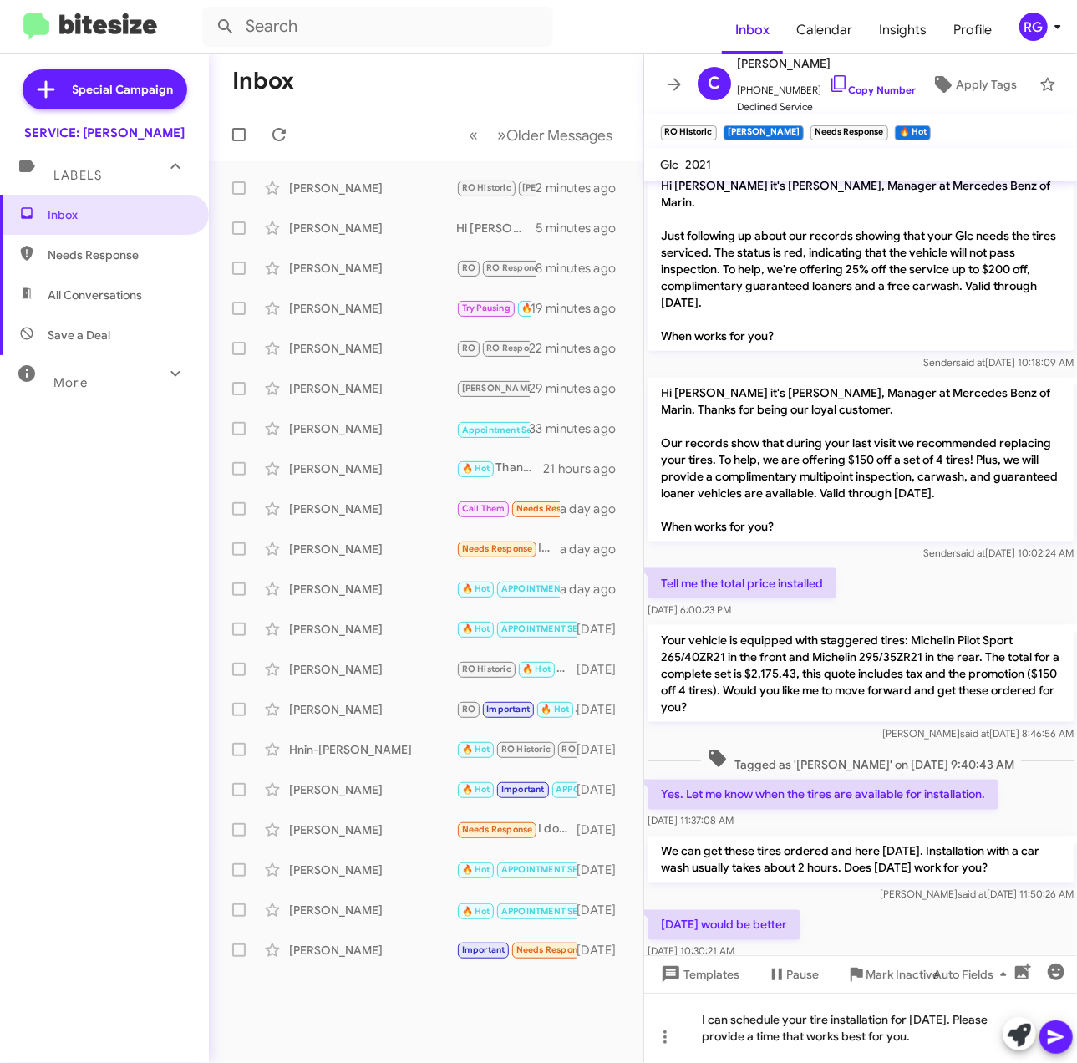
click at [1070, 1034] on button at bounding box center [1056, 1036] width 33 height 33
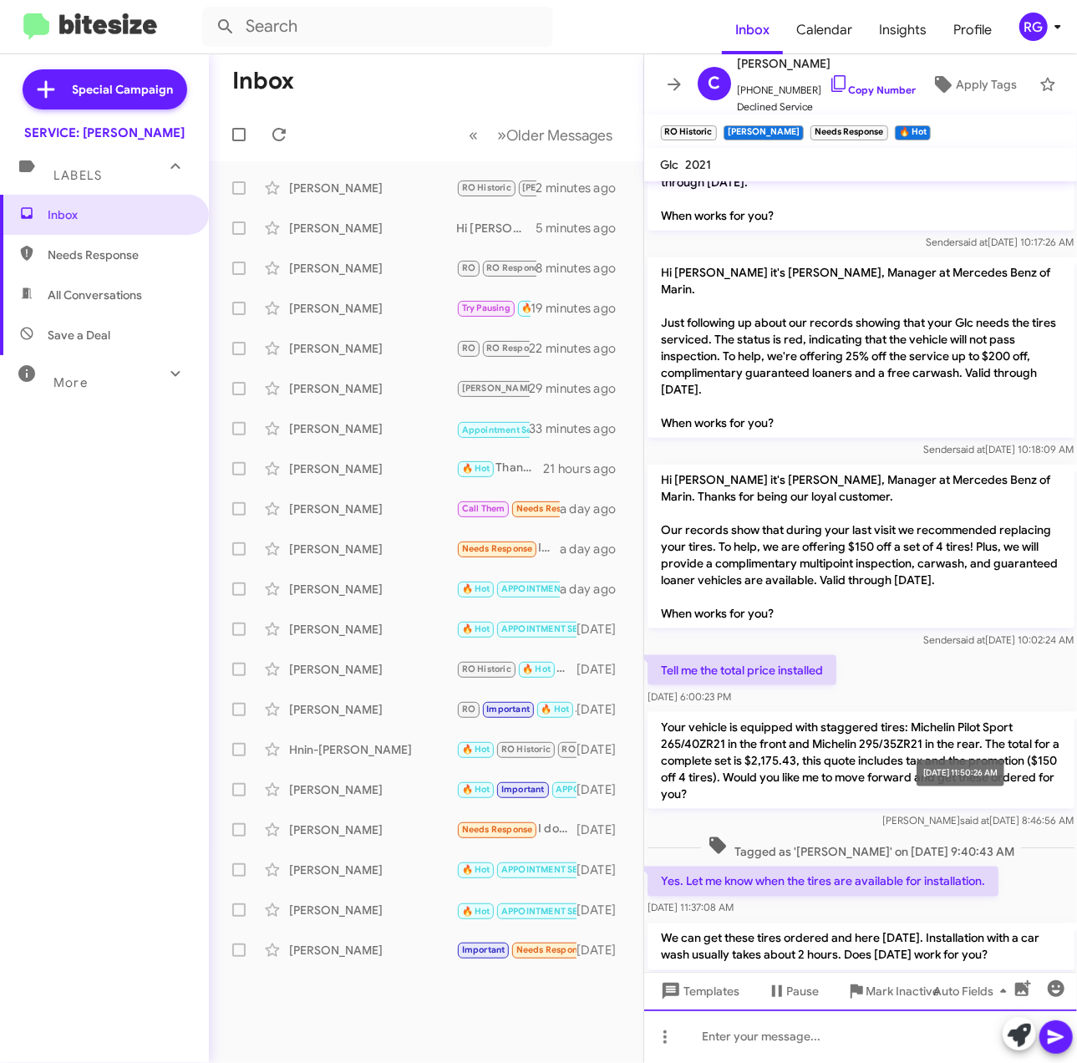
scroll to position [1126, 0]
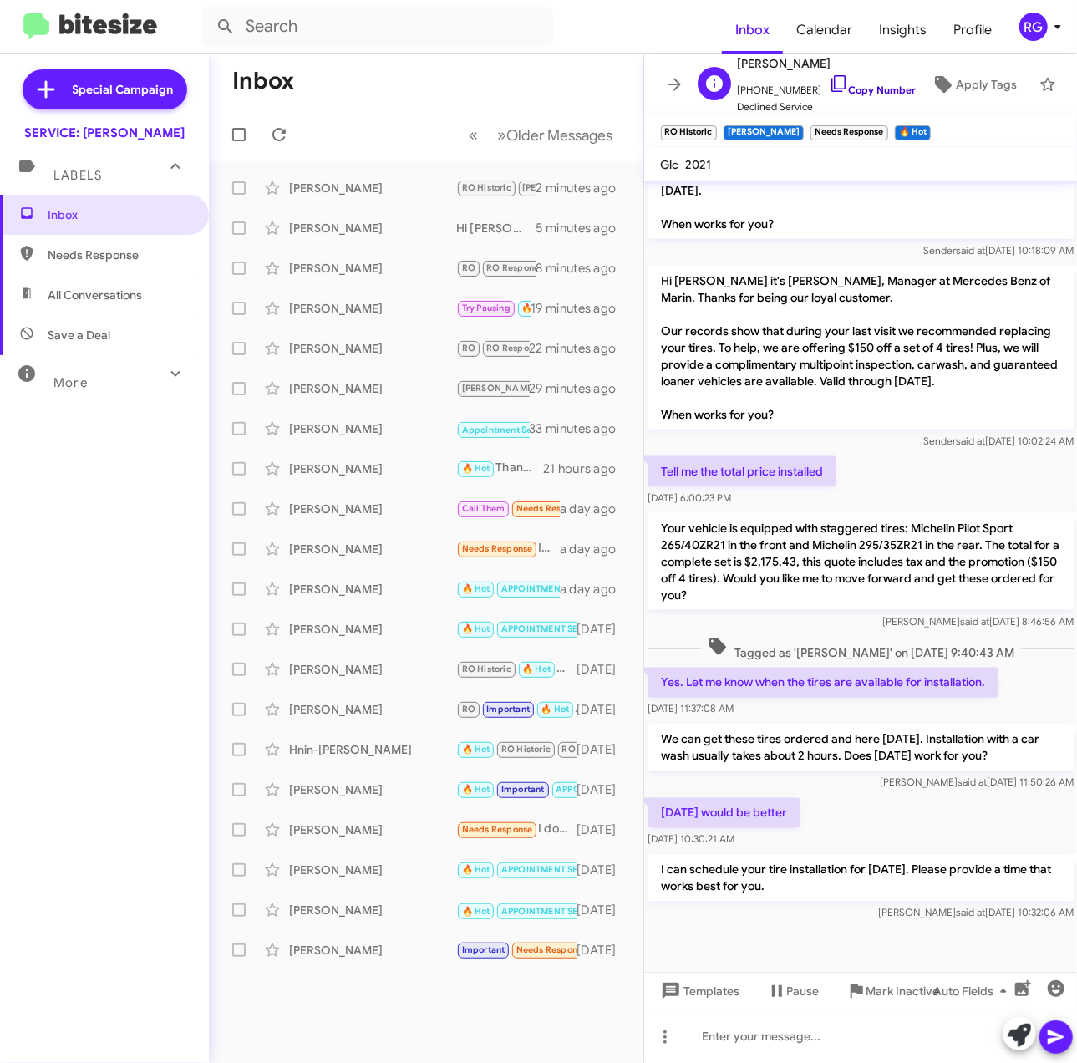
click at [844, 84] on link "Copy Number" at bounding box center [873, 90] width 88 height 13
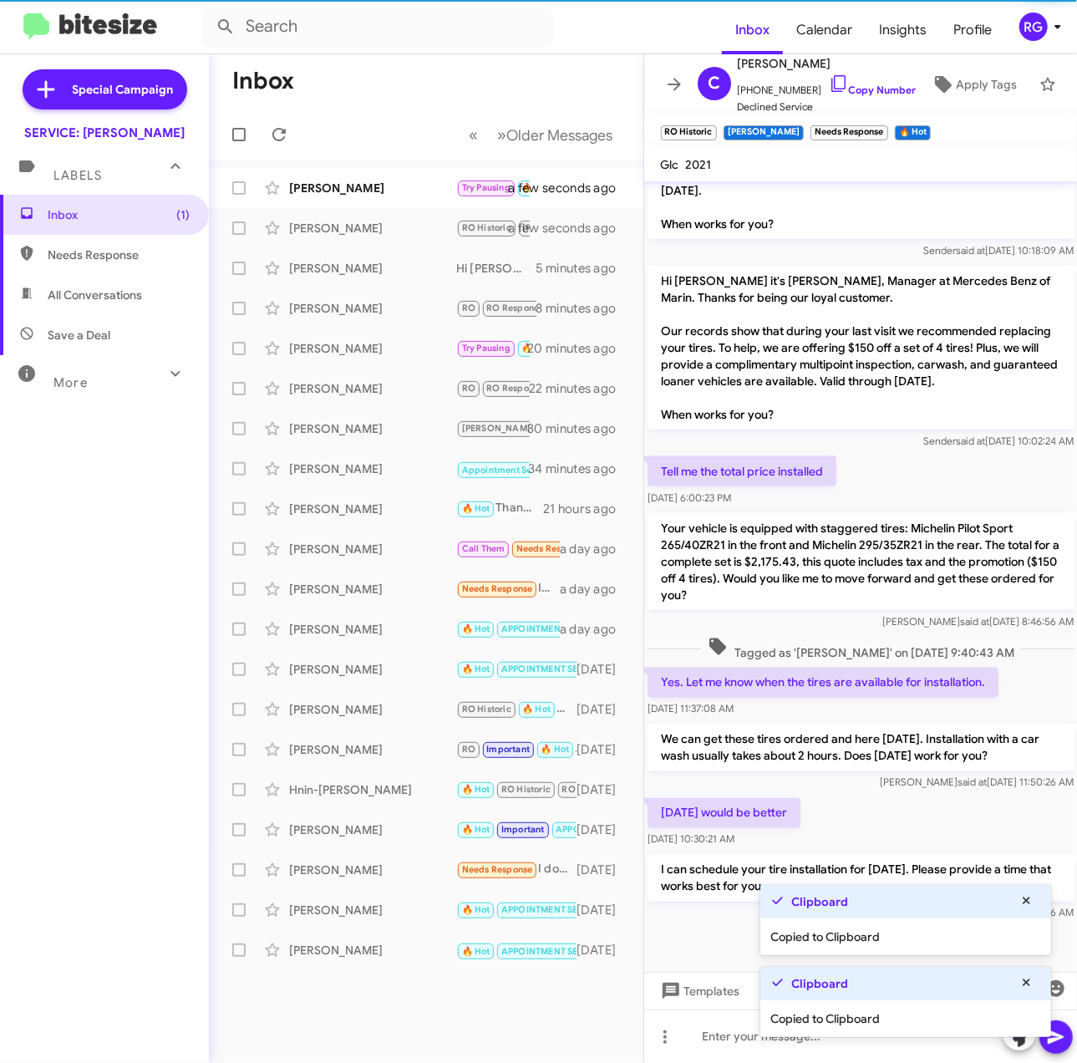
click at [821, 701] on div "Sep 10, 2025, 11:37:08 AM" at bounding box center [823, 709] width 351 height 17
click at [786, 831] on div "Sep 12, 2025, 10:30:21 AM" at bounding box center [724, 839] width 153 height 17
click at [1038, 894] on button at bounding box center [1027, 901] width 30 height 26
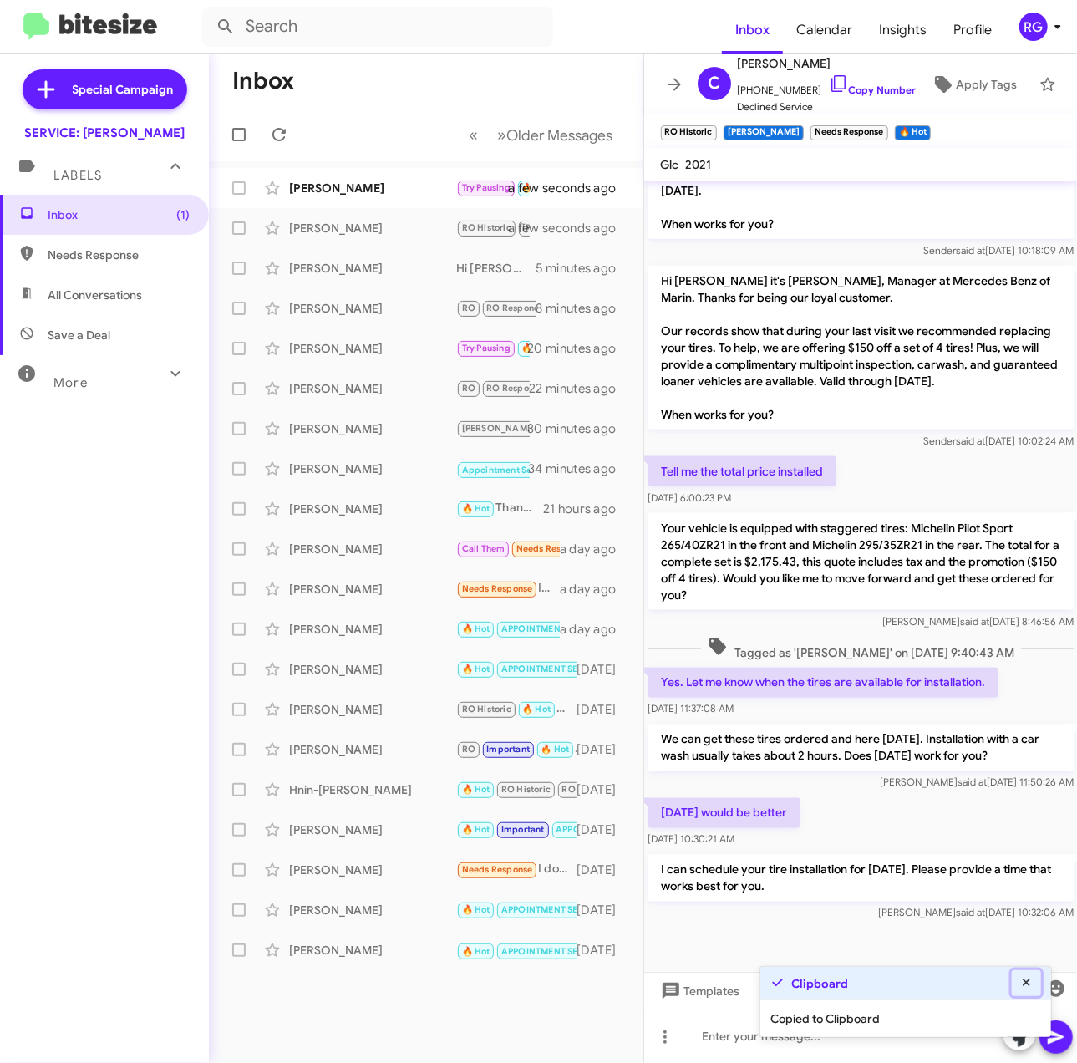
click at [1034, 984] on button at bounding box center [1027, 983] width 30 height 26
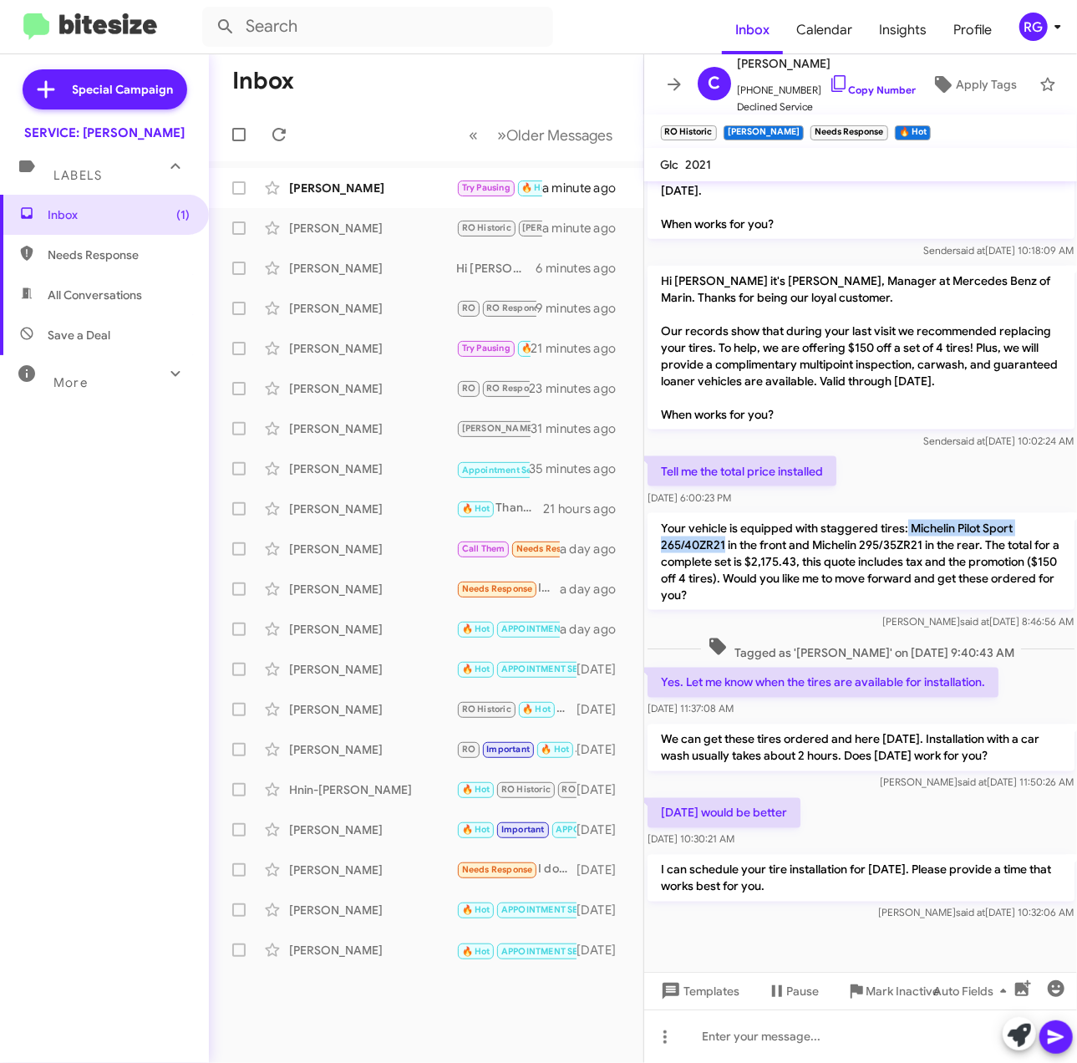
drag, startPoint x: 907, startPoint y: 506, endPoint x: 722, endPoint y: 528, distance: 185.9
click at [722, 528] on p "Your vehicle is equipped with staggered tires: Michelin Pilot Sport 265/40ZR21 …" at bounding box center [861, 561] width 427 height 97
copy p "Michelin Pilot Sport 265/40ZR21"
drag, startPoint x: 807, startPoint y: 526, endPoint x: 924, endPoint y: 530, distance: 117.1
click at [924, 530] on p "Your vehicle is equipped with staggered tires: Michelin Pilot Sport 265/40ZR21 …" at bounding box center [861, 561] width 427 height 97
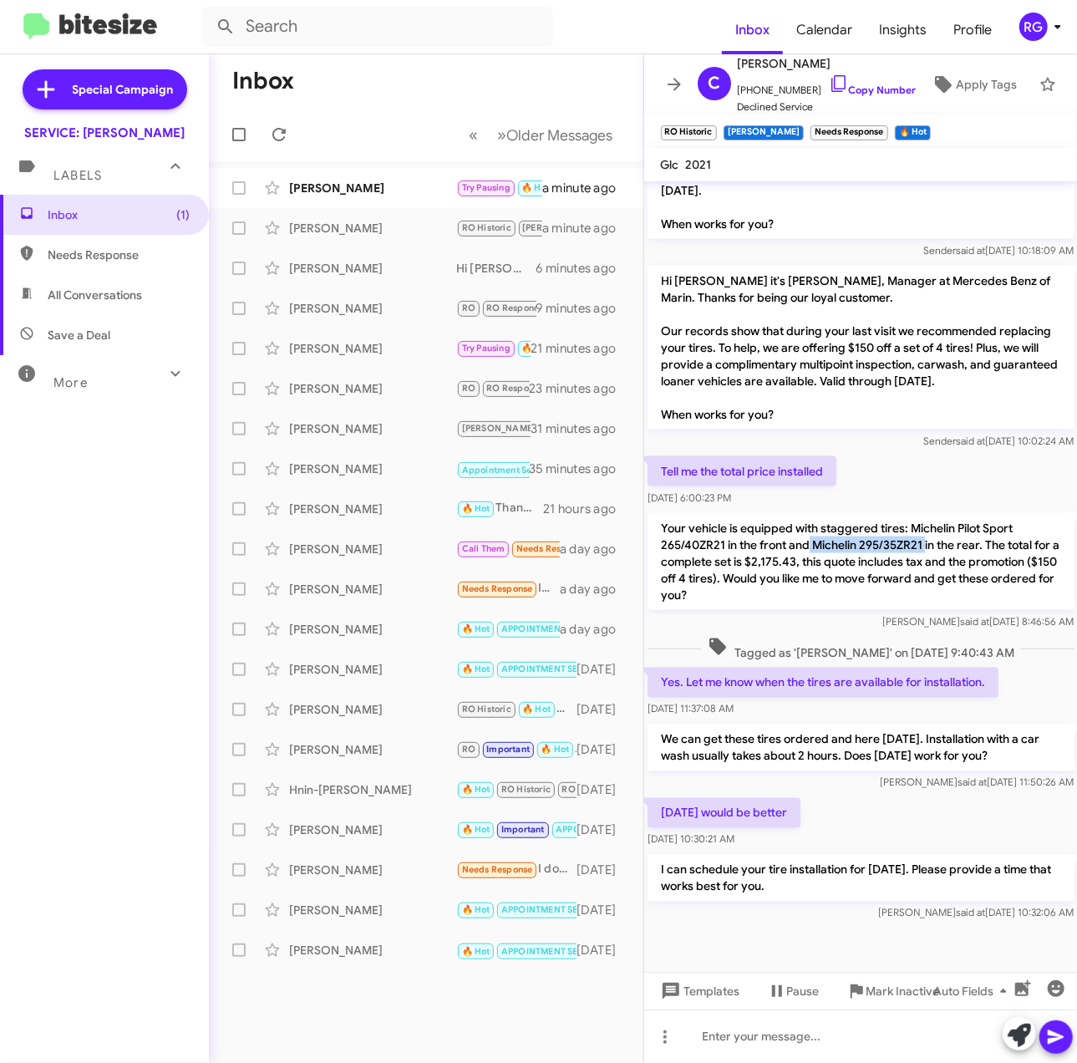
copy p "Michelin 295/35ZR21"
click at [811, 536] on p "Your vehicle is equipped with staggered tires: Michelin Pilot Sport 265/40ZR21 …" at bounding box center [861, 561] width 427 height 97
drag, startPoint x: 853, startPoint y: 335, endPoint x: 1020, endPoint y: 336, distance: 167.1
click at [1020, 336] on p "Hi Charles it's Omar Ibrahimi, Manager at Mercedes Benz of Marin. Thanks for be…" at bounding box center [861, 348] width 427 height 164
copy p "offering $150 off a set of 4 tires"
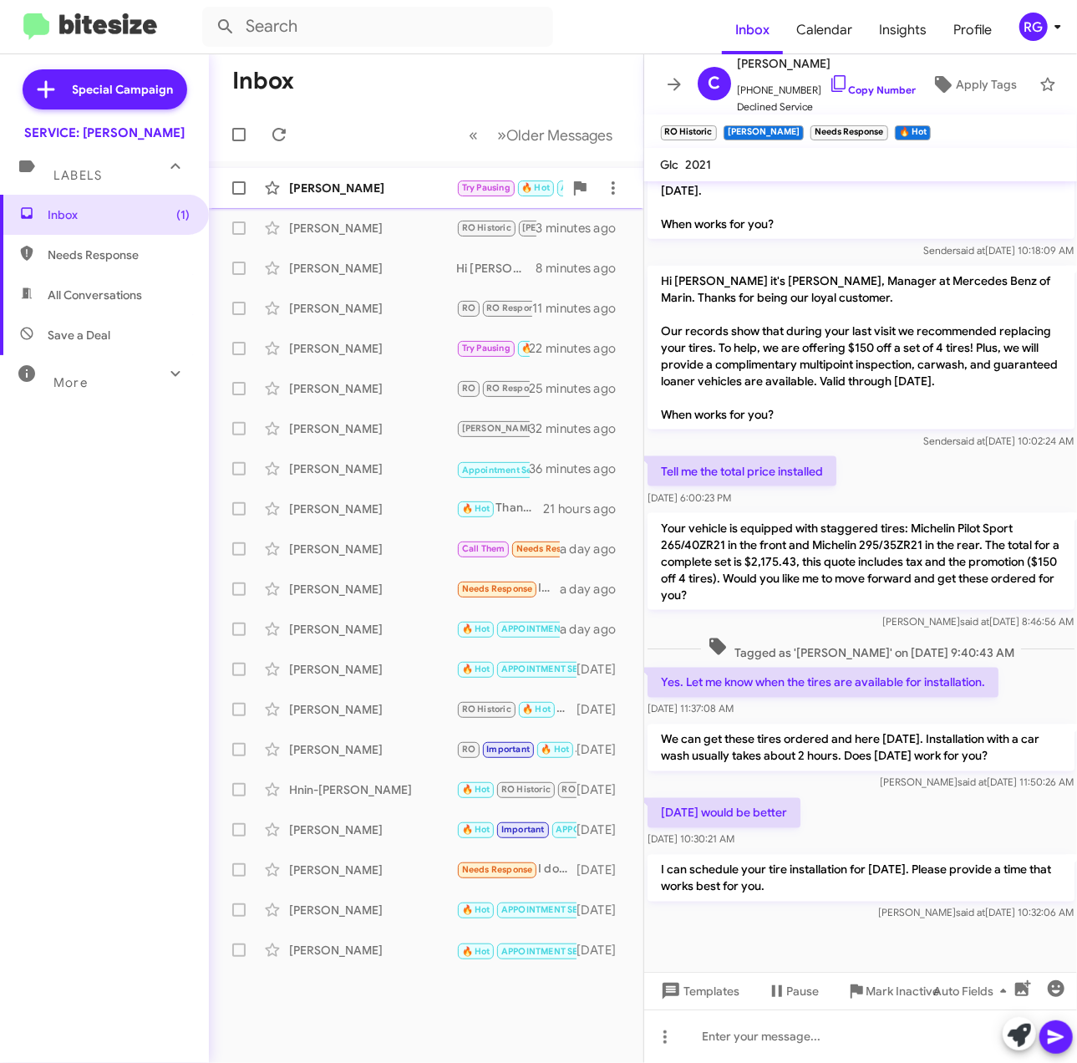
click at [449, 196] on div "[PERSON_NAME]" at bounding box center [372, 188] width 167 height 17
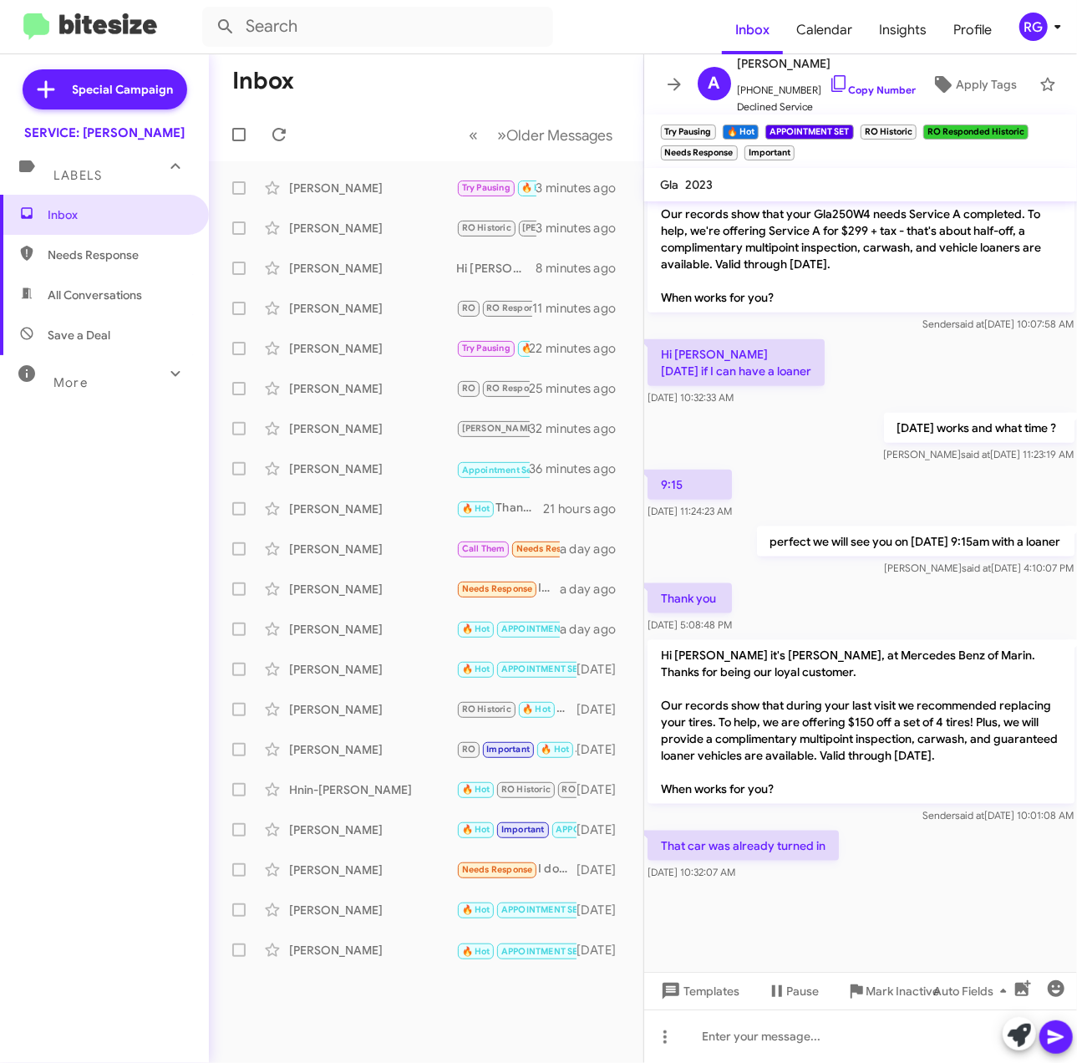
scroll to position [902, 0]
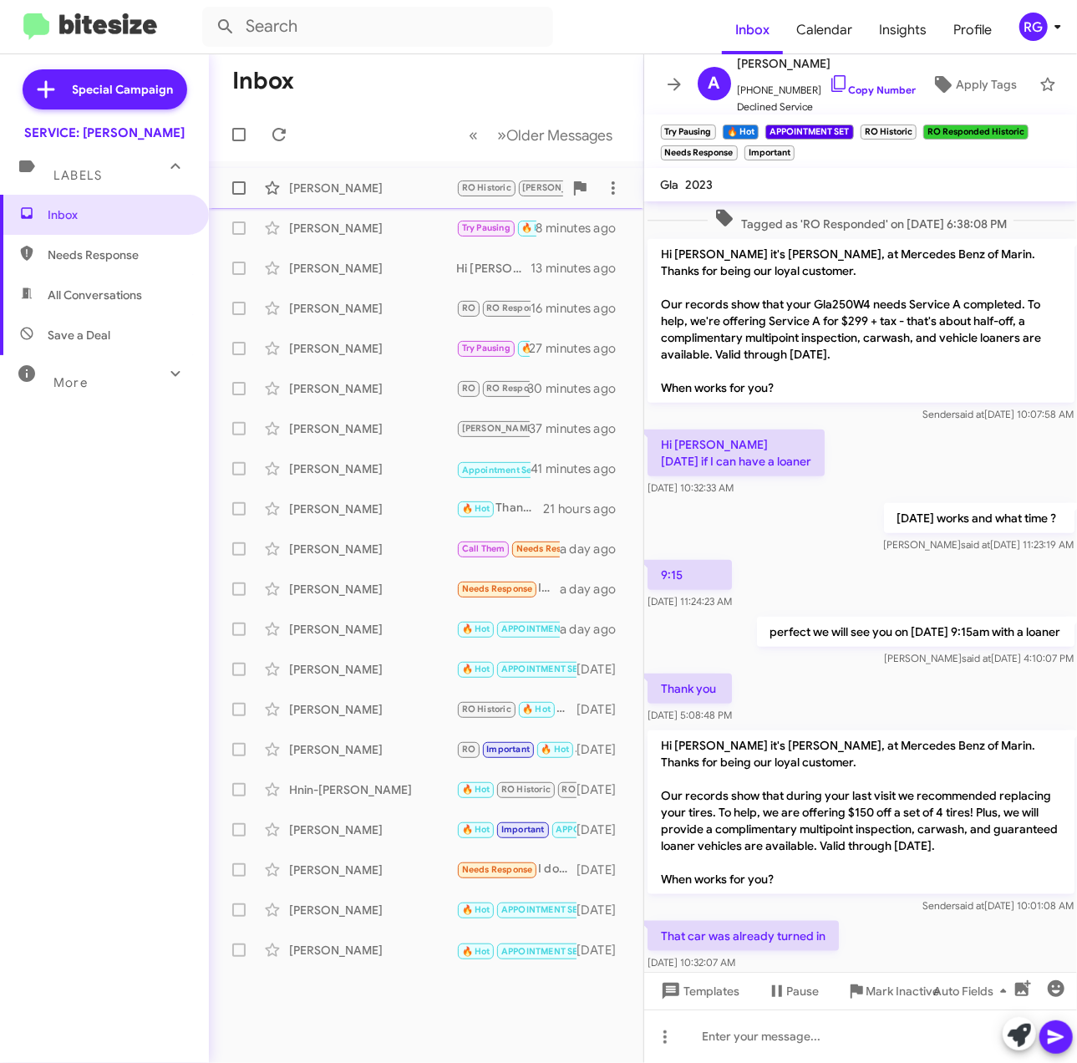
click at [415, 196] on div "[PERSON_NAME]" at bounding box center [372, 188] width 167 height 17
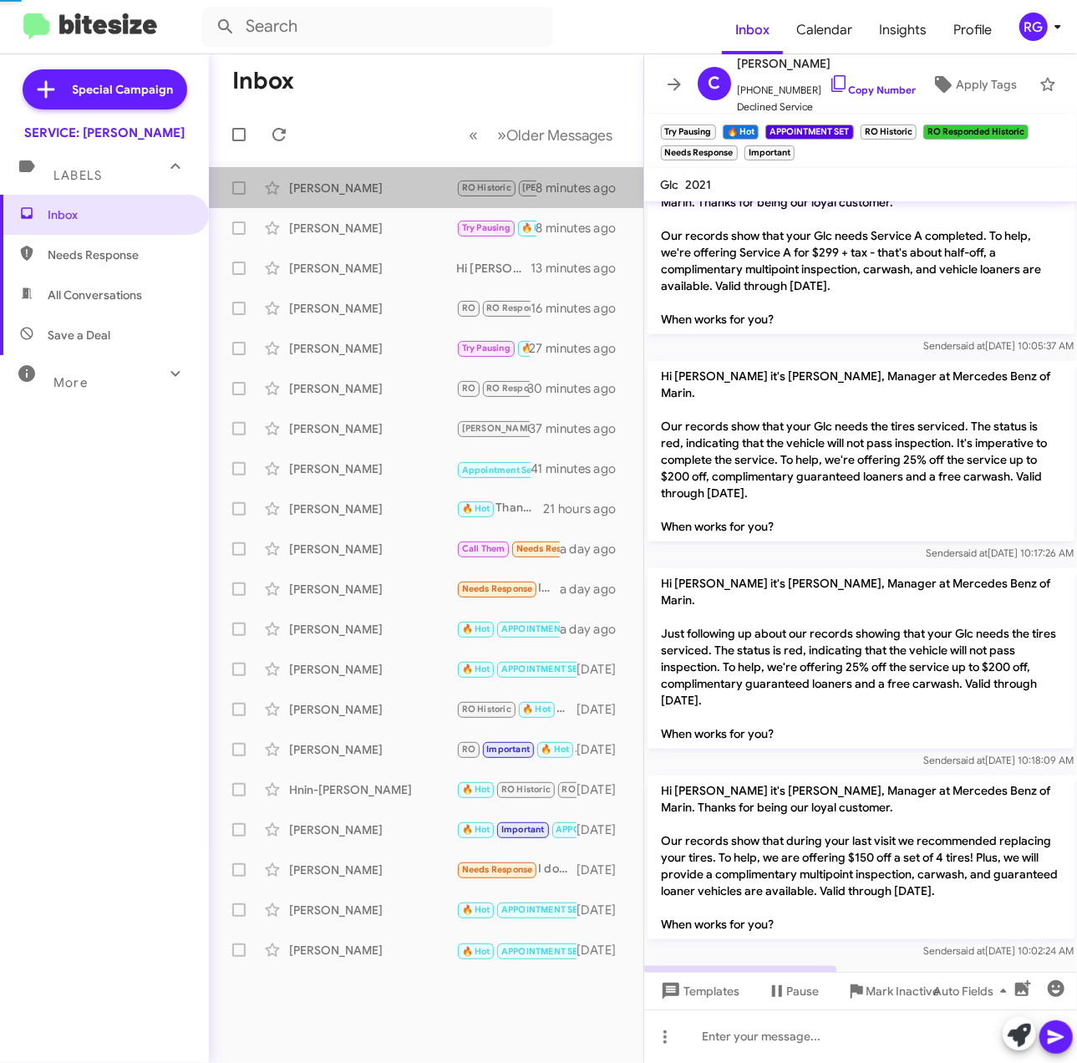
scroll to position [1126, 0]
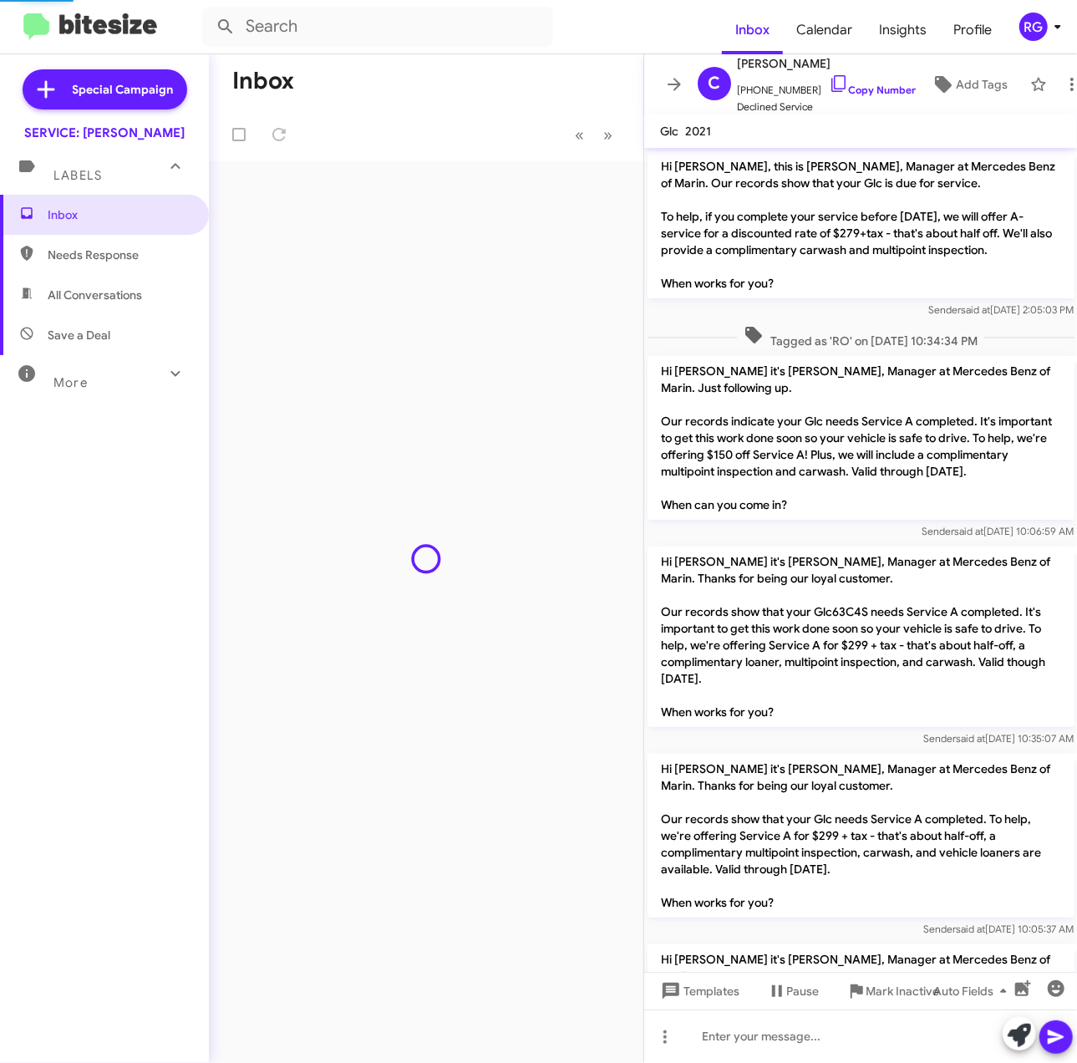
scroll to position [1093, 0]
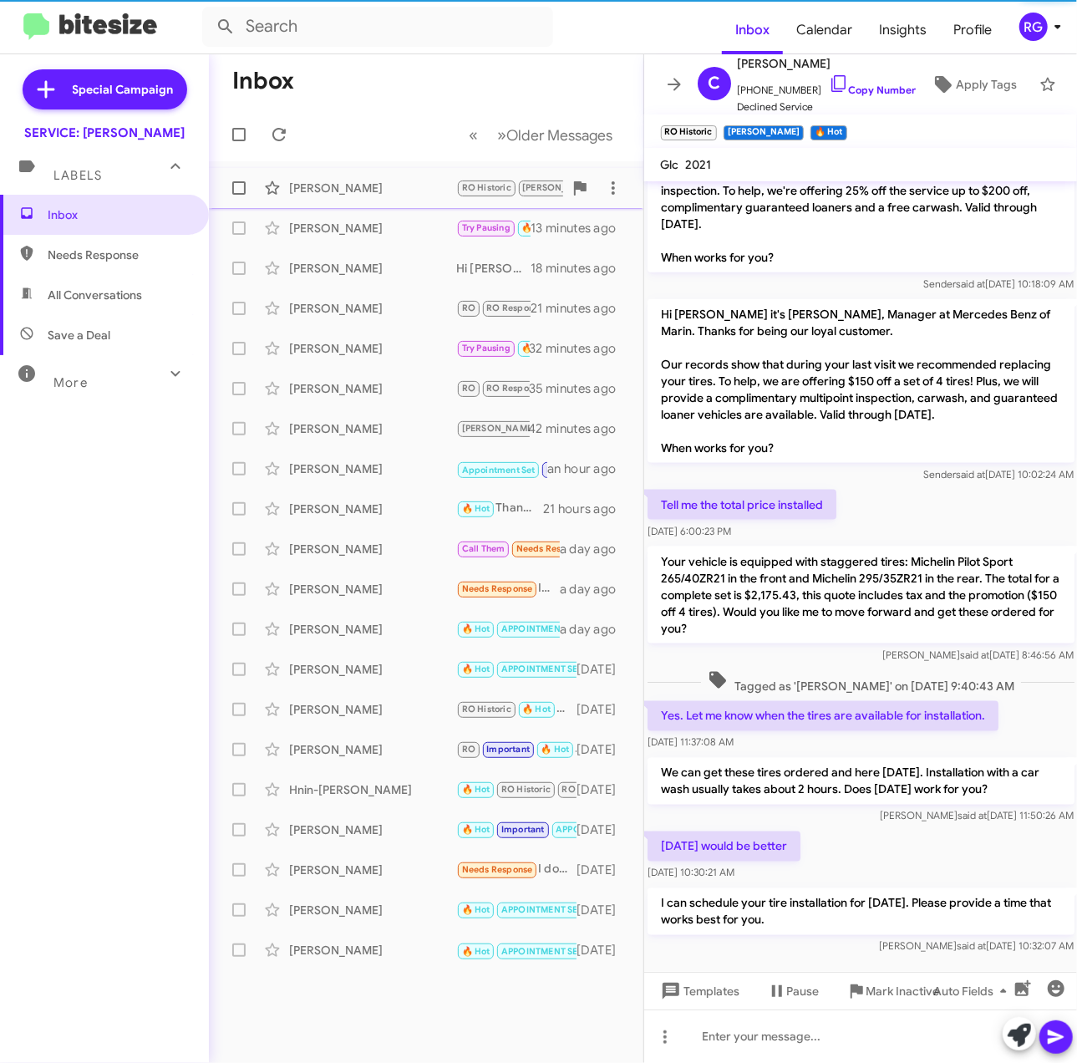
click at [468, 194] on small "RO Historic" at bounding box center [487, 188] width 58 height 16
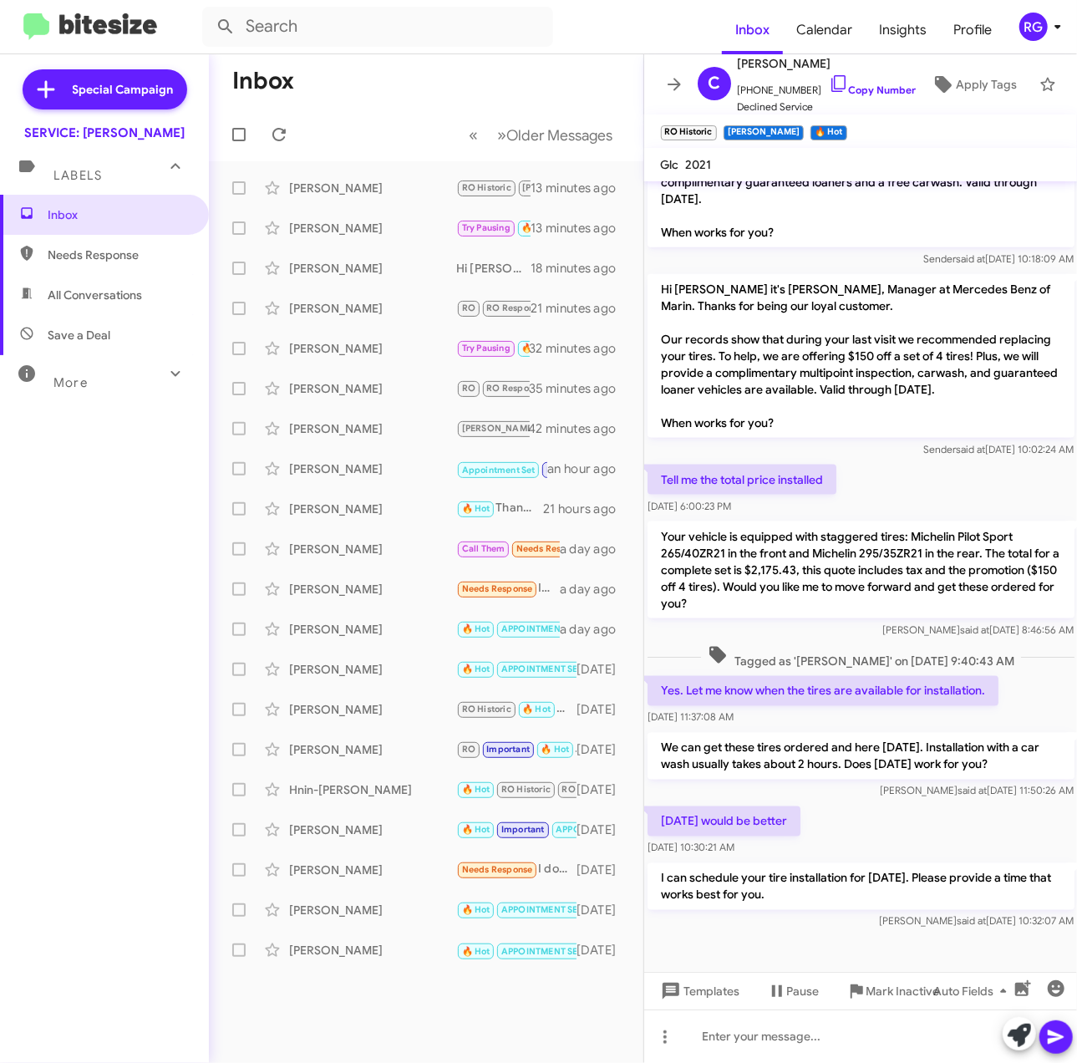
scroll to position [1126, 0]
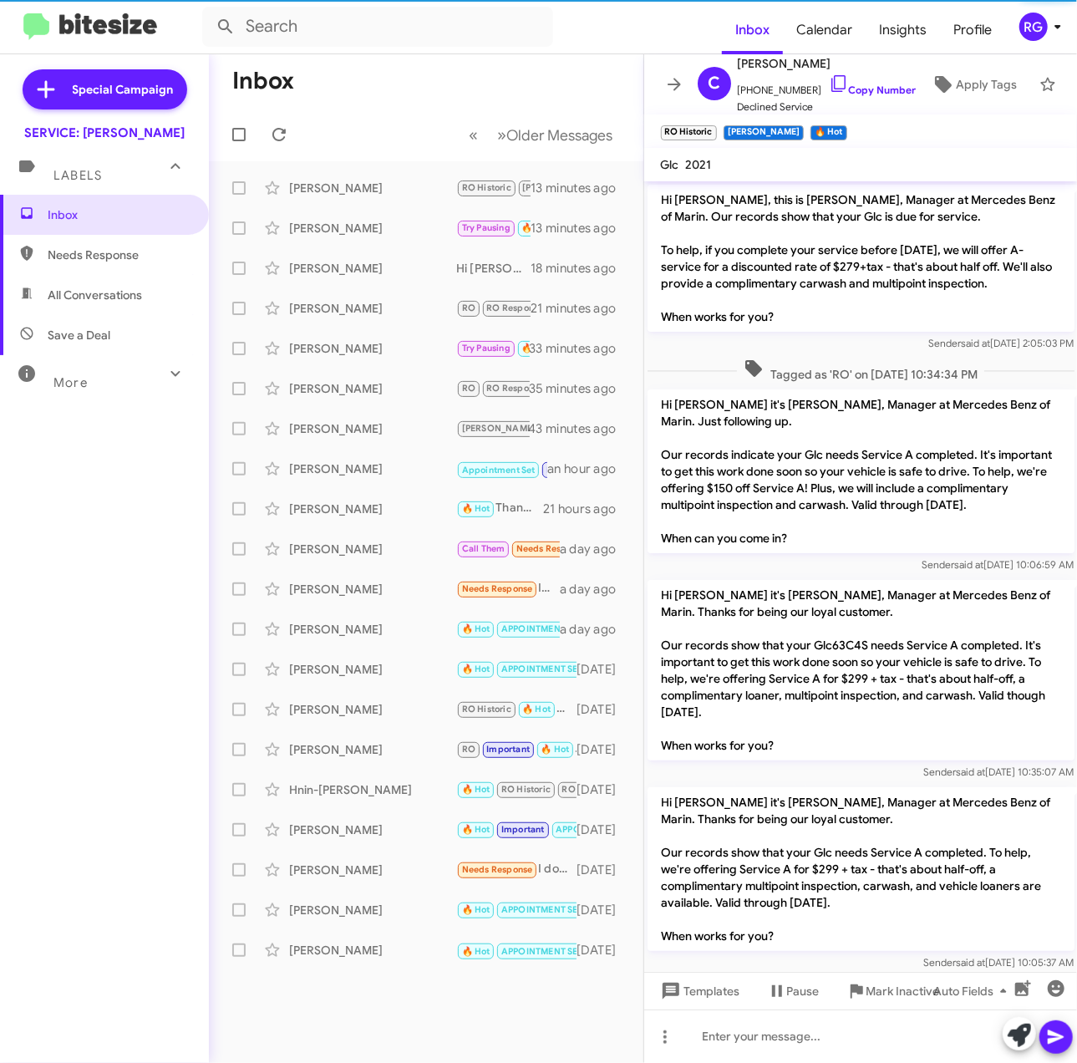
scroll to position [1126, 0]
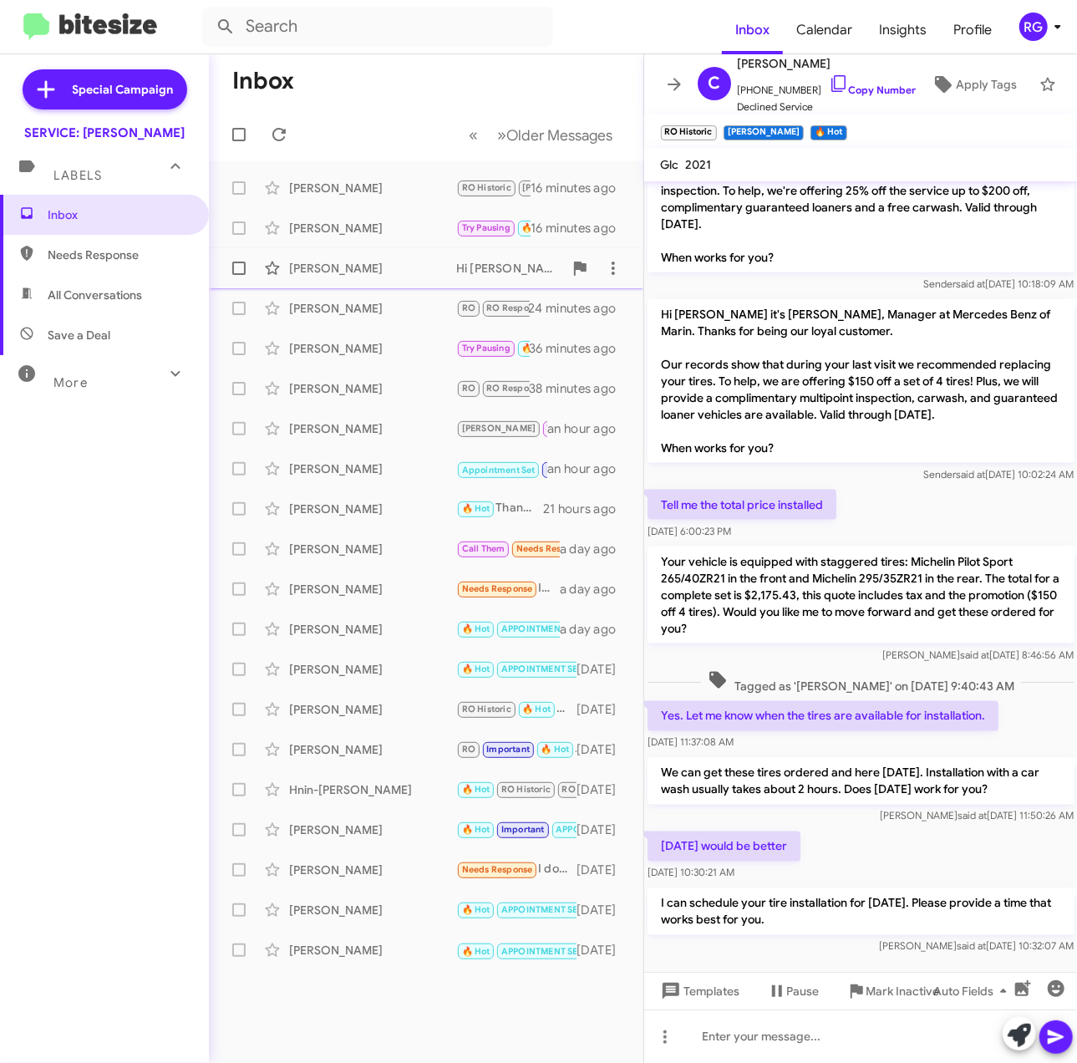
click at [346, 284] on div "Thomas Litle Hi Thomas, the battery we recommended at your last visit was $746.…" at bounding box center [426, 268] width 408 height 33
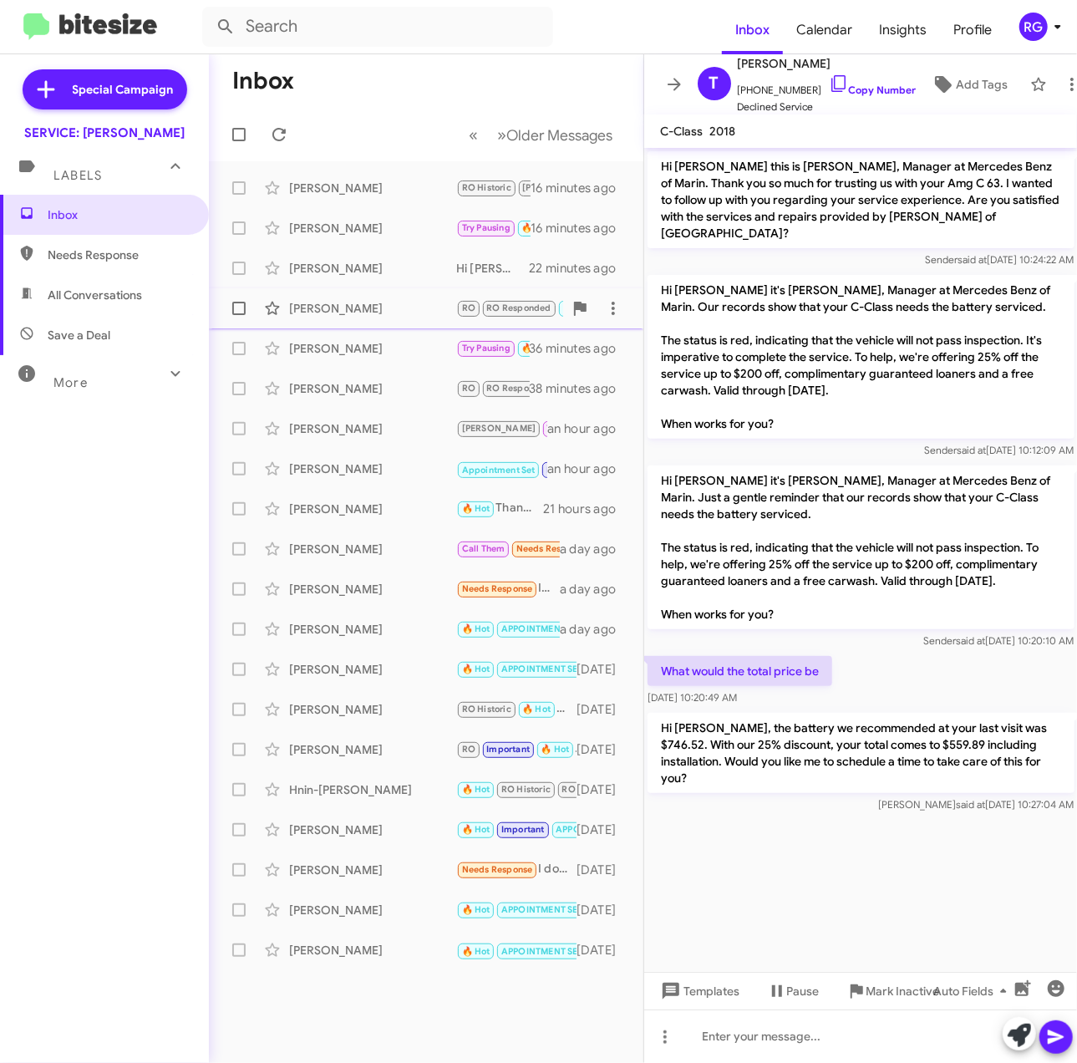
click at [399, 306] on div "[PERSON_NAME]" at bounding box center [372, 308] width 167 height 17
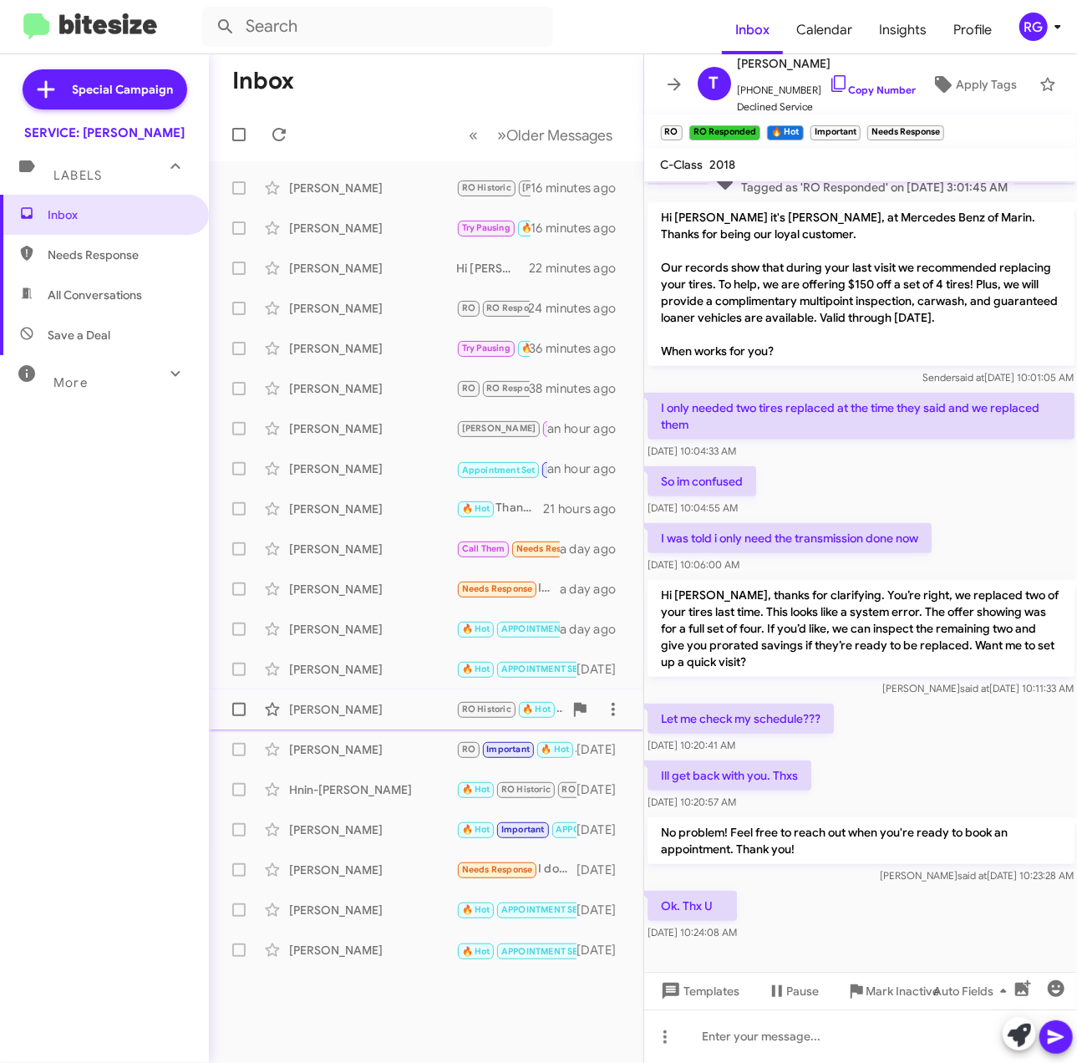
scroll to position [236, 0]
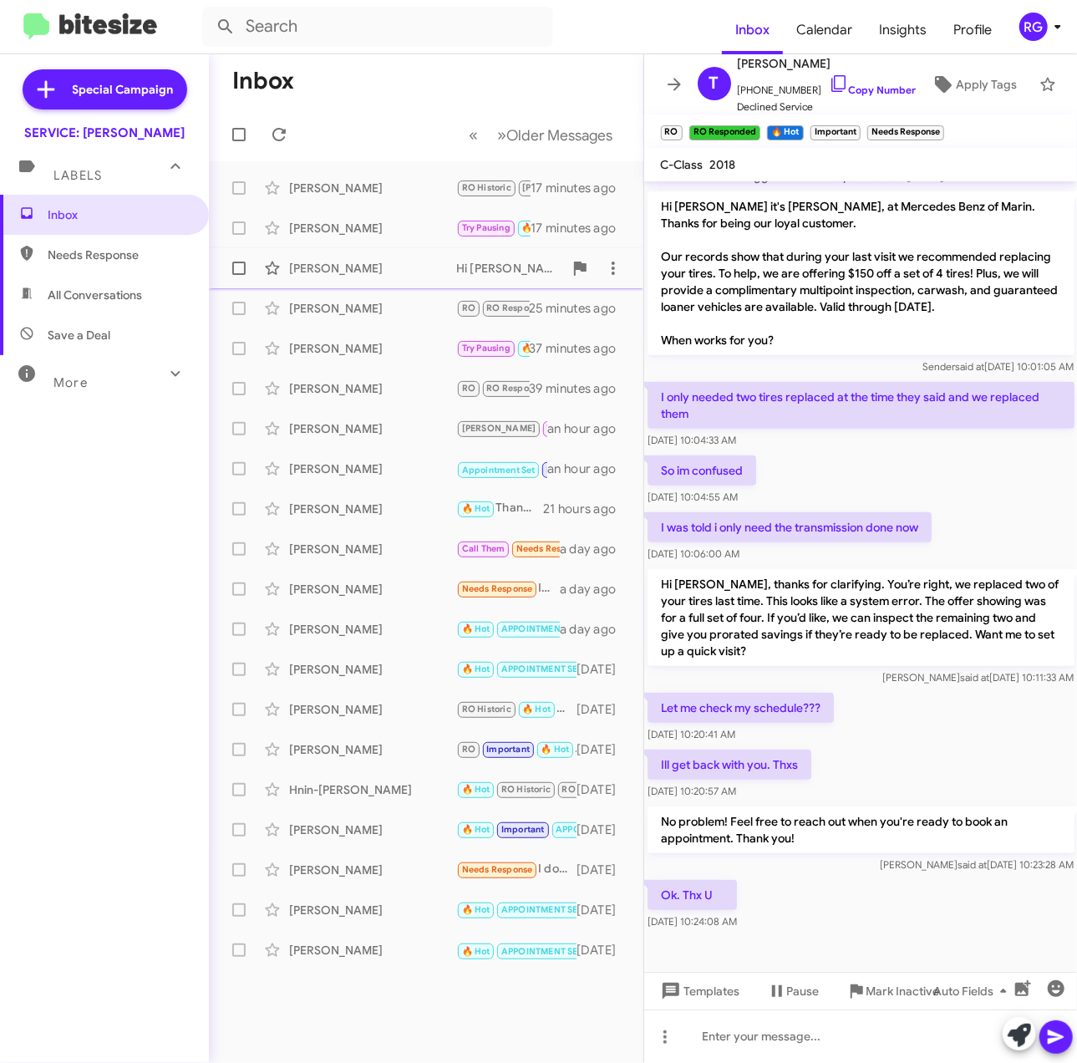
click at [378, 256] on div "Thomas Litle Hi Thomas, the battery we recommended at your last visit was $746.…" at bounding box center [426, 268] width 408 height 33
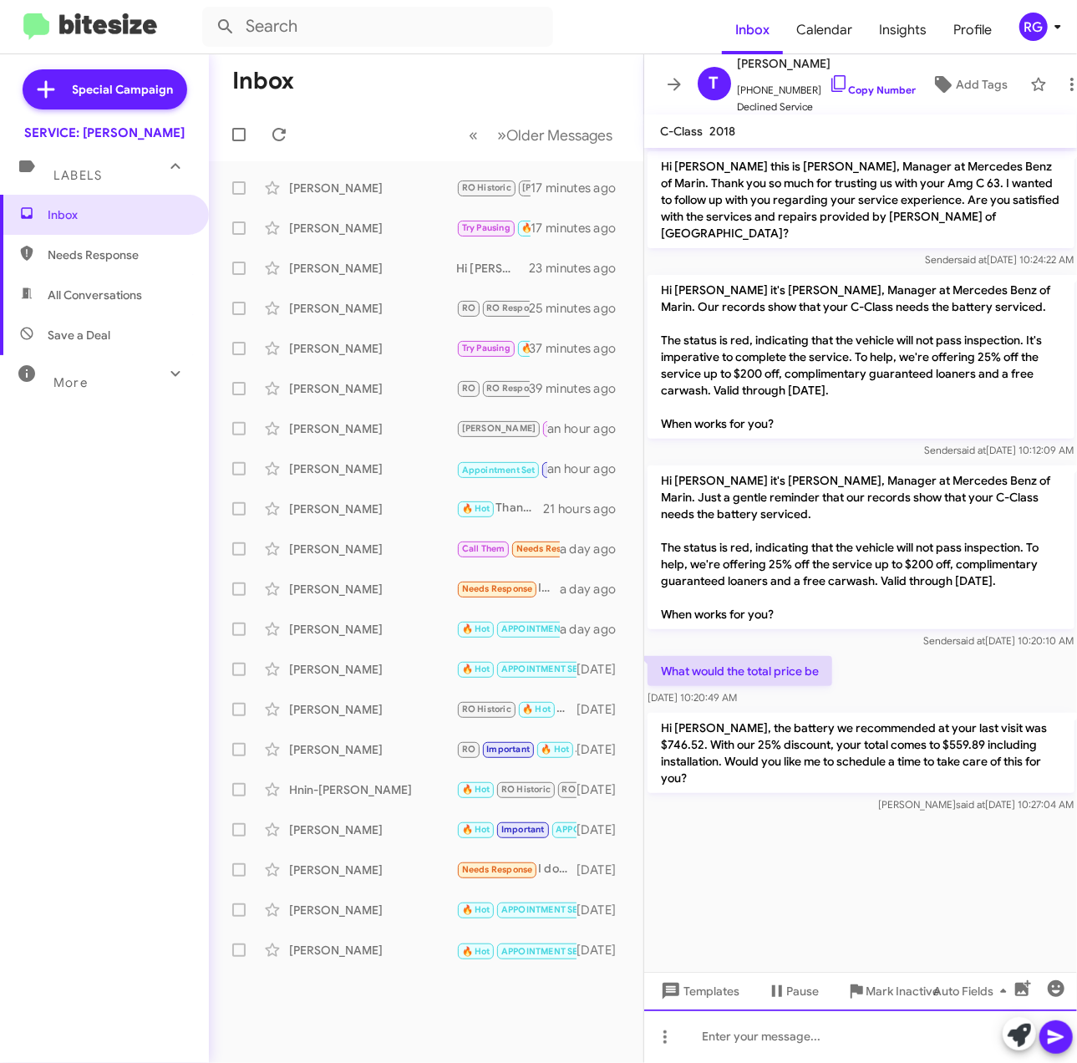
drag, startPoint x: 793, startPoint y: 1031, endPoint x: 784, endPoint y: 1043, distance: 14.9
click at [793, 1031] on div at bounding box center [861, 1035] width 434 height 53
drag, startPoint x: 780, startPoint y: 1040, endPoint x: 566, endPoint y: 1046, distance: 214.0
click at [567, 1046] on div "Inbox « Previous » Next Older Messages Charles Robinson RO Historic RAUL 🔥 Hot …" at bounding box center [643, 558] width 868 height 1009
copy div "1203029"
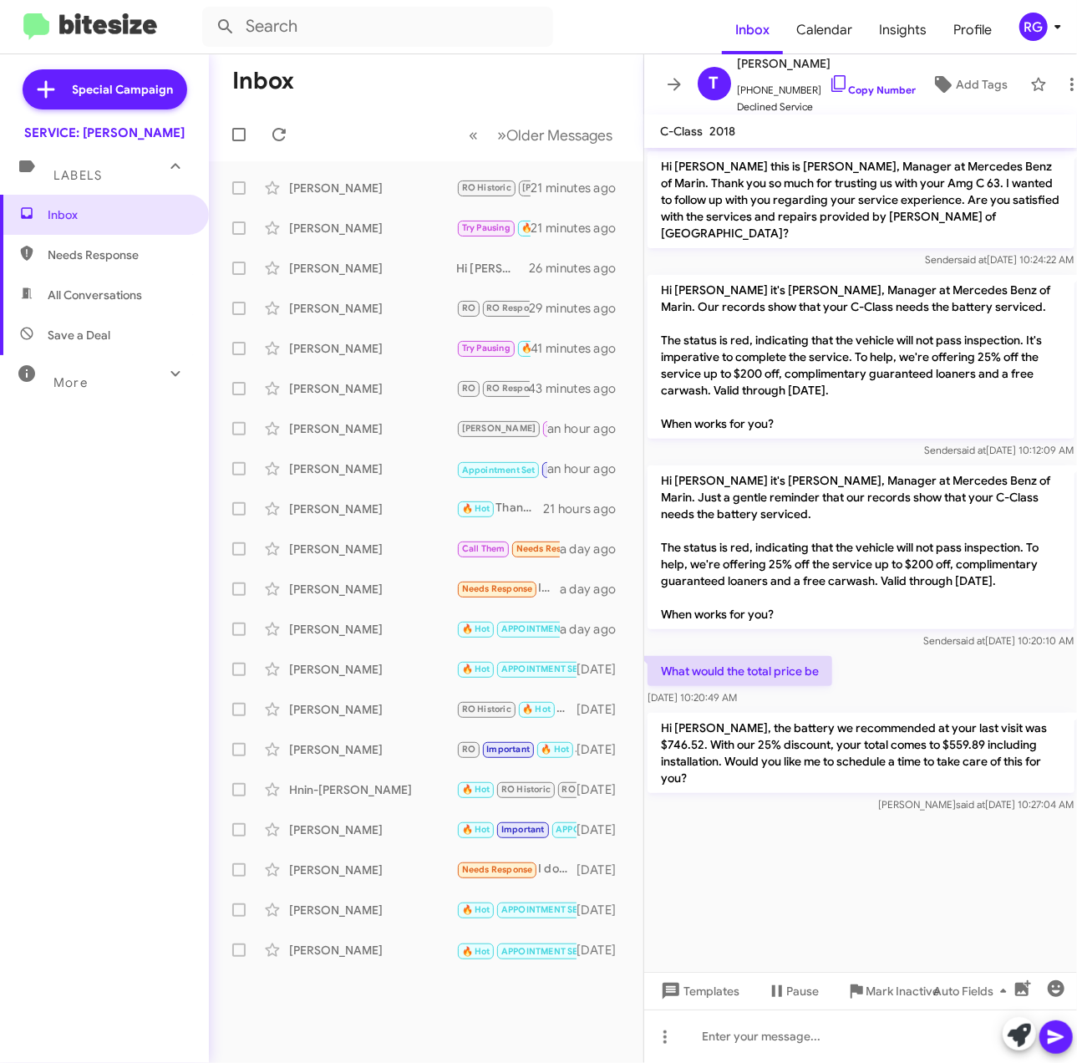
click at [851, 859] on cdk-virtual-scroll-viewport "Hi [PERSON_NAME] this is [PERSON_NAME], Manager at Mercedes Benz of Marin. Than…" at bounding box center [861, 560] width 434 height 824
click at [361, 308] on div "[PERSON_NAME]" at bounding box center [372, 308] width 167 height 17
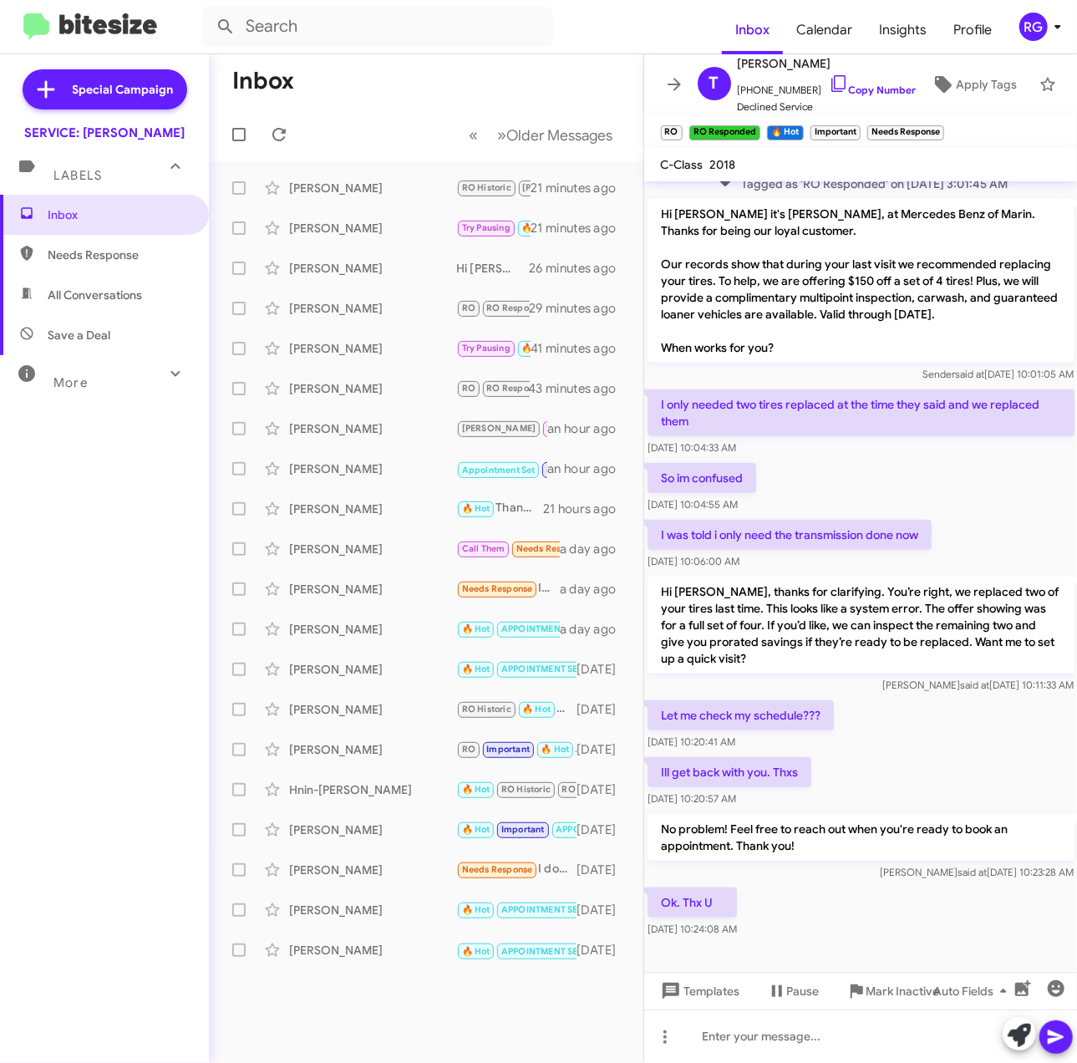
scroll to position [236, 0]
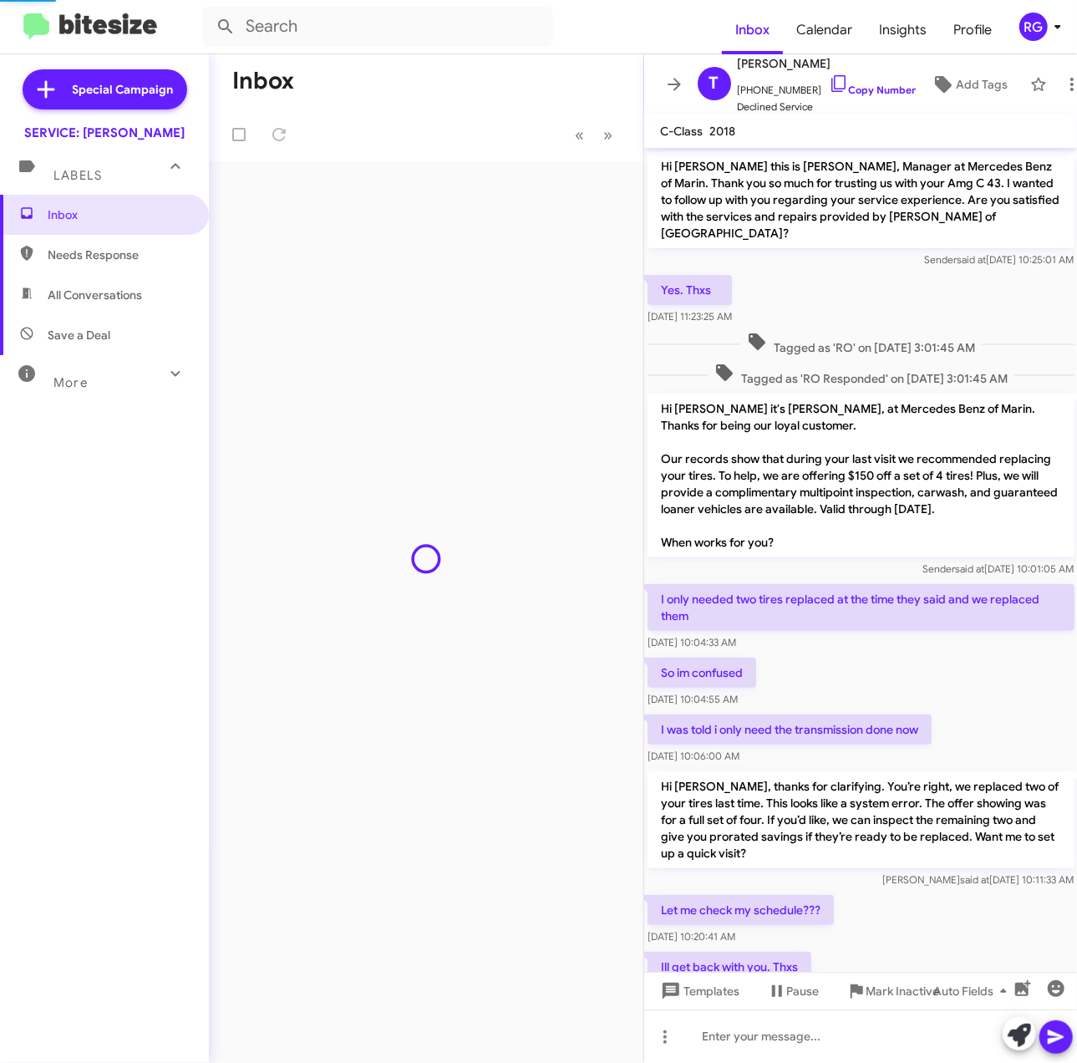
scroll to position [202, 0]
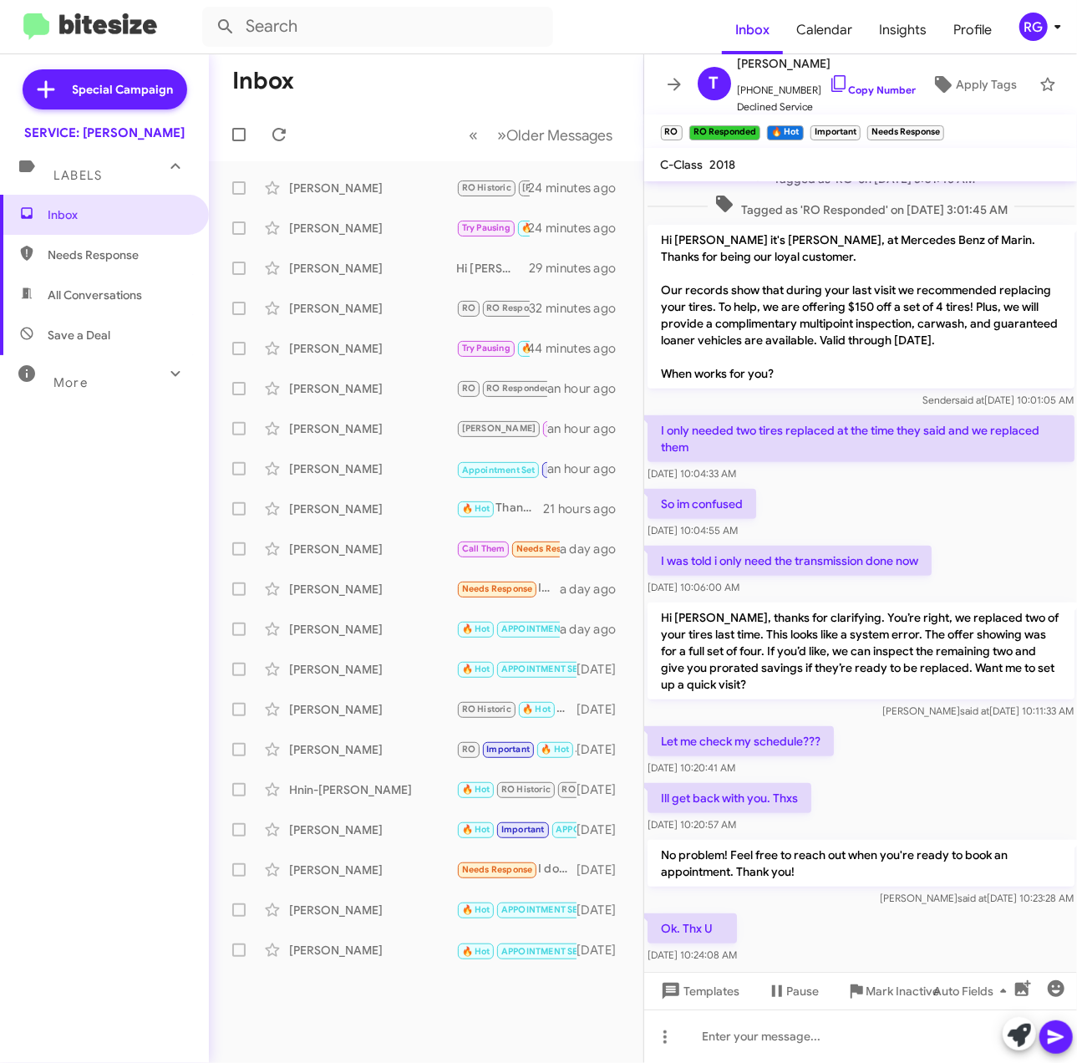
click at [1028, 723] on div "Let me check my schedule??? [DATE] 10:20:41 AM" at bounding box center [861, 751] width 434 height 57
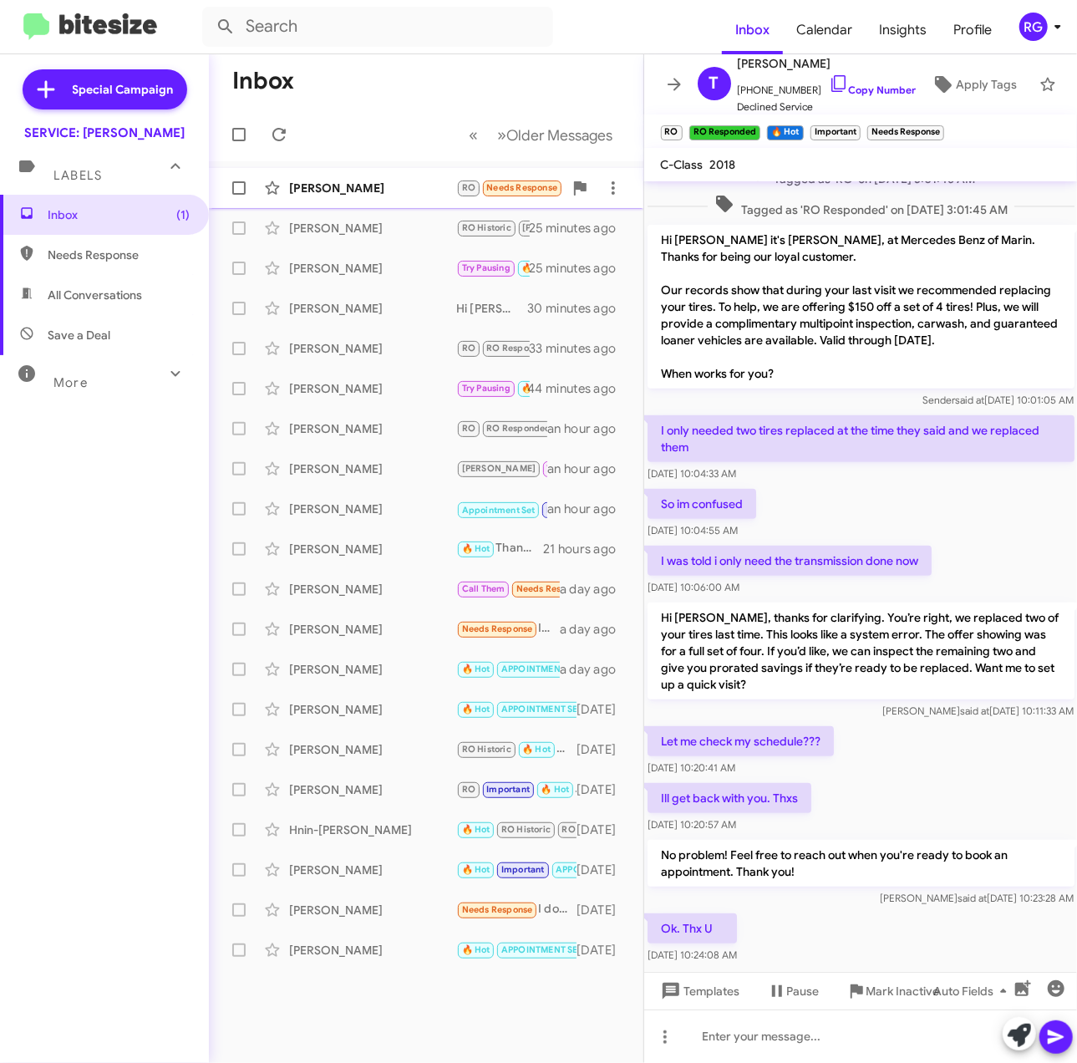
click at [369, 191] on div "[PERSON_NAME]" at bounding box center [372, 188] width 167 height 17
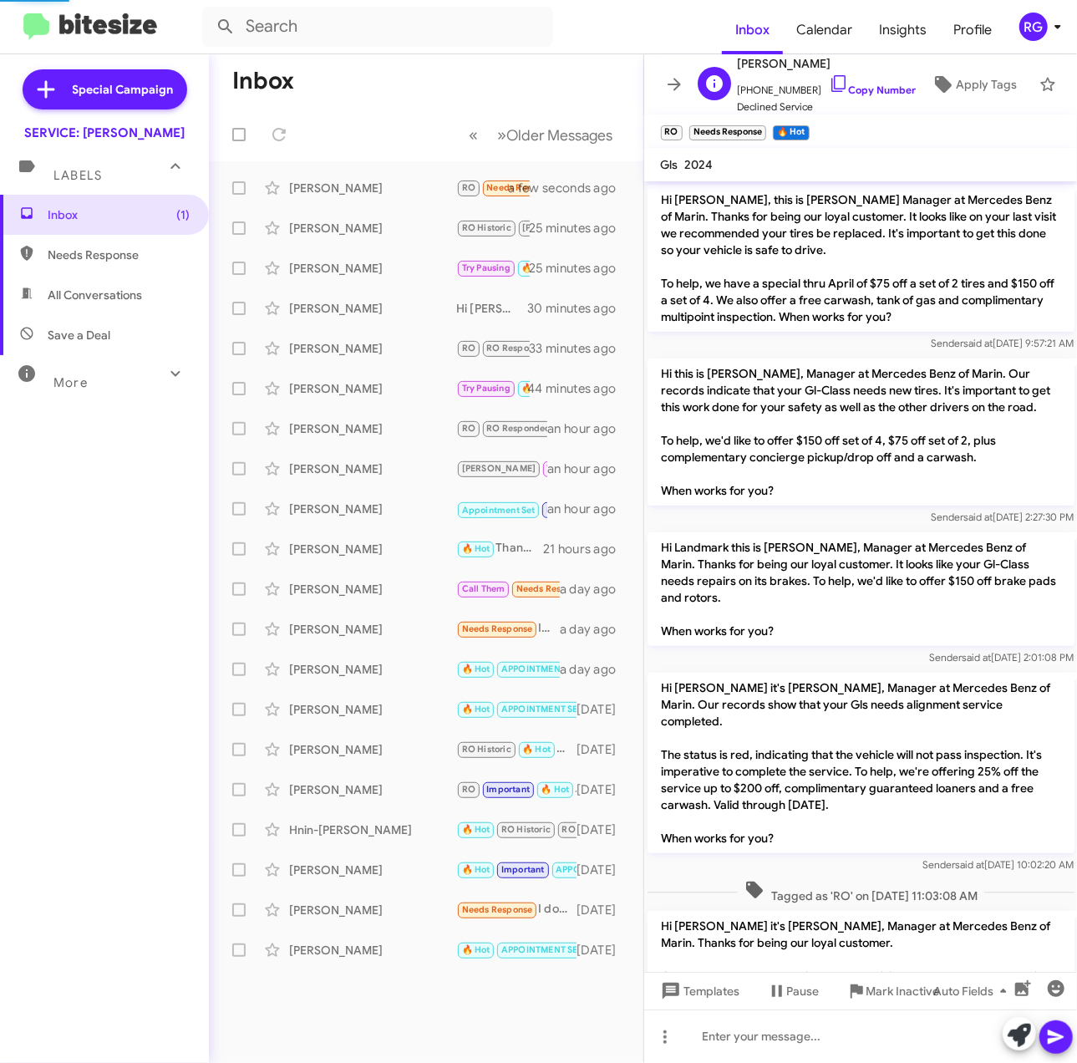
click at [854, 74] on span "[PHONE_NUMBER] Copy Number" at bounding box center [827, 86] width 179 height 25
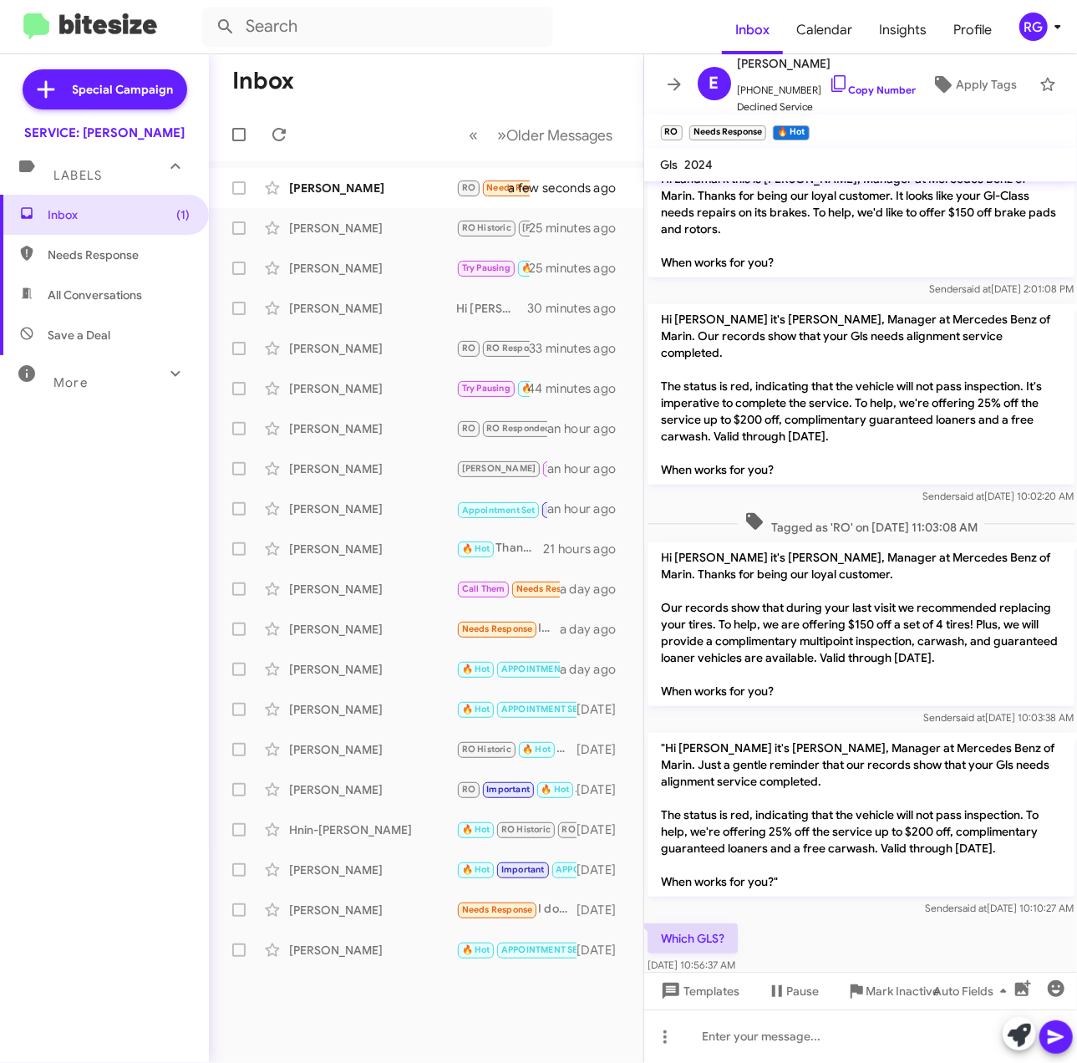
scroll to position [469, 0]
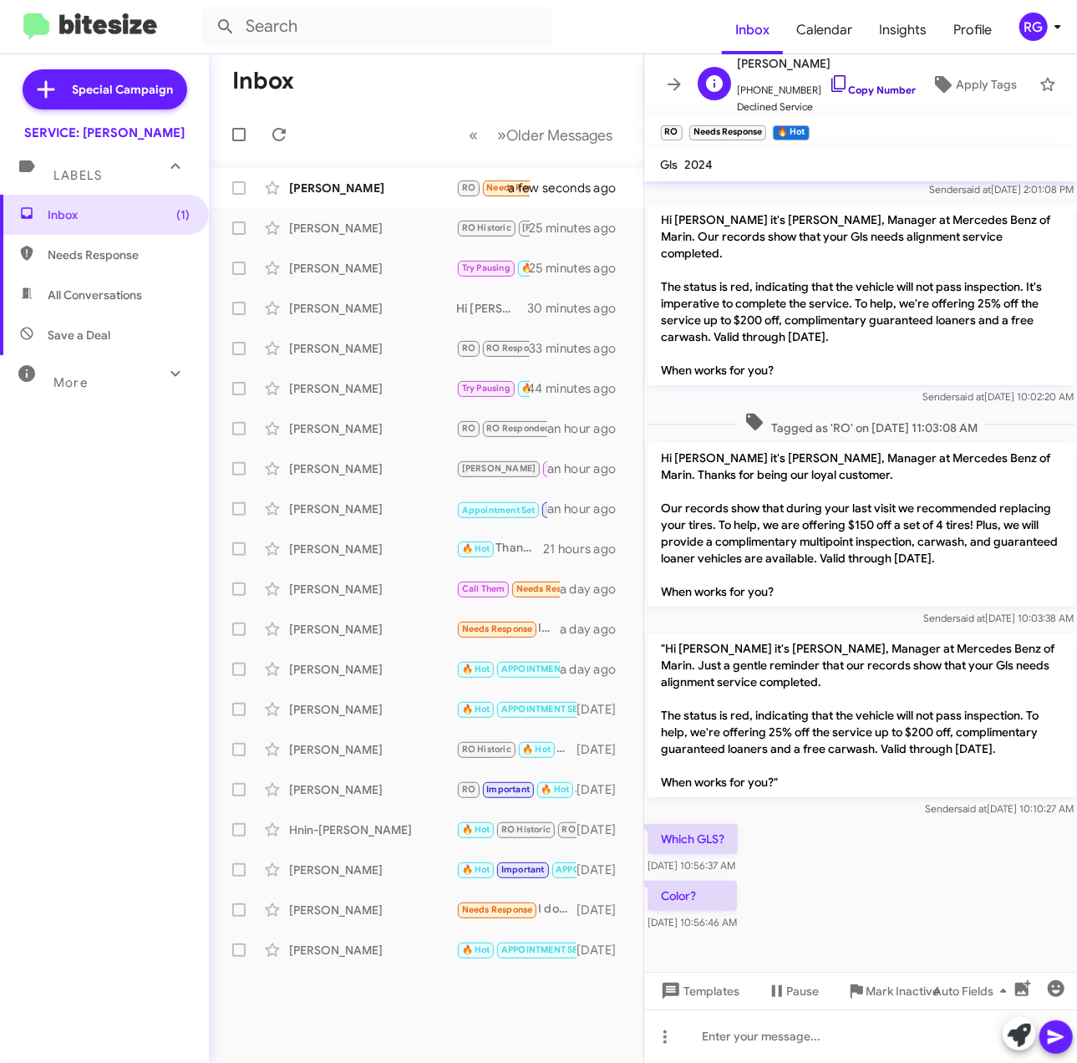
click at [856, 84] on link "Copy Number" at bounding box center [873, 90] width 88 height 13
click at [819, 1036] on div at bounding box center [861, 1035] width 434 height 53
paste div
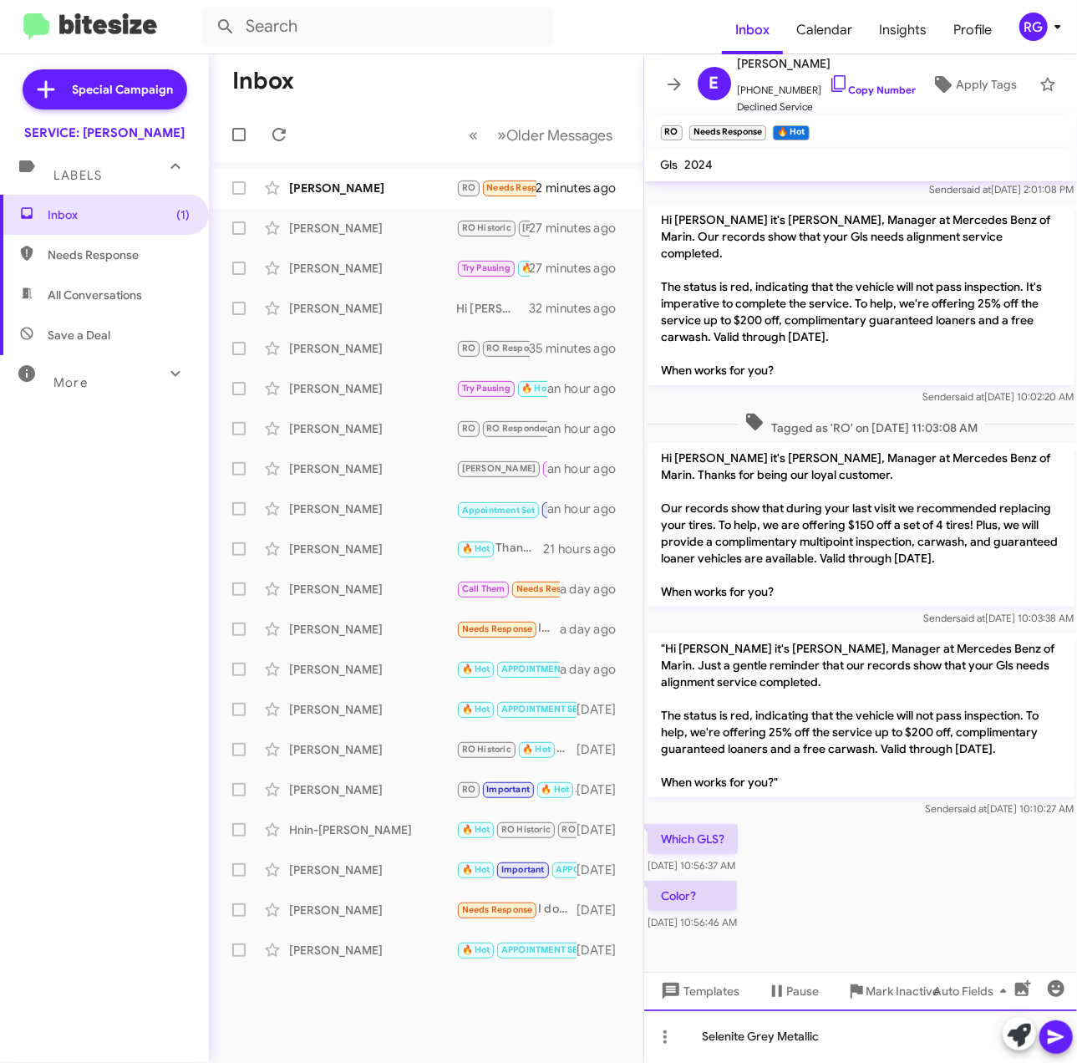
click at [694, 1038] on div "Selenite Grey Metallic" at bounding box center [861, 1035] width 434 height 53
click at [863, 74] on span "[PHONE_NUMBER] Copy Number" at bounding box center [827, 86] width 179 height 25
click at [872, 84] on link "Copy Number" at bounding box center [873, 90] width 88 height 13
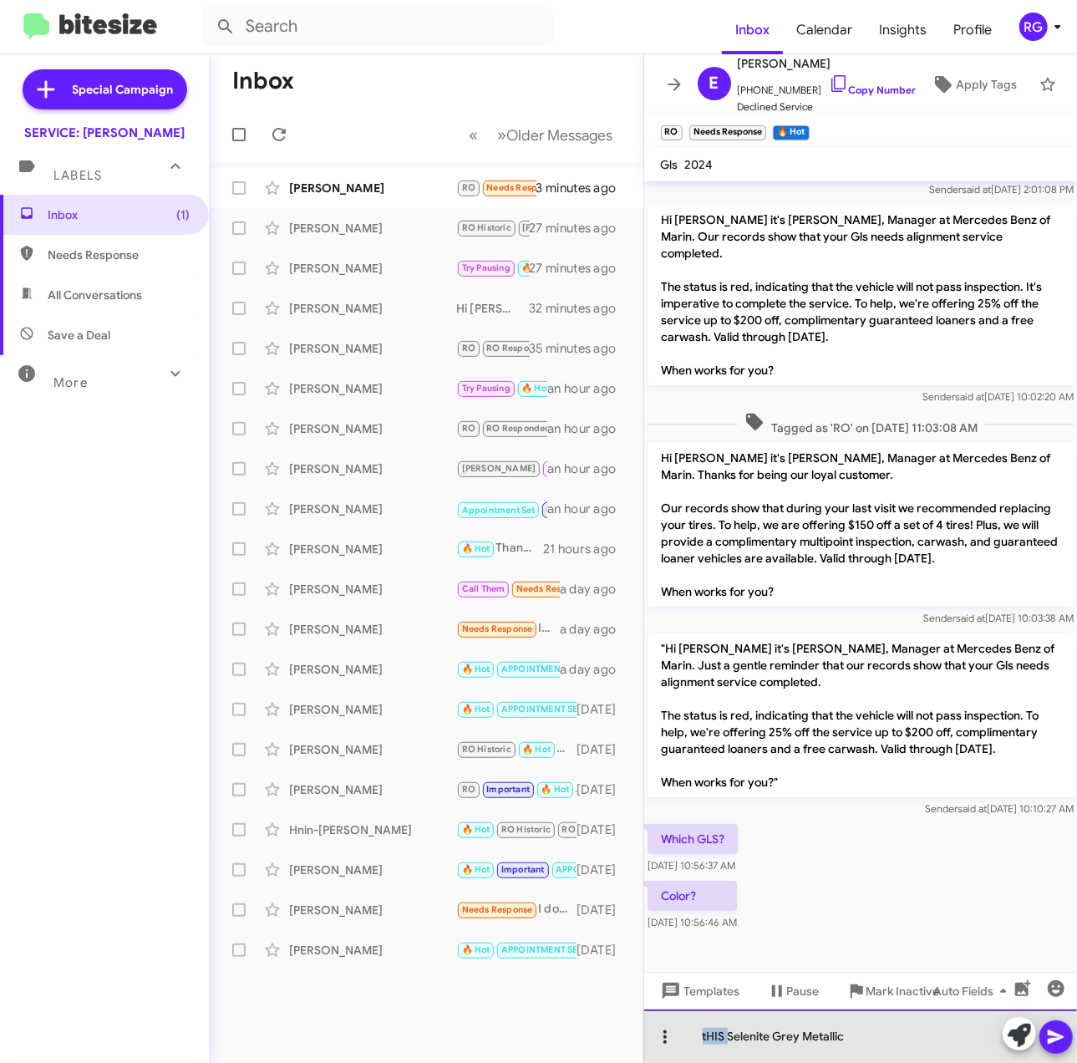
drag, startPoint x: 729, startPoint y: 1034, endPoint x: 653, endPoint y: 1036, distance: 75.2
click at [657, 1034] on div "tHIS Selenite Grey Metallic" at bounding box center [861, 1035] width 434 height 53
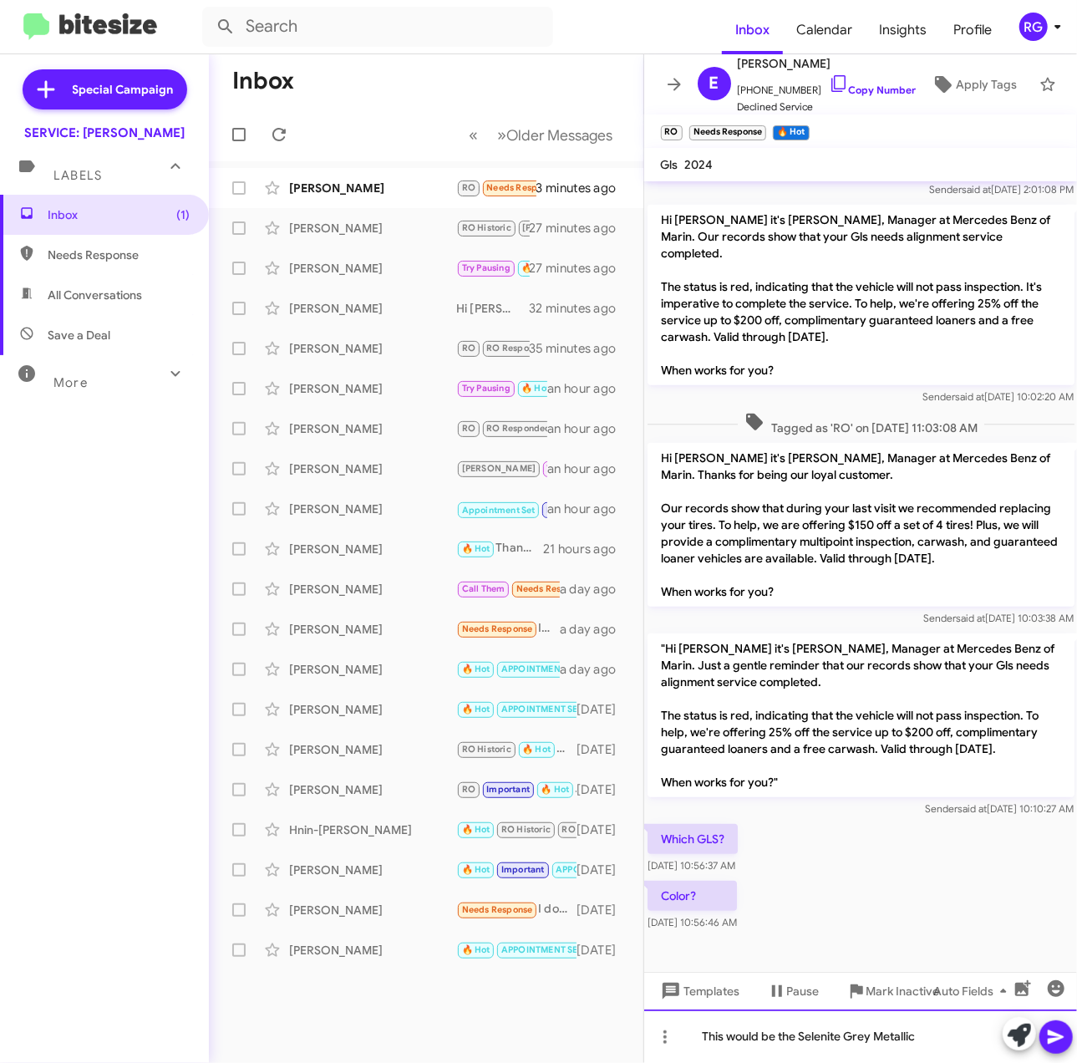
click at [901, 1040] on div "This would be the Selenite Grey Metallic" at bounding box center [861, 1035] width 434 height 53
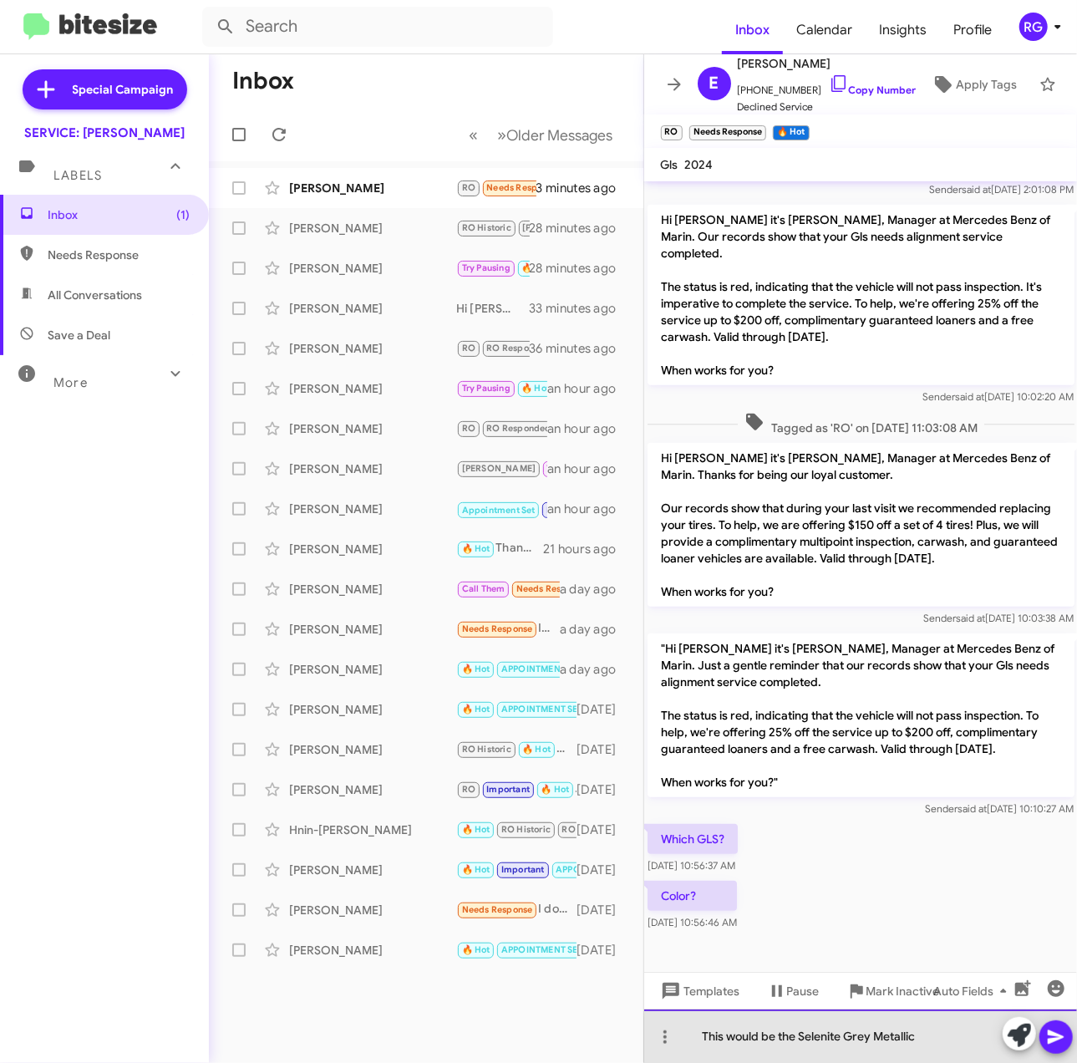
click at [940, 1040] on div "This would be the Selenite Grey Metallic" at bounding box center [861, 1035] width 434 height 53
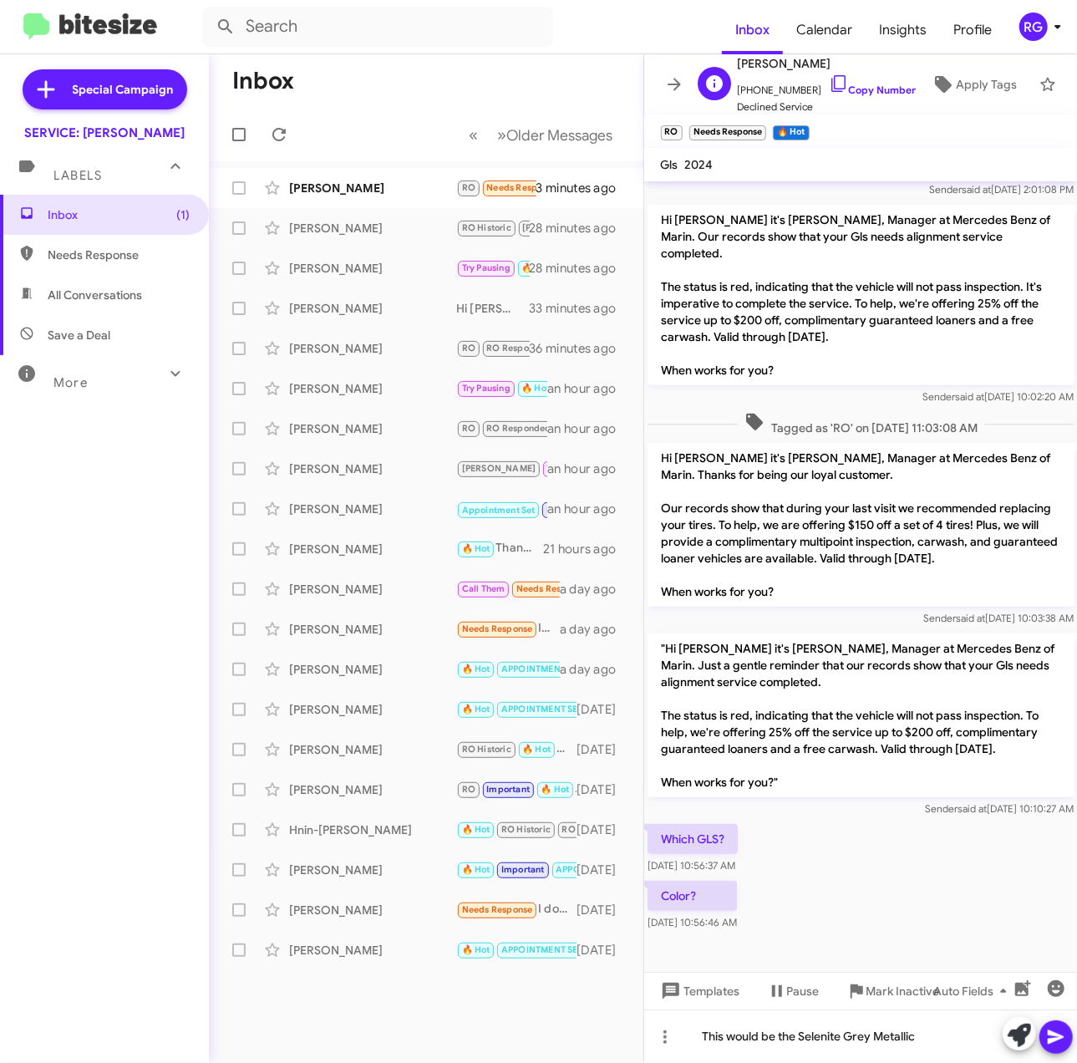
drag, startPoint x: 844, startPoint y: 78, endPoint x: 755, endPoint y: 82, distance: 88.7
click at [846, 84] on link "Copy Number" at bounding box center [873, 90] width 88 height 13
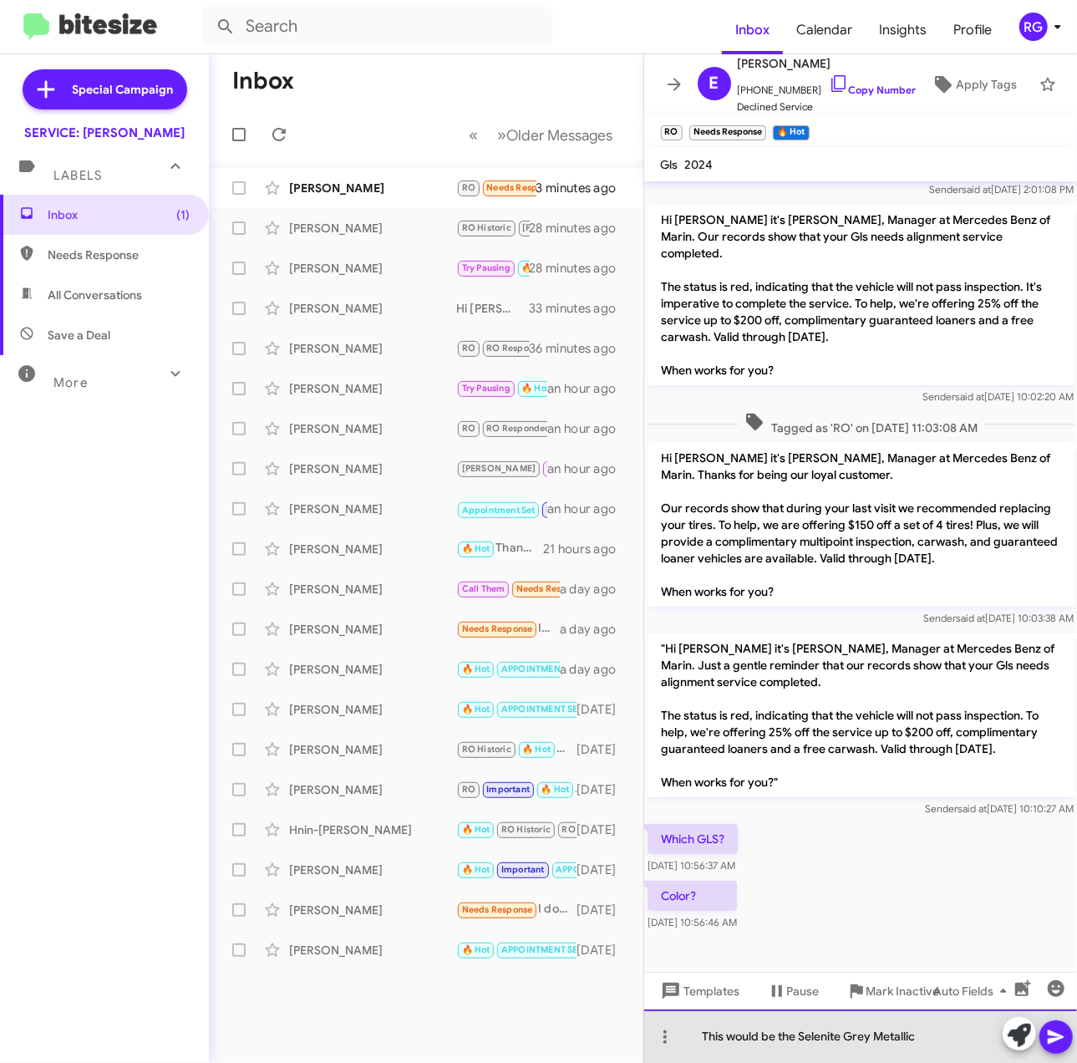
click at [951, 1050] on div "This would be the Selenite Grey Metallic" at bounding box center [861, 1035] width 434 height 53
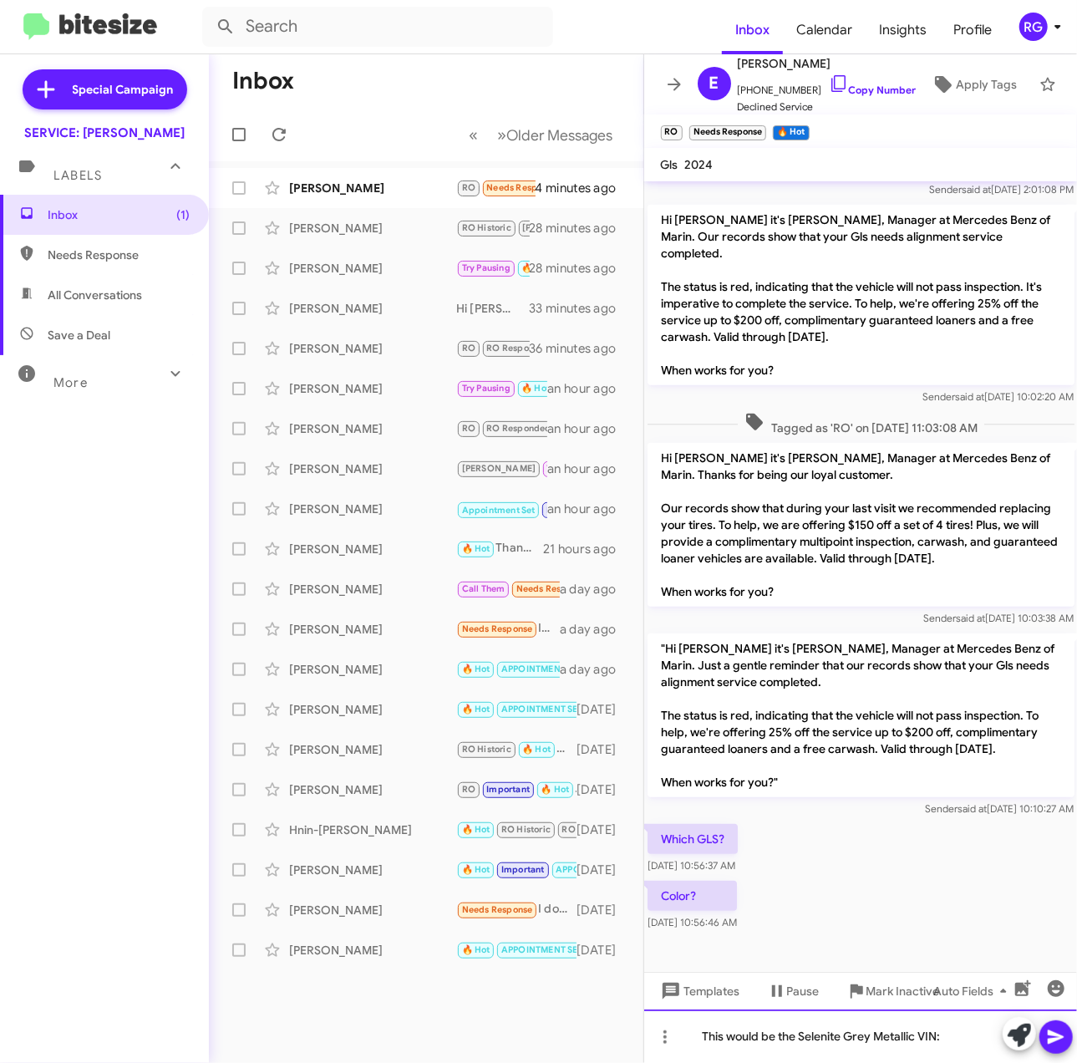
click at [973, 1045] on div "This would be the Selenite Grey Metallic VIN:" at bounding box center [861, 1035] width 434 height 53
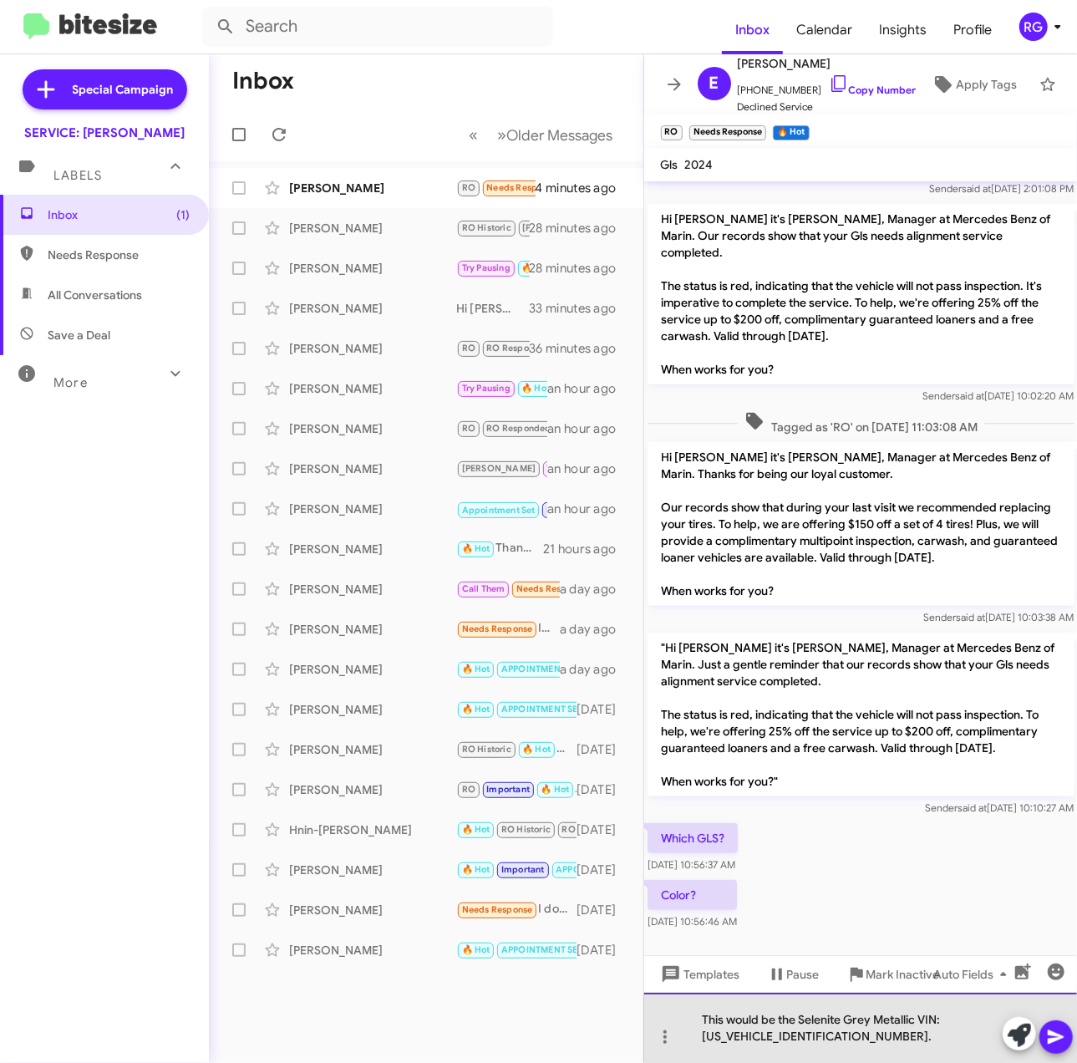
click at [920, 1024] on div "This would be the Selenite Grey Metallic VIN: [US_VEHICLE_IDENTIFICATION_NUMBER…" at bounding box center [861, 1028] width 434 height 70
click at [938, 1050] on div "This would be the Selenite Grey Metallic GLS 2025 VIN: [US_VEHICLE_IDENTIFICATI…" at bounding box center [861, 1028] width 434 height 70
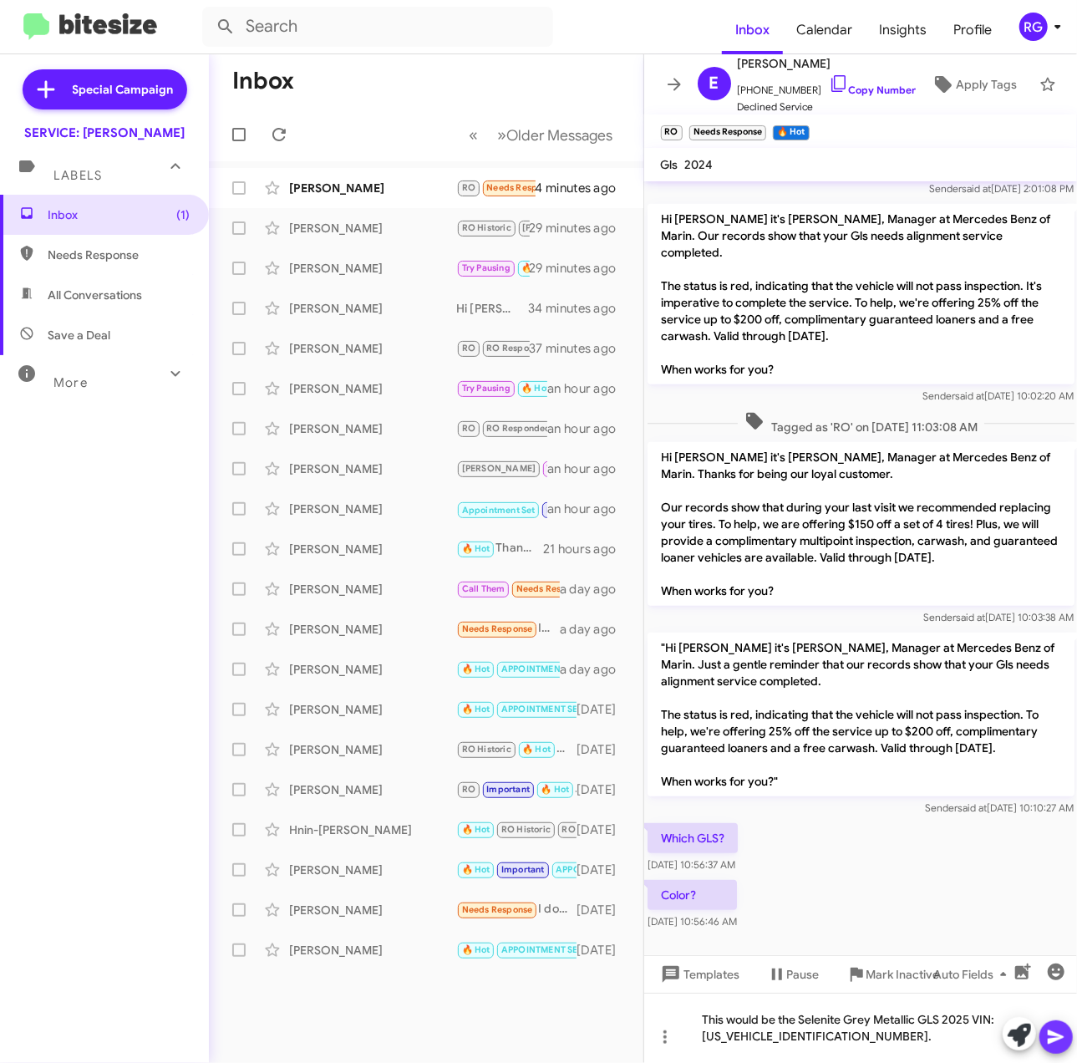
click at [1056, 1038] on icon at bounding box center [1056, 1037] width 16 height 14
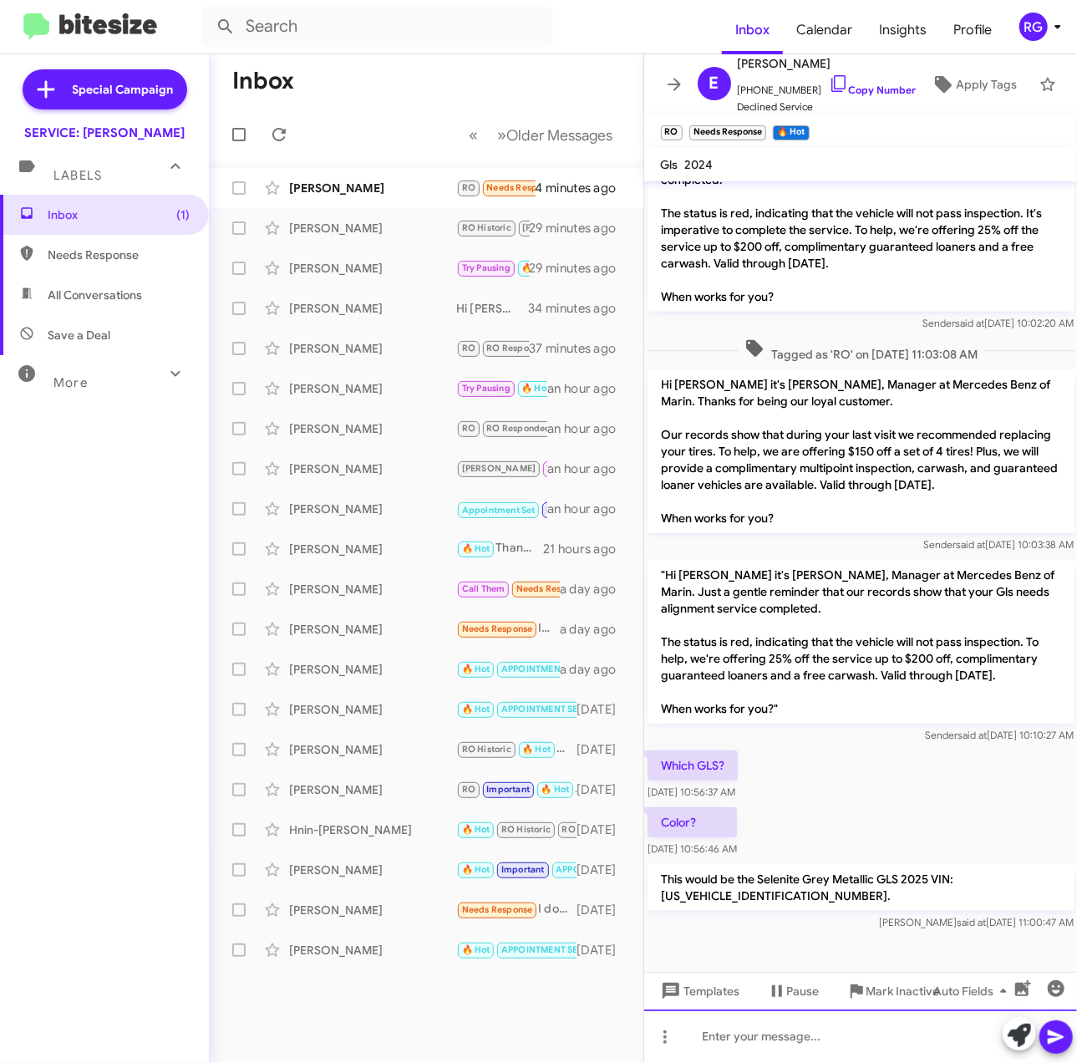
scroll to position [546, 0]
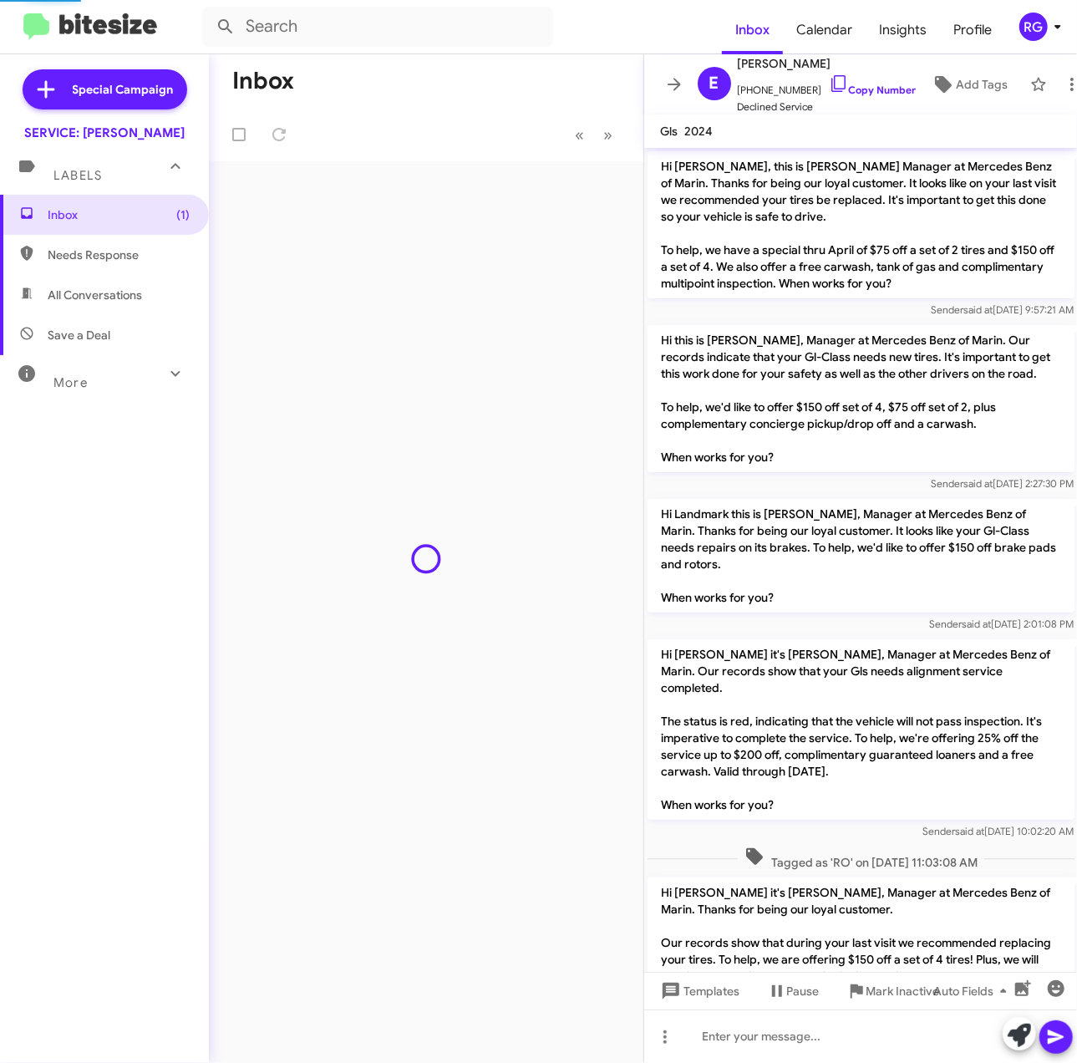
scroll to position [512, 0]
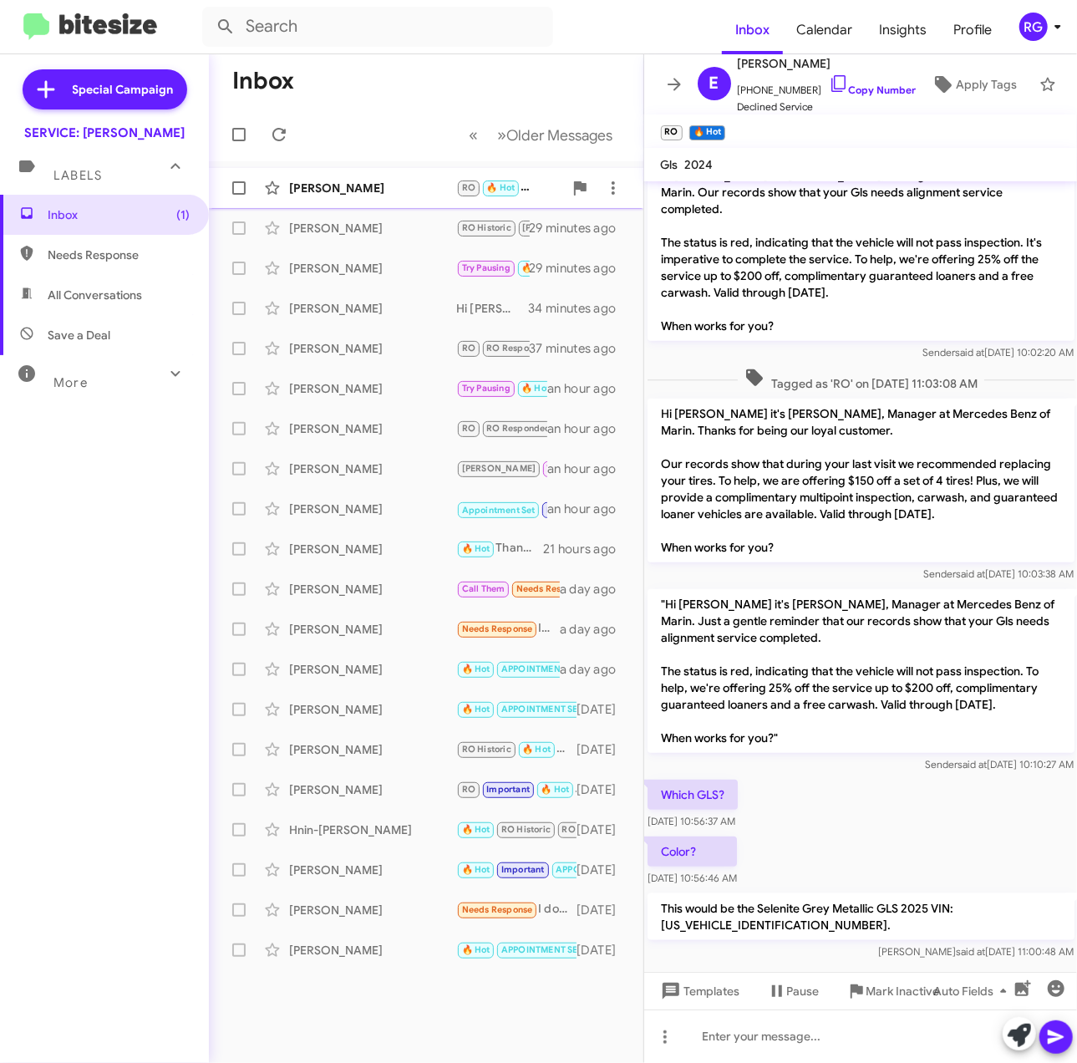
click at [473, 205] on span "Elizabeth Fattouh RO 🔥 Hot This would be the Selenite Grey Metallic GLS 2025 VI…" at bounding box center [426, 188] width 435 height 40
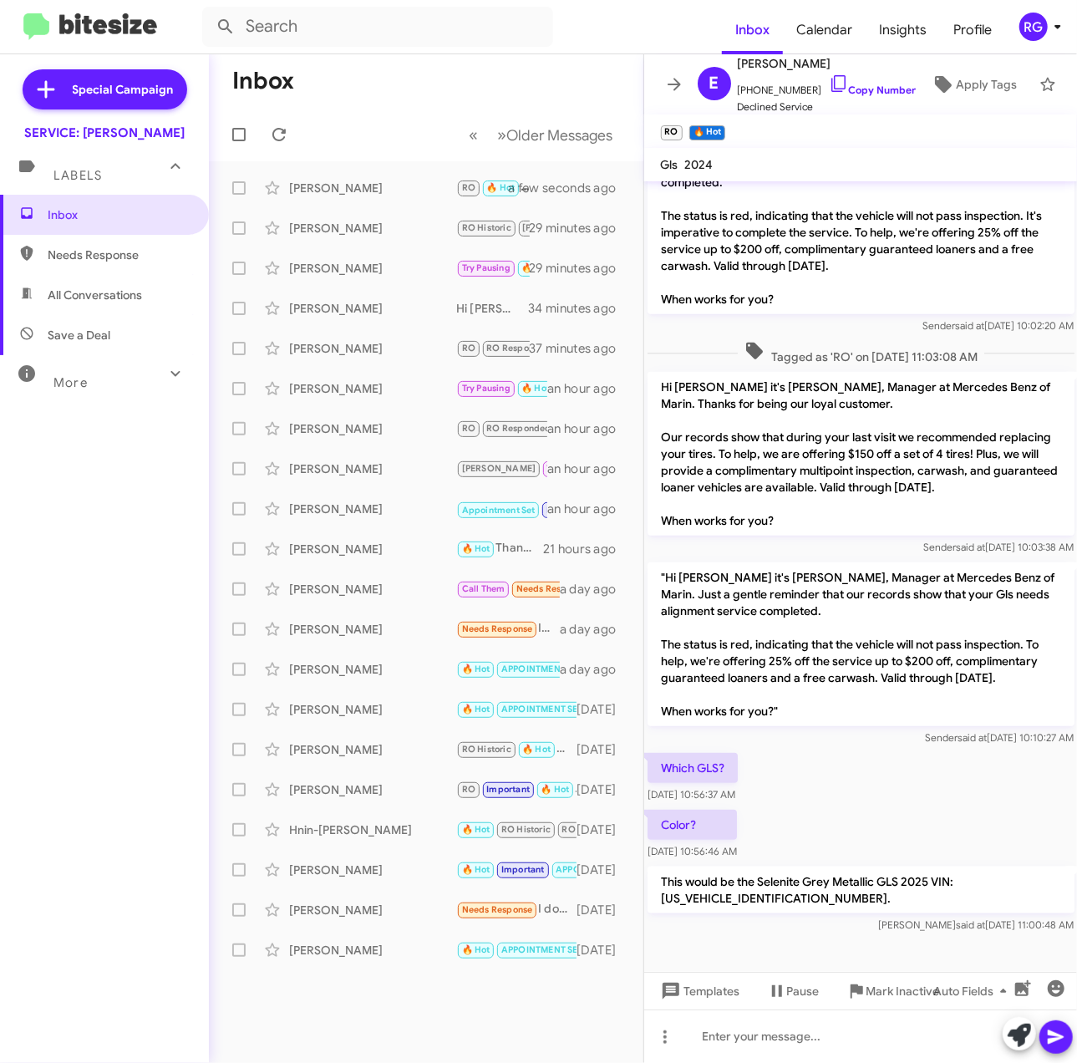
scroll to position [546, 0]
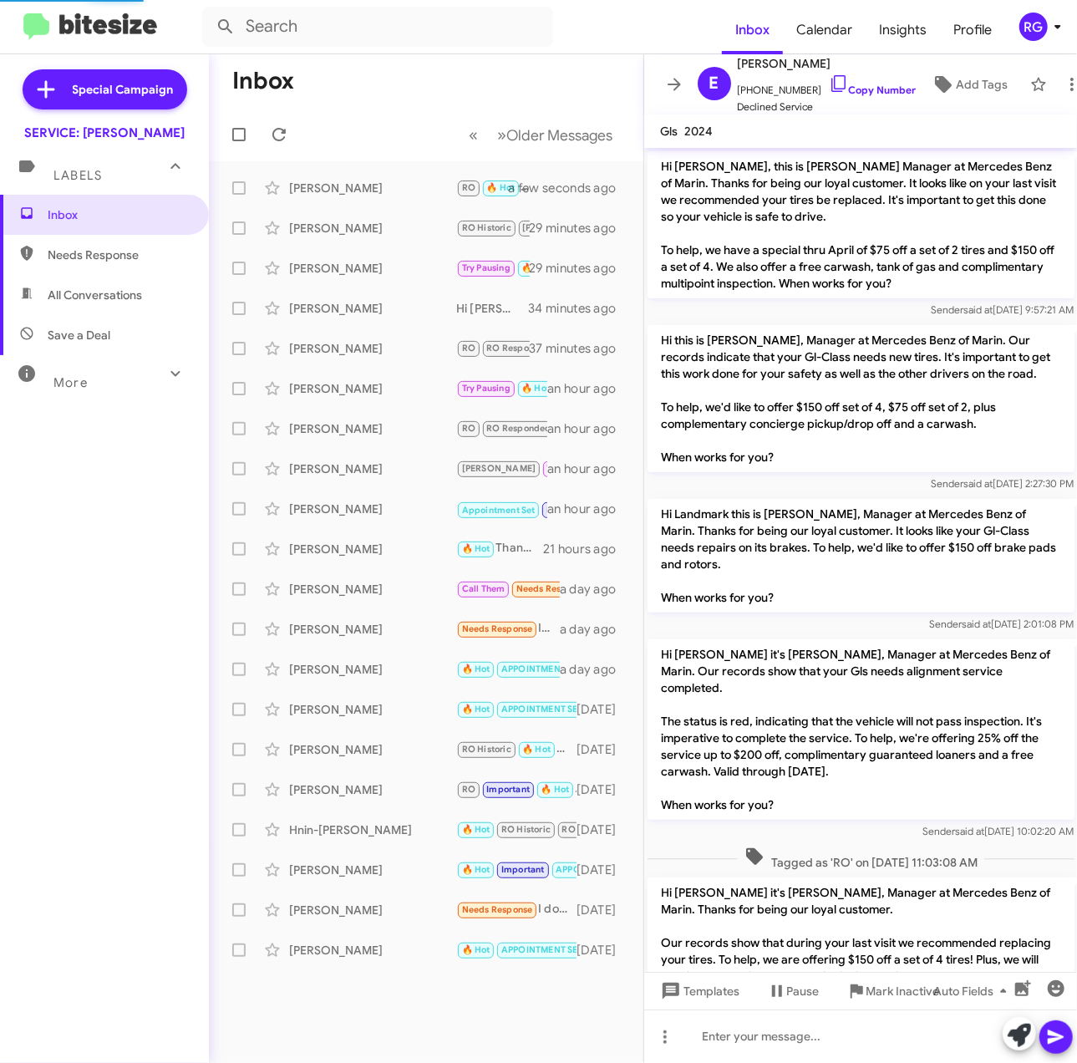
scroll to position [512, 0]
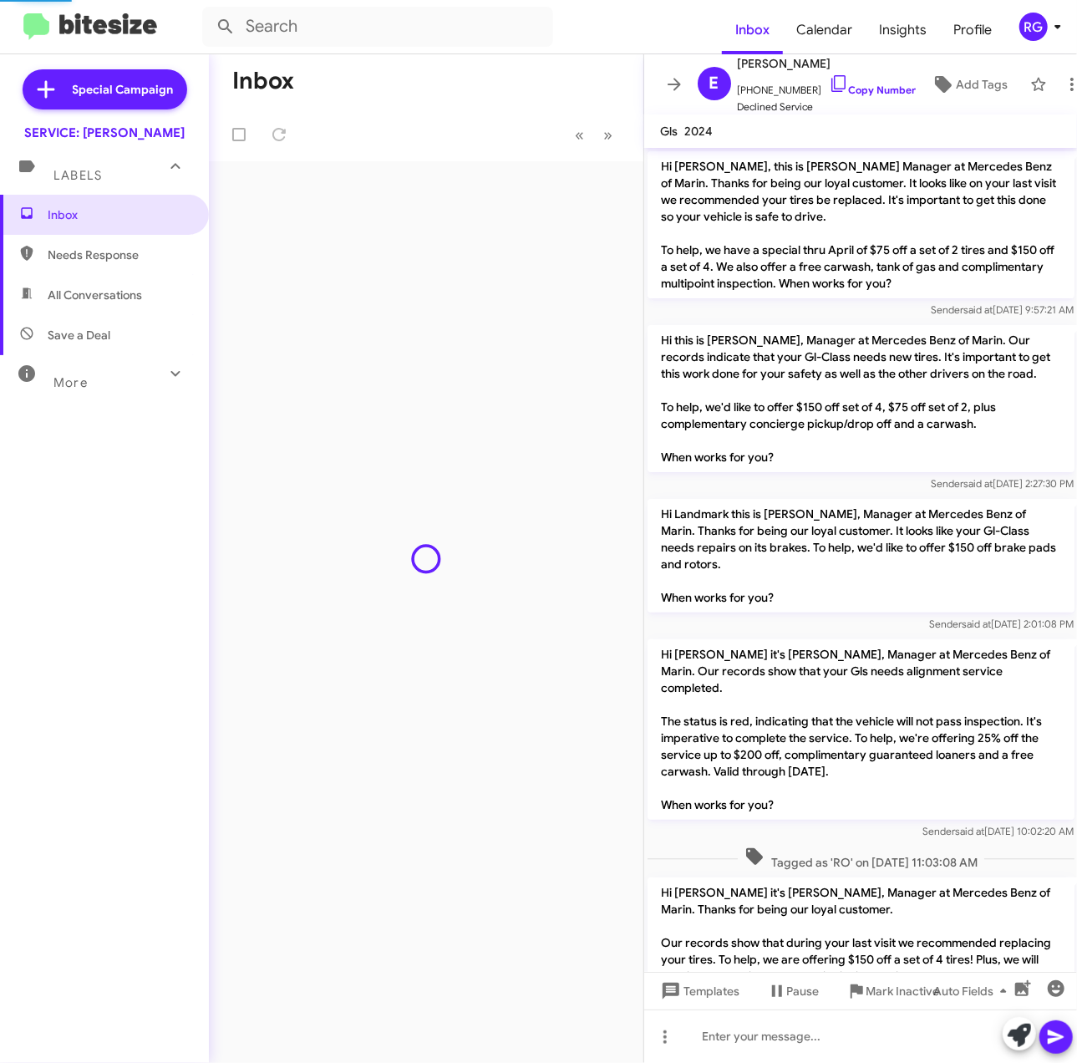
scroll to position [479, 0]
